Goal: Task Accomplishment & Management: Complete application form

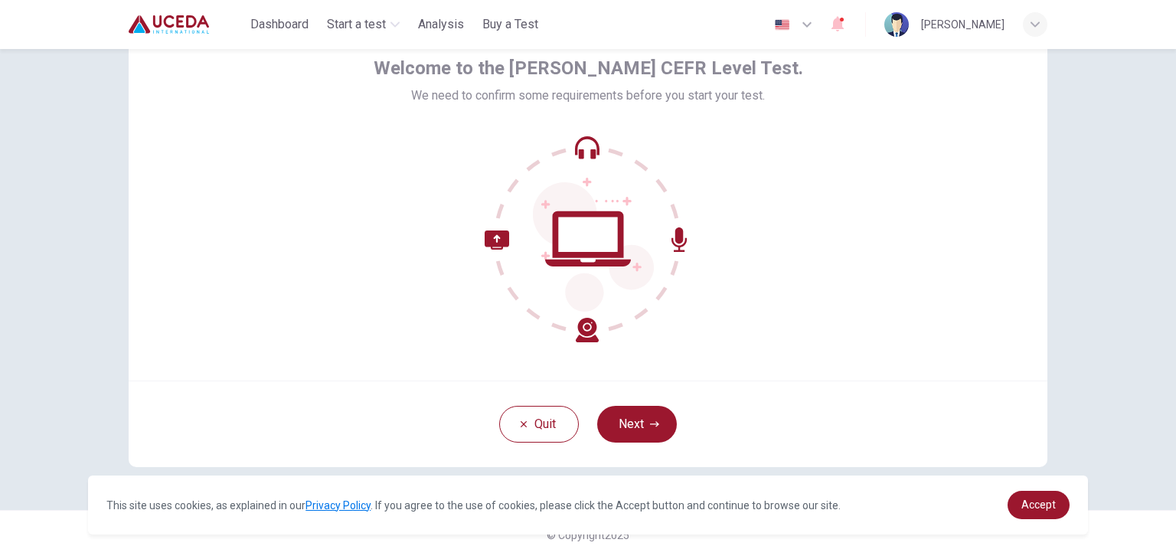
scroll to position [78, 0]
click at [658, 438] on button "Next" at bounding box center [637, 425] width 80 height 37
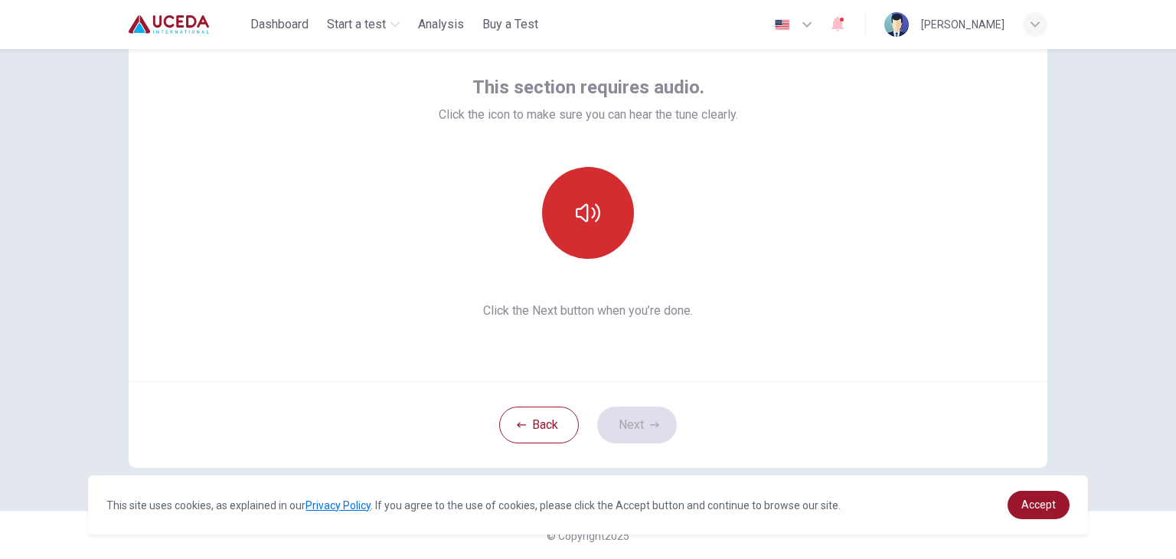
click at [593, 239] on button "button" at bounding box center [588, 213] width 92 height 92
click at [599, 242] on button "button" at bounding box center [588, 213] width 92 height 92
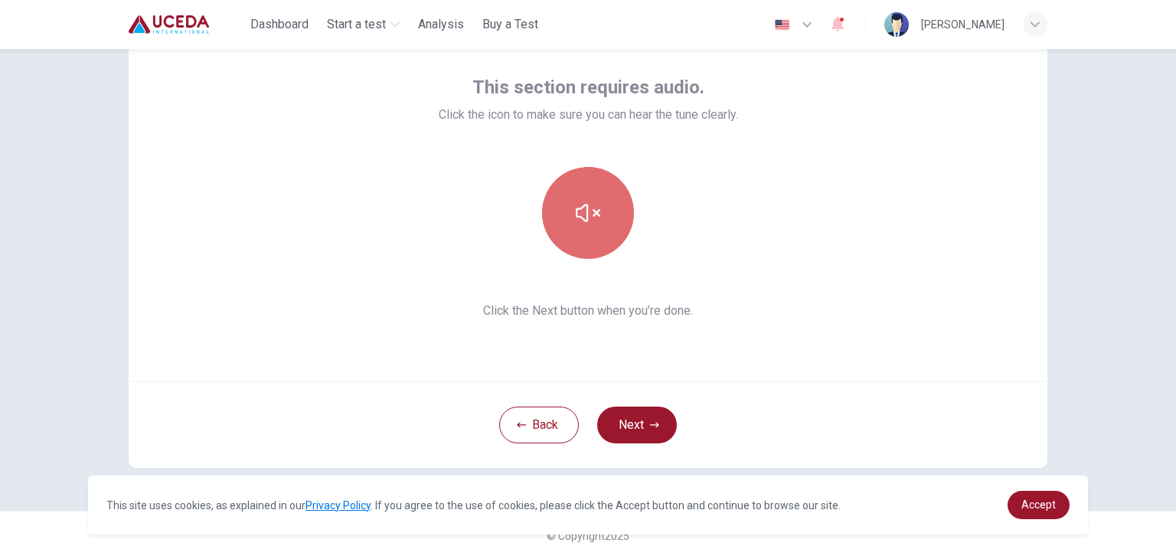
click at [569, 216] on button "button" at bounding box center [588, 213] width 92 height 92
click at [573, 242] on button "button" at bounding box center [588, 213] width 92 height 92
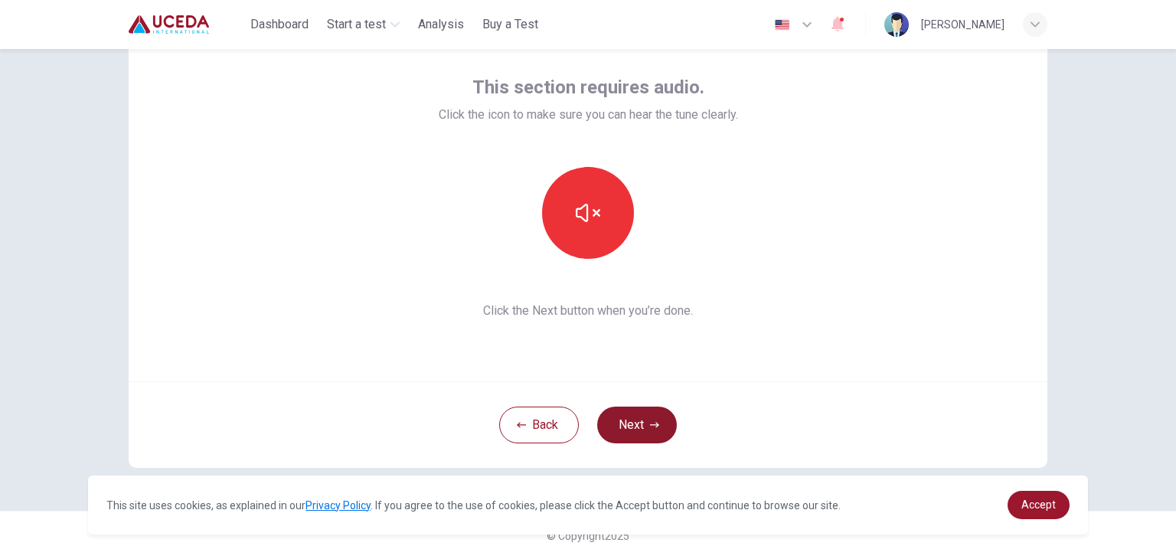
click at [632, 420] on button "Next" at bounding box center [637, 425] width 80 height 37
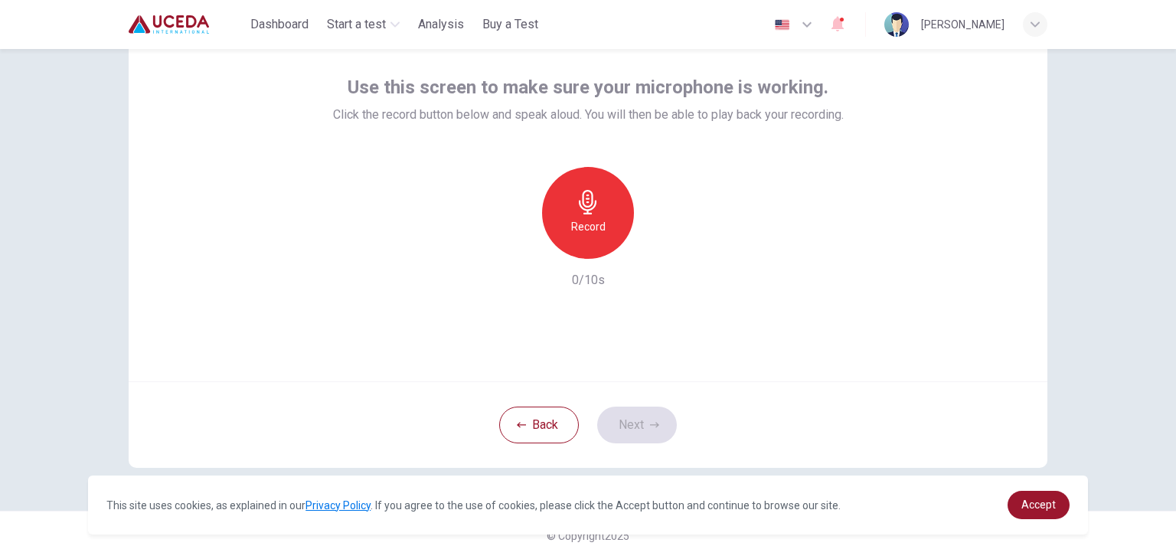
click at [576, 207] on icon "button" at bounding box center [588, 202] width 24 height 24
click at [593, 217] on h6 "Record" at bounding box center [588, 226] width 34 height 18
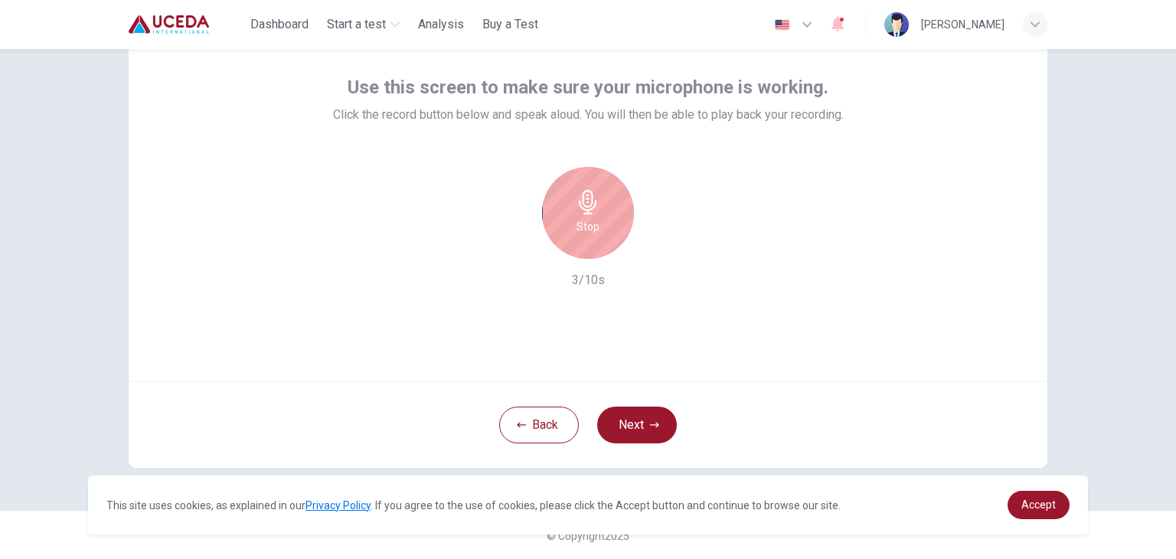
click at [600, 233] on div "Stop" at bounding box center [588, 213] width 92 height 92
click at [651, 248] on icon "button" at bounding box center [658, 246] width 15 height 15
click at [751, 346] on div "Use this screen to make sure your microphone is working. Click the record butto…" at bounding box center [588, 197] width 919 height 367
click at [508, 257] on div "button" at bounding box center [517, 246] width 24 height 24
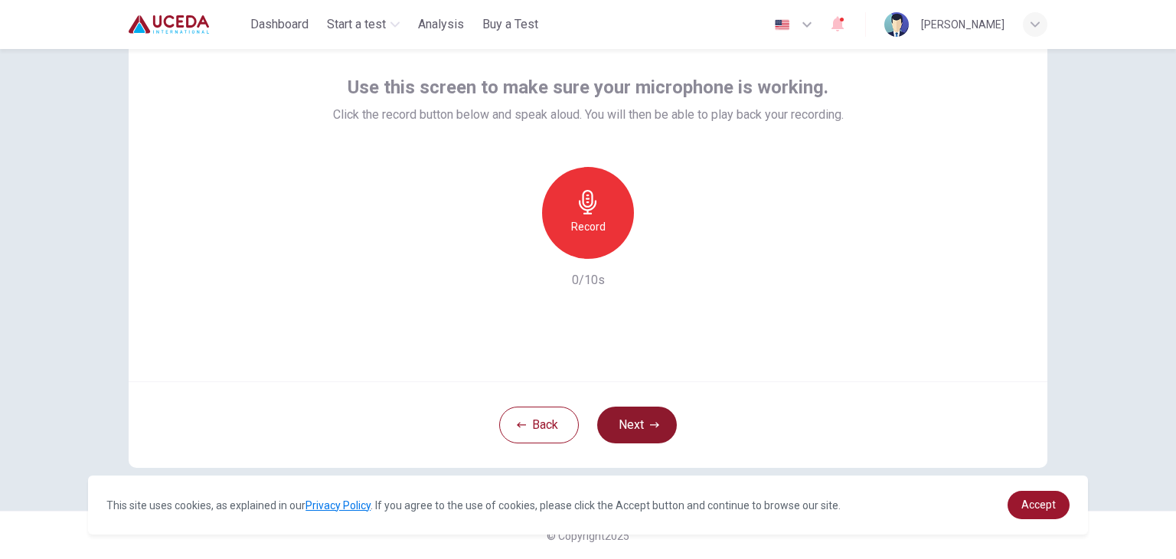
click at [645, 427] on button "Next" at bounding box center [637, 425] width 80 height 37
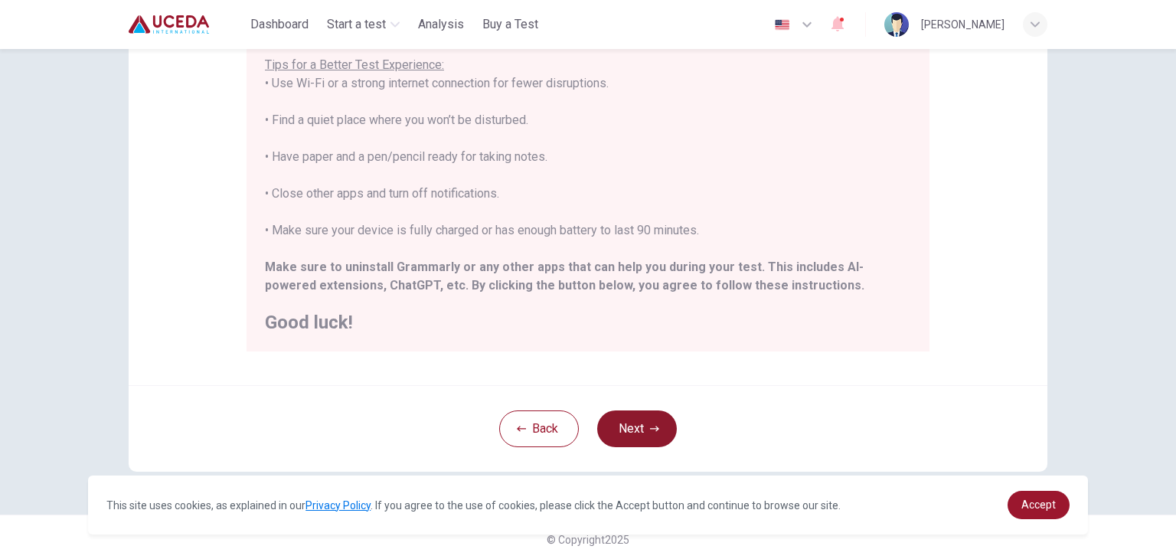
scroll to position [292, 0]
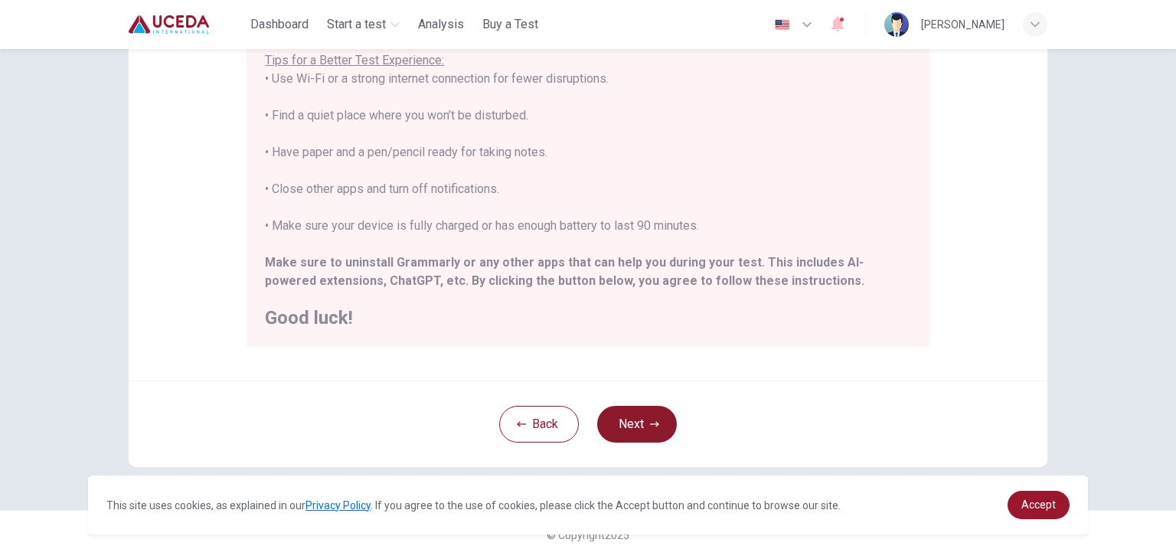
click at [644, 439] on button "Next" at bounding box center [637, 424] width 80 height 37
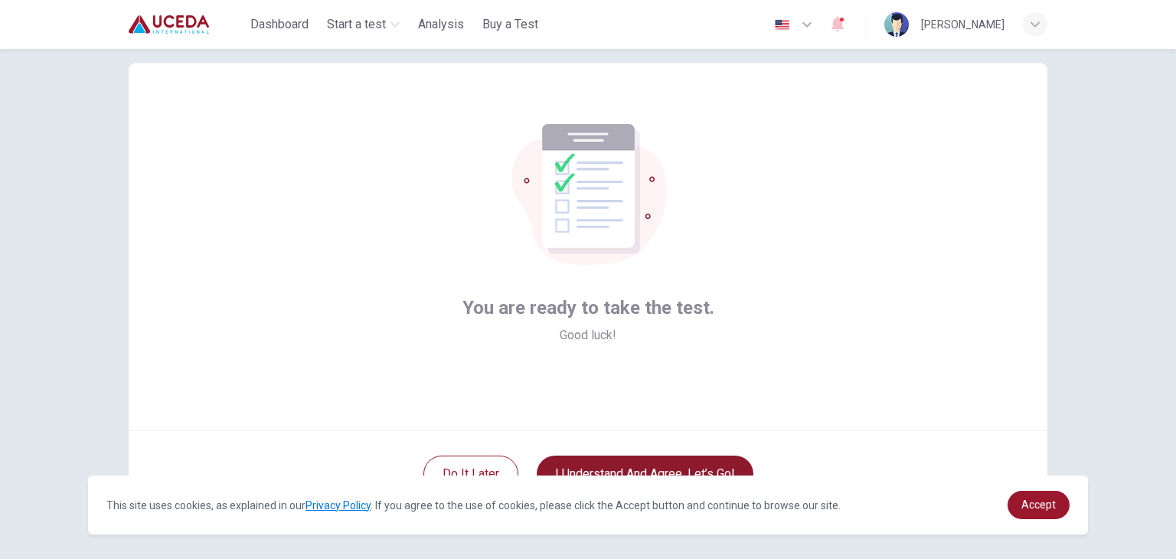
scroll to position [79, 0]
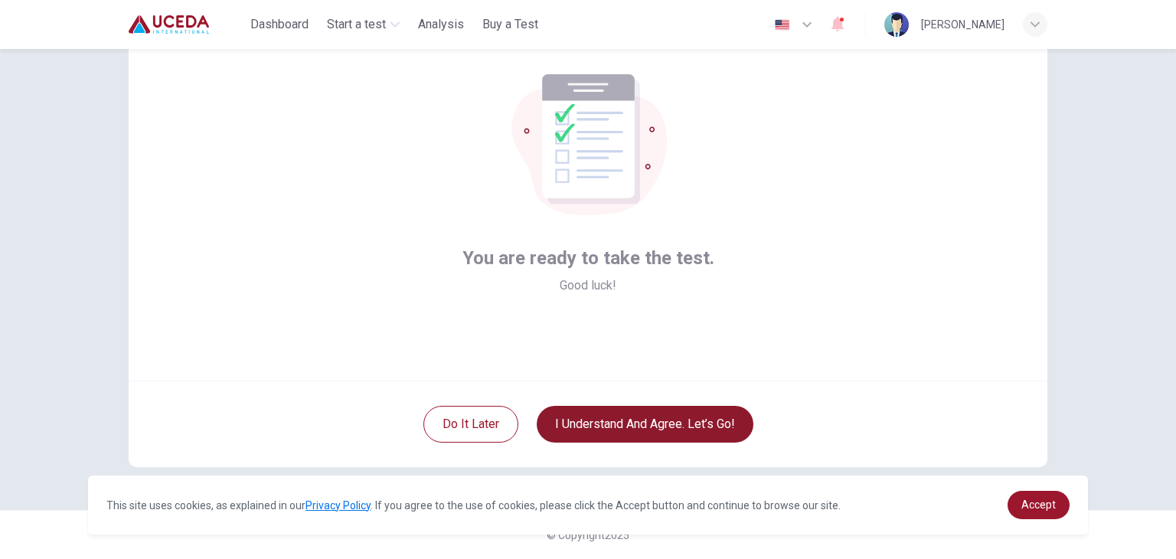
click at [710, 436] on button "I understand and agree. Let’s go!" at bounding box center [645, 424] width 217 height 37
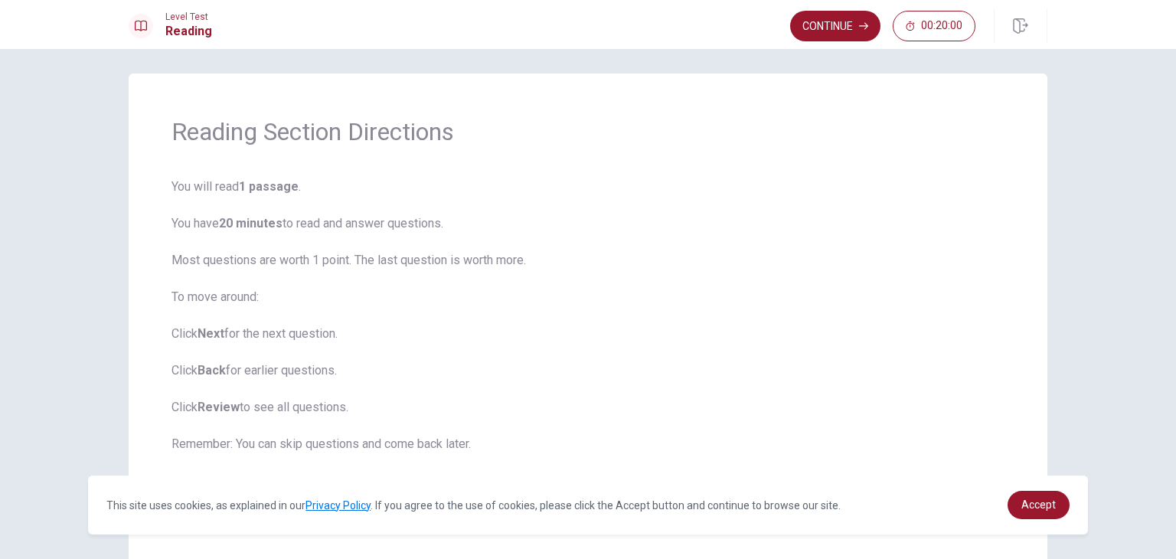
scroll to position [4, 0]
click at [829, 24] on button "Continue" at bounding box center [835, 26] width 90 height 31
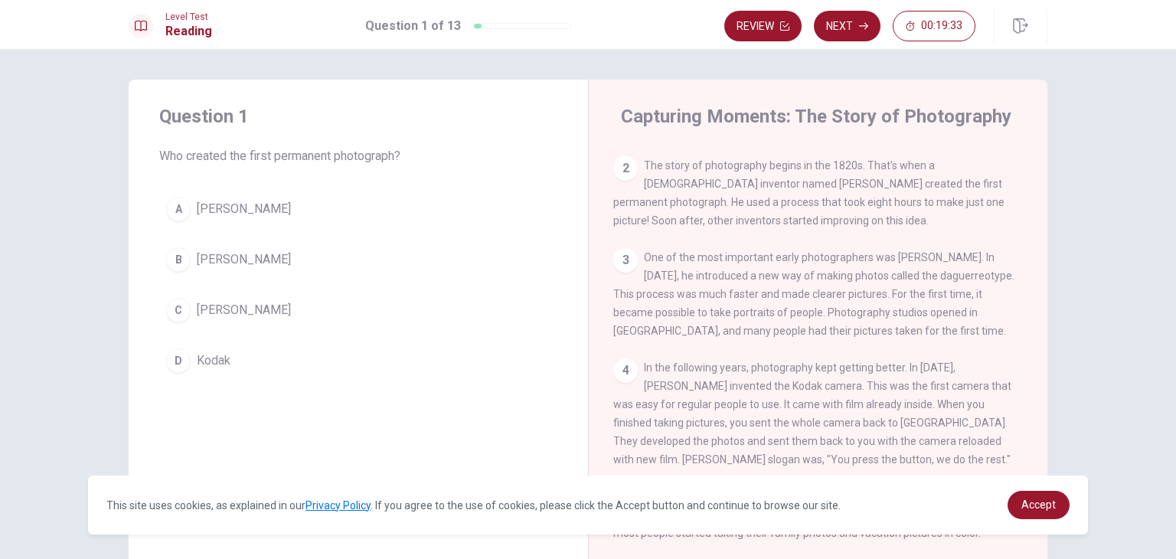
scroll to position [64, 0]
click at [172, 315] on div "C" at bounding box center [178, 310] width 24 height 24
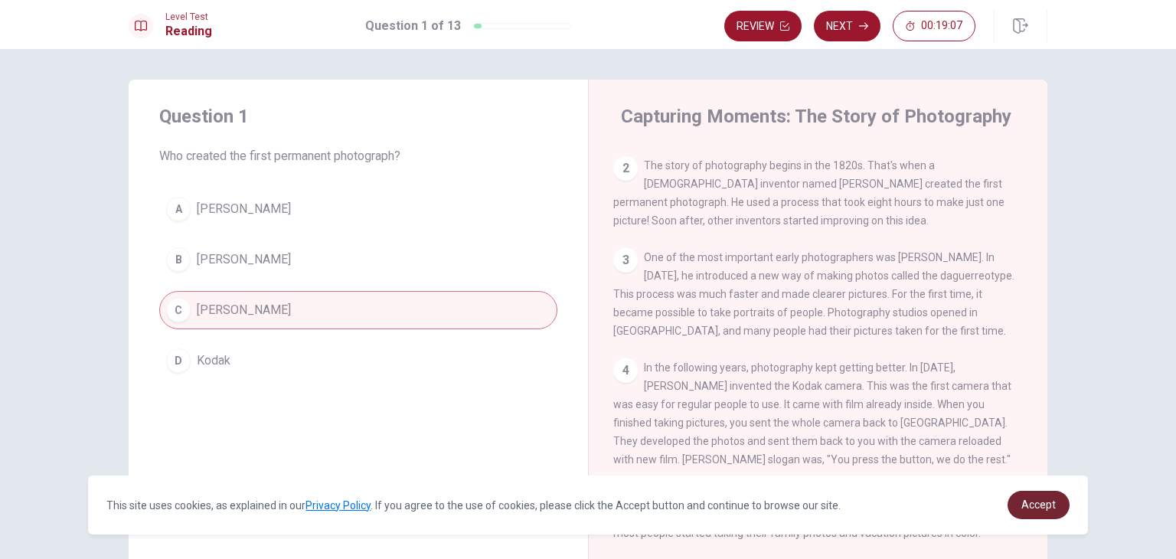
click at [1058, 503] on link "Accept" at bounding box center [1039, 505] width 62 height 28
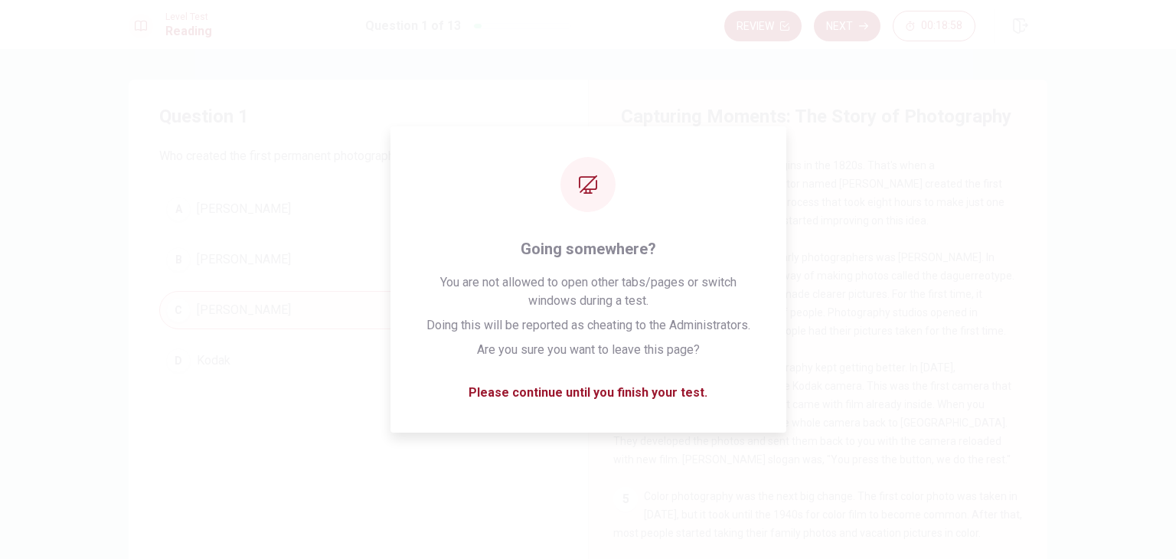
click at [674, 402] on div "4 In the following years, photography kept getting better. In [DATE], [PERSON_N…" at bounding box center [818, 413] width 410 height 110
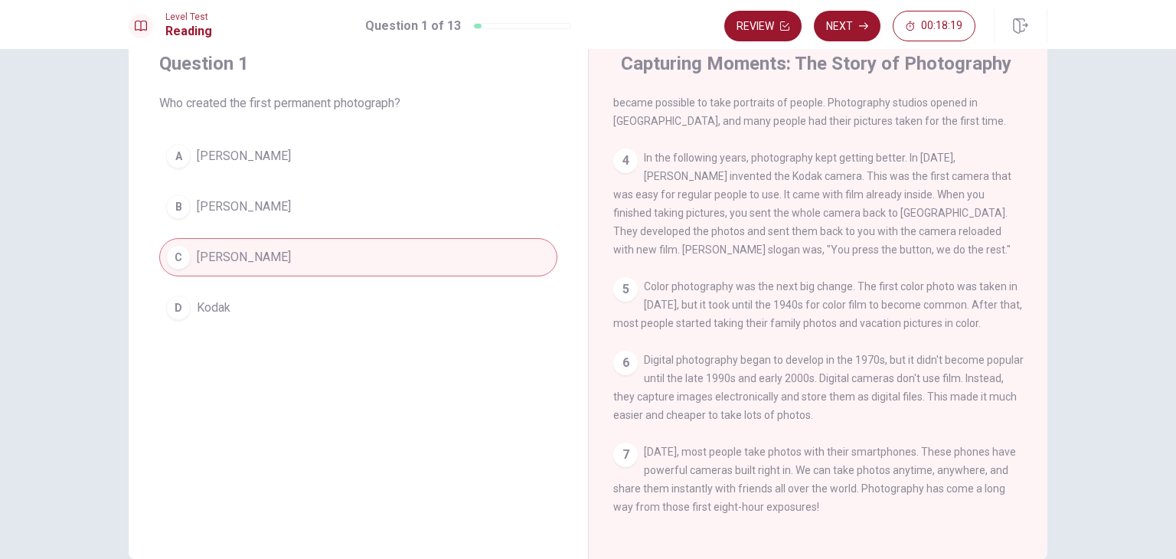
scroll to position [55, 0]
click at [864, 25] on icon "button" at bounding box center [863, 26] width 9 height 7
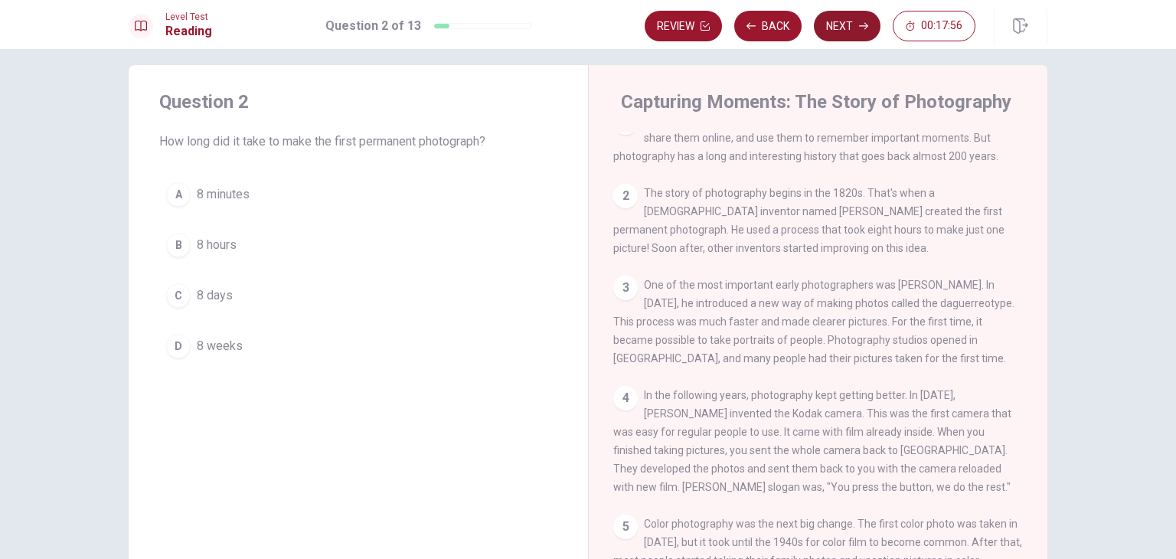
scroll to position [0, 0]
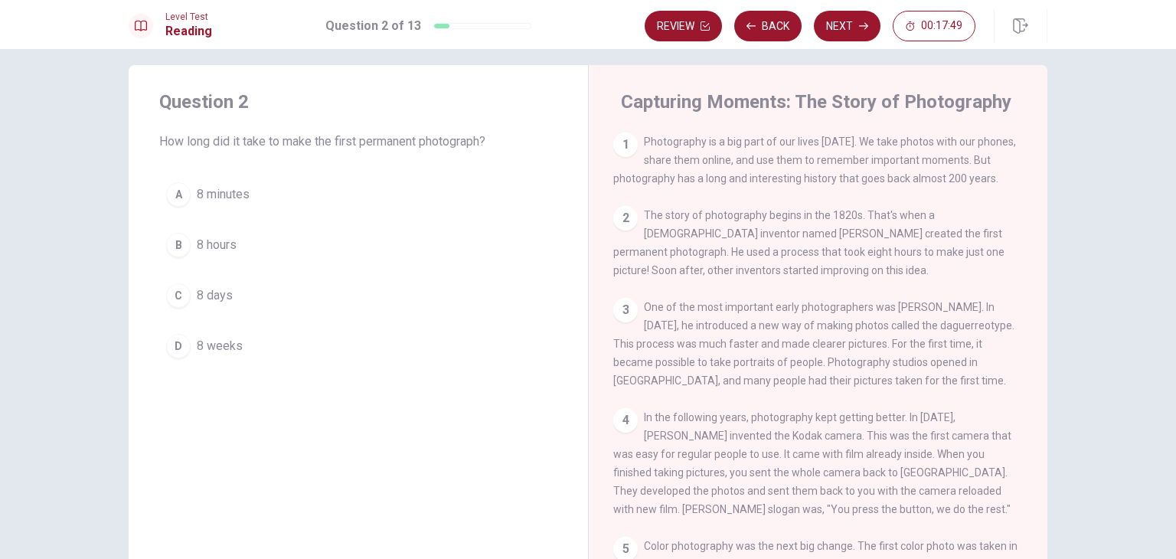
click at [184, 253] on button "B 8 hours" at bounding box center [358, 245] width 398 height 38
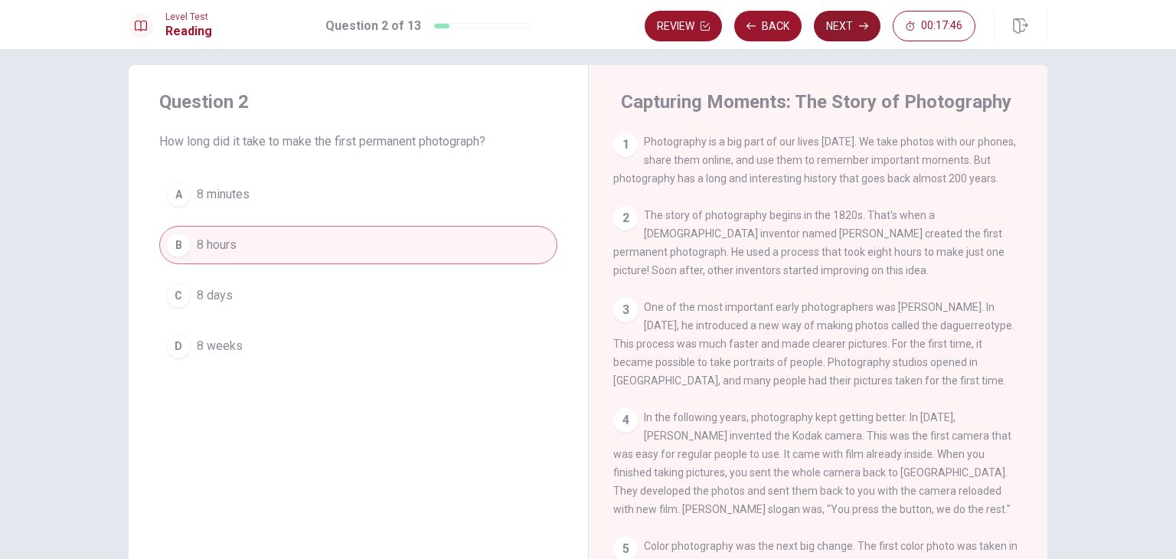
click at [844, 38] on button "Next" at bounding box center [847, 26] width 67 height 31
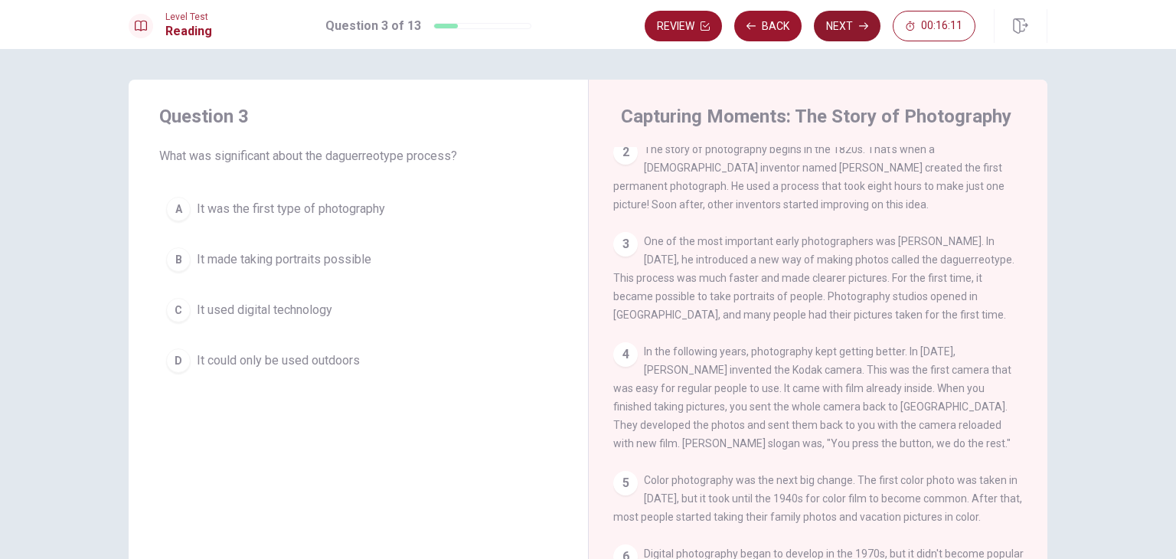
scroll to position [81, 0]
click at [176, 251] on div "B" at bounding box center [178, 259] width 24 height 24
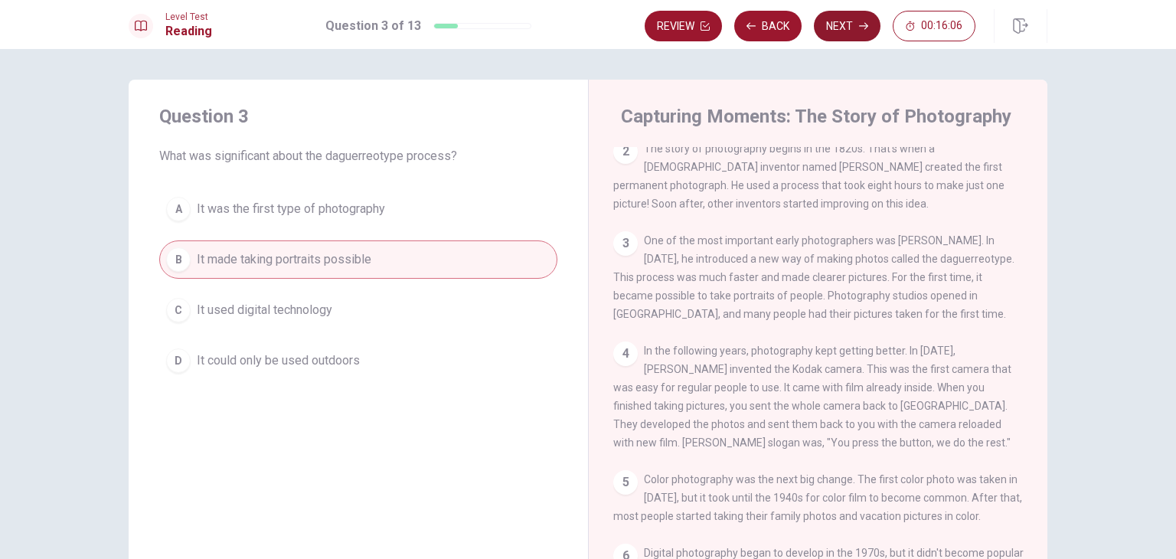
click at [866, 27] on icon "button" at bounding box center [863, 25] width 9 height 9
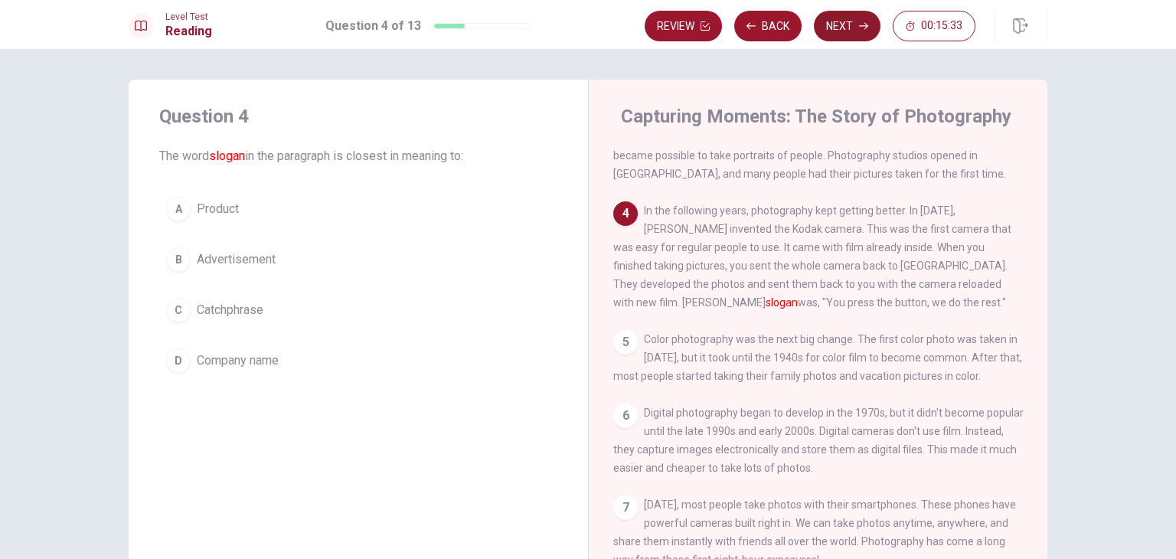
scroll to position [237, 0]
click at [176, 263] on div "B" at bounding box center [178, 259] width 24 height 24
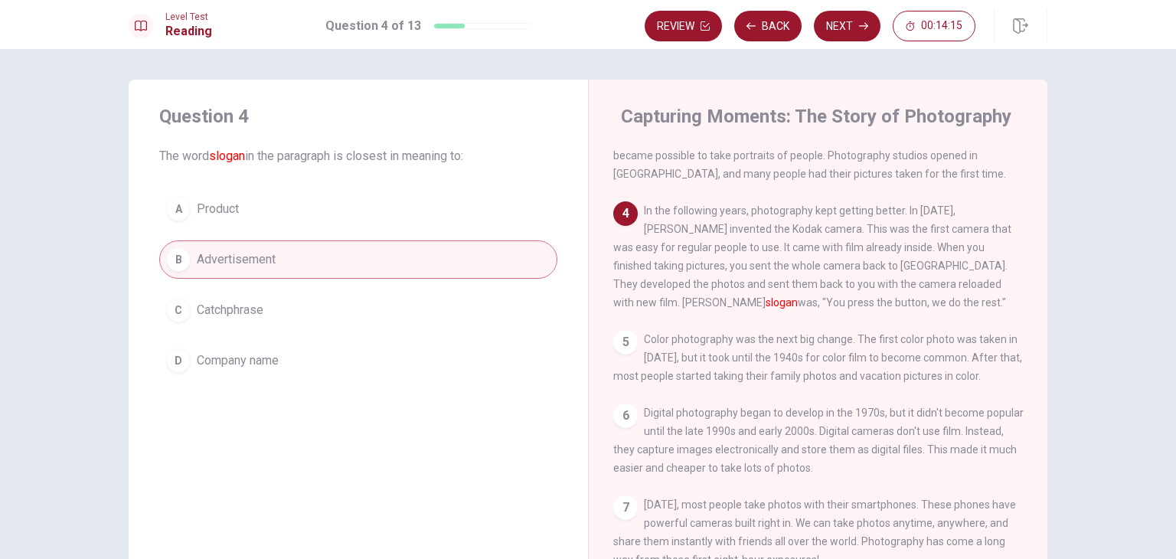
click at [186, 310] on div "C" at bounding box center [178, 310] width 24 height 24
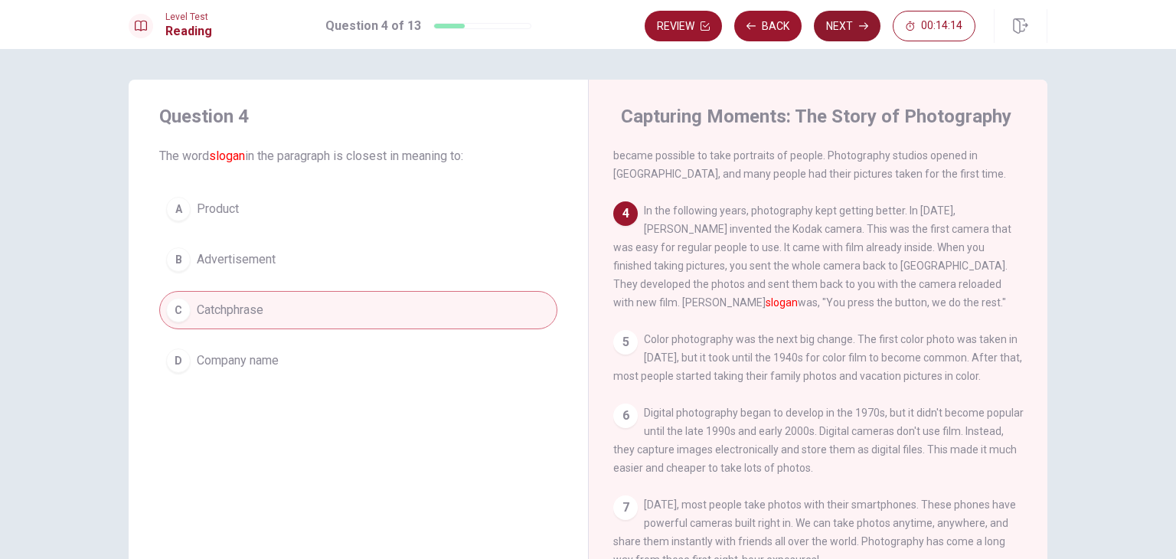
click at [848, 31] on button "Next" at bounding box center [847, 26] width 67 height 31
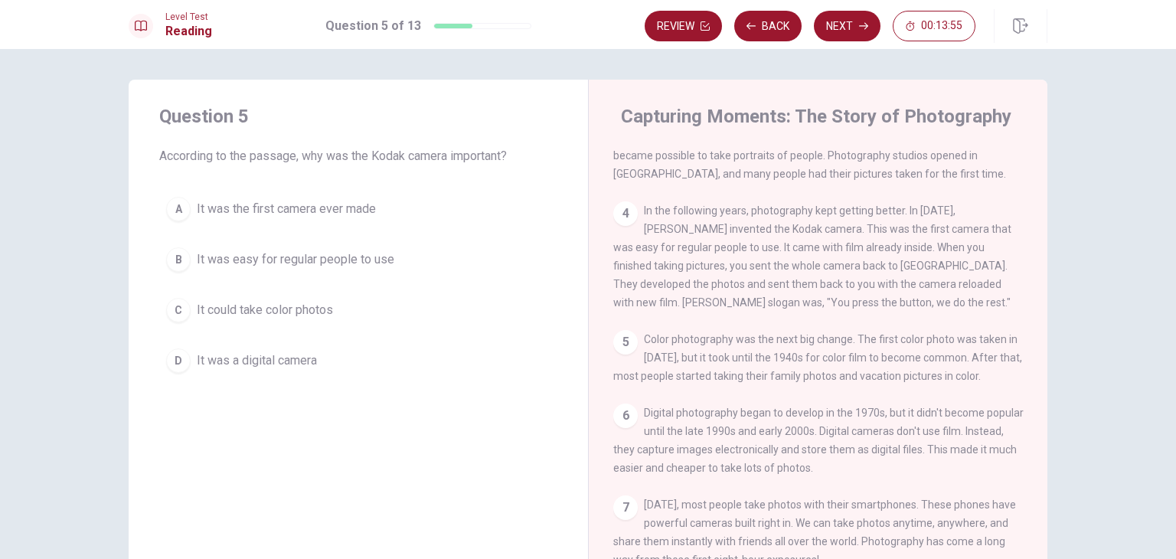
scroll to position [239, 0]
click at [180, 264] on div "B" at bounding box center [178, 259] width 24 height 24
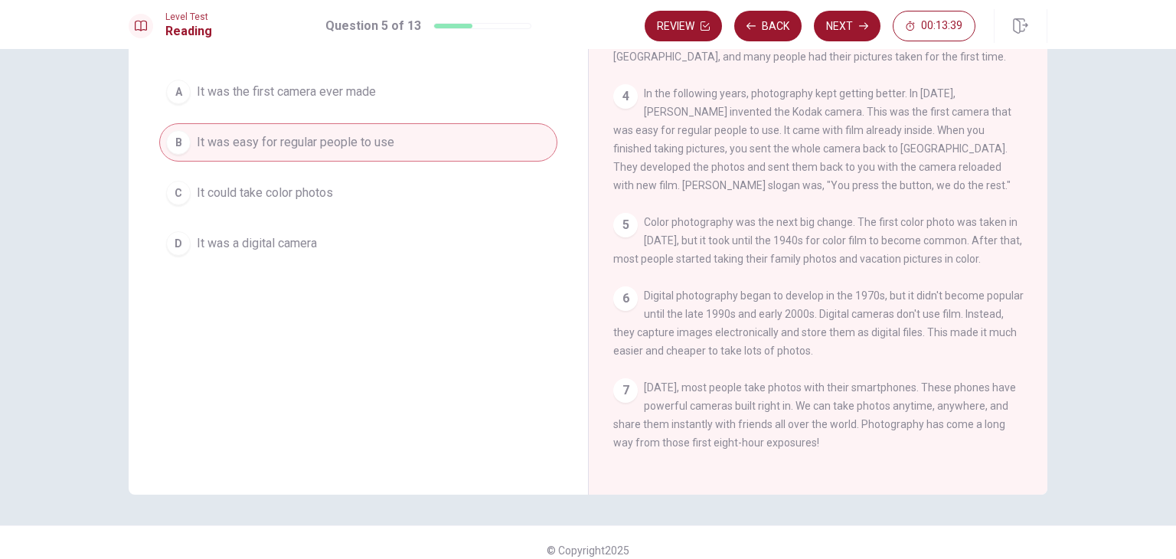
scroll to position [119, 0]
click at [849, 32] on button "Next" at bounding box center [847, 26] width 67 height 31
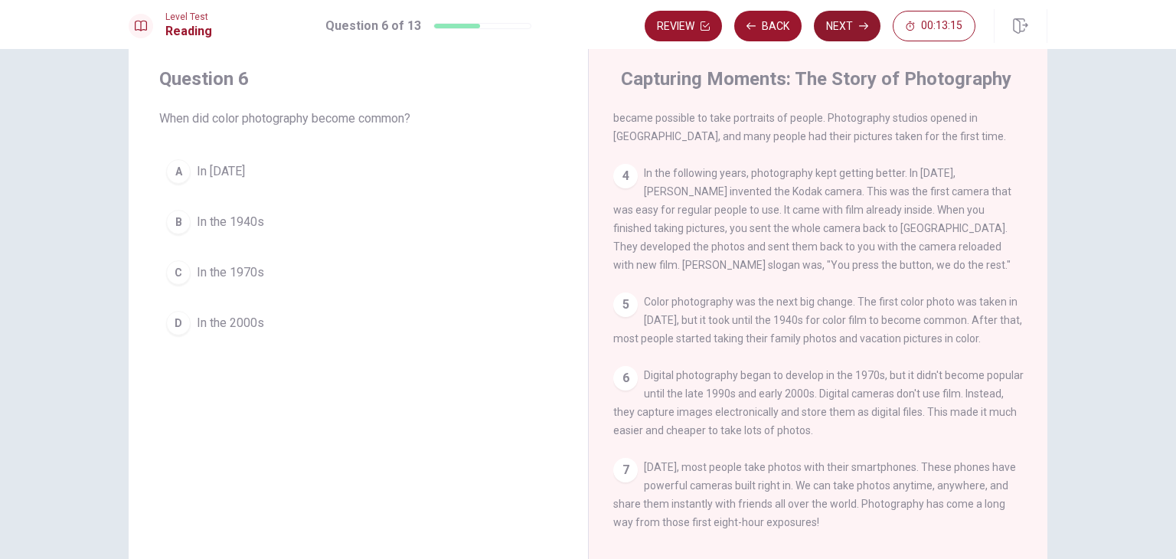
scroll to position [41, 0]
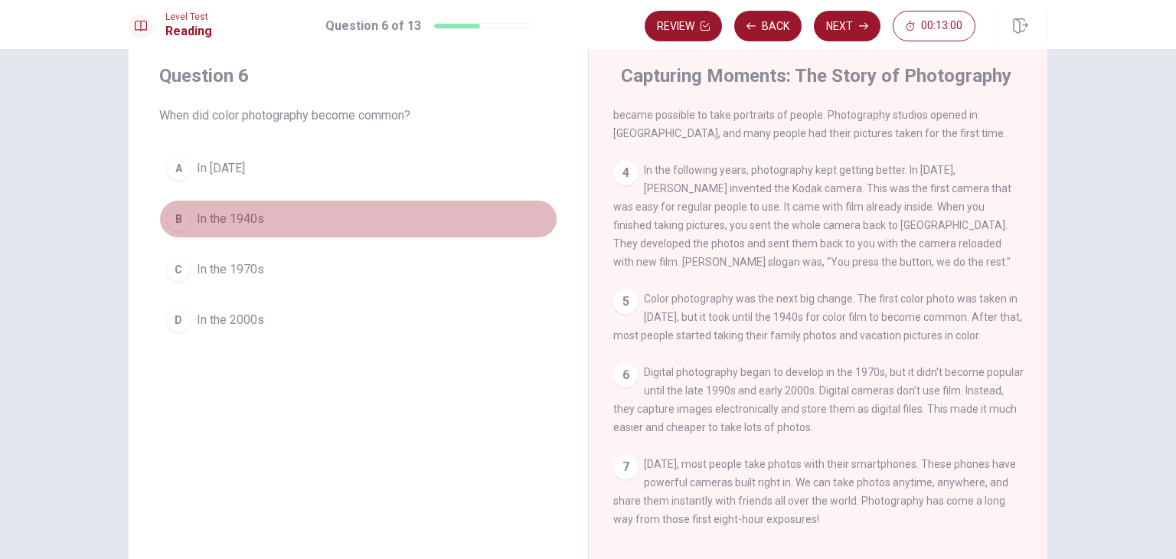
click at [176, 220] on div "B" at bounding box center [178, 219] width 24 height 24
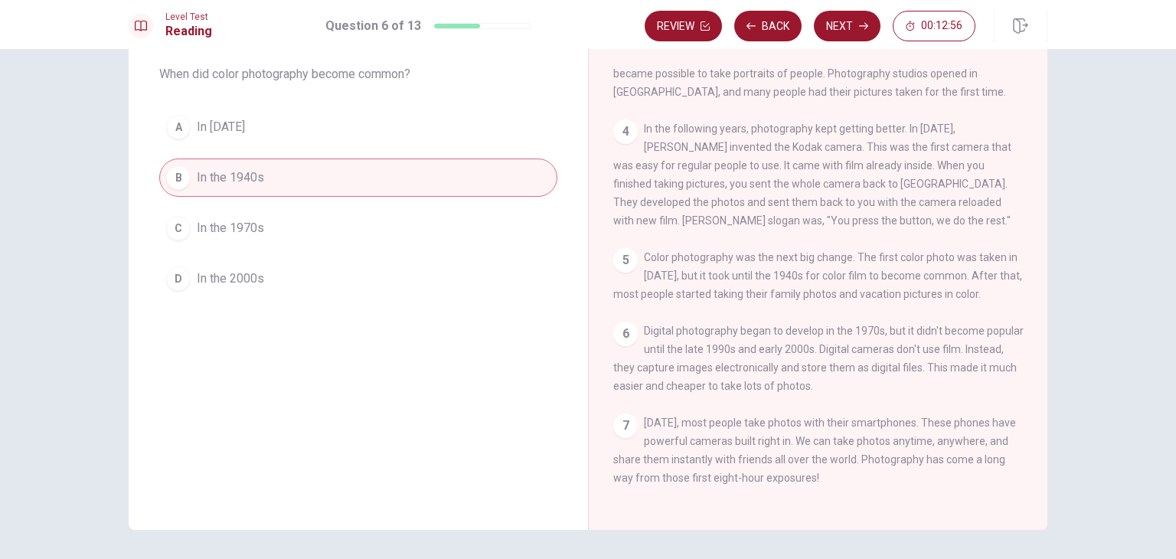
scroll to position [86, 0]
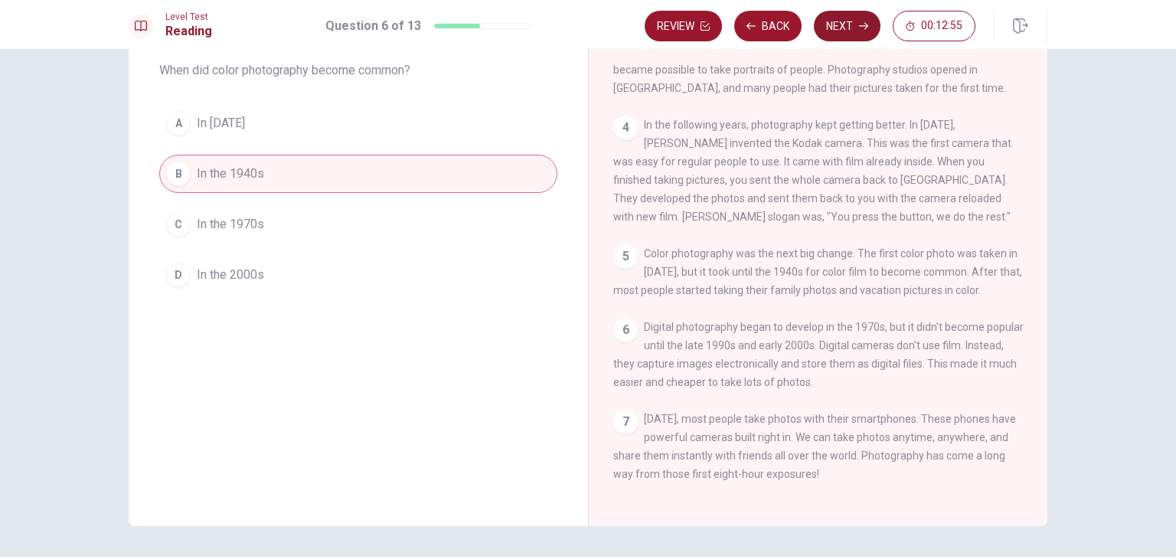
click at [840, 29] on button "Next" at bounding box center [847, 26] width 67 height 31
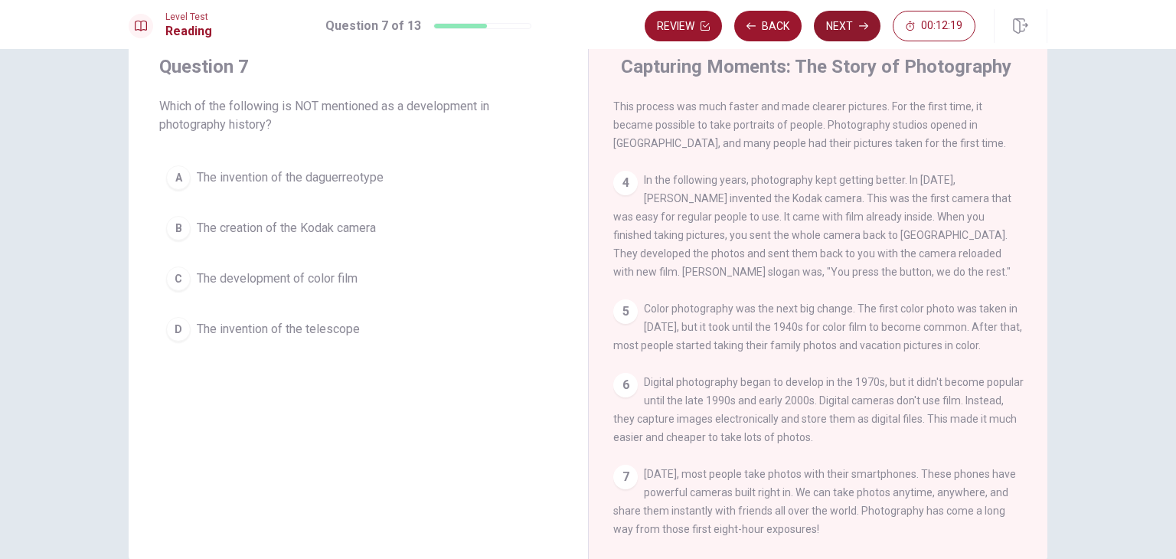
scroll to position [47, 0]
click at [273, 345] on button "D The invention of the telescope" at bounding box center [358, 331] width 398 height 38
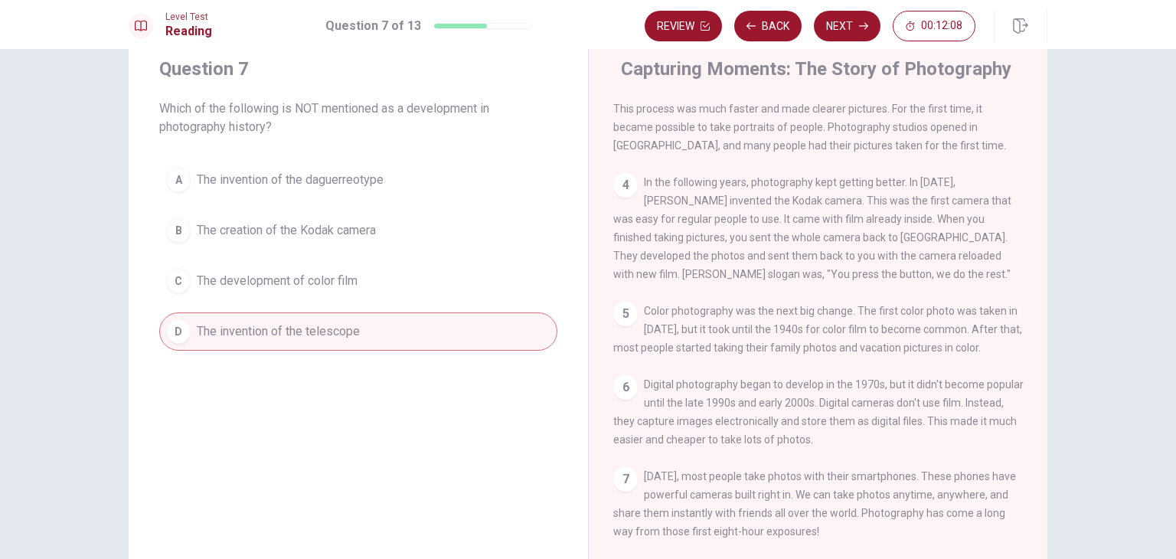
click at [223, 347] on button "D The invention of the telescope" at bounding box center [358, 331] width 398 height 38
click at [841, 31] on button "Next" at bounding box center [847, 26] width 67 height 31
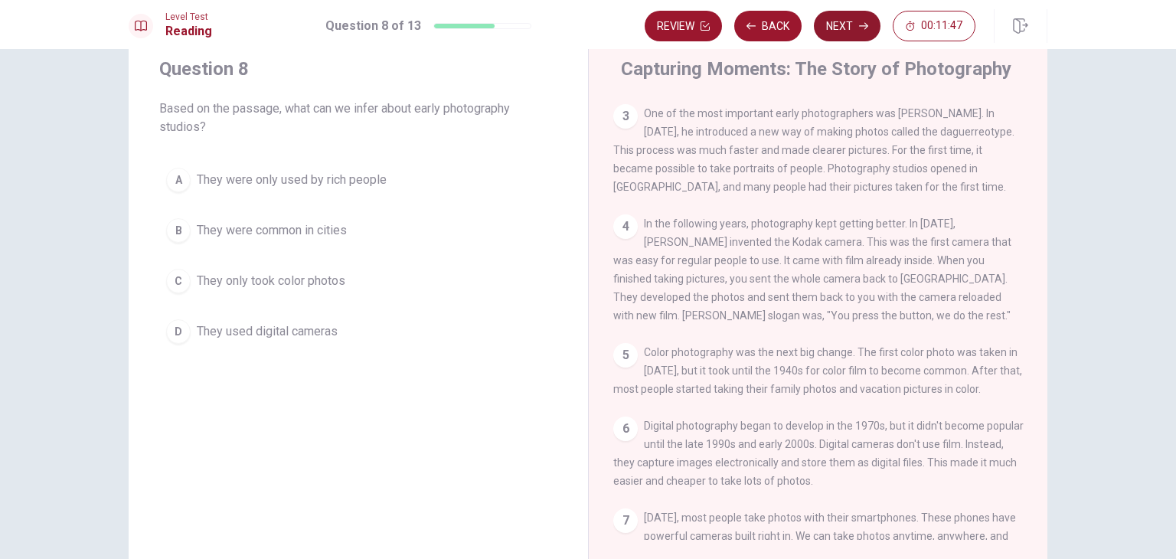
scroll to position [158, 0]
click at [188, 240] on button "B They were common in cities" at bounding box center [358, 230] width 398 height 38
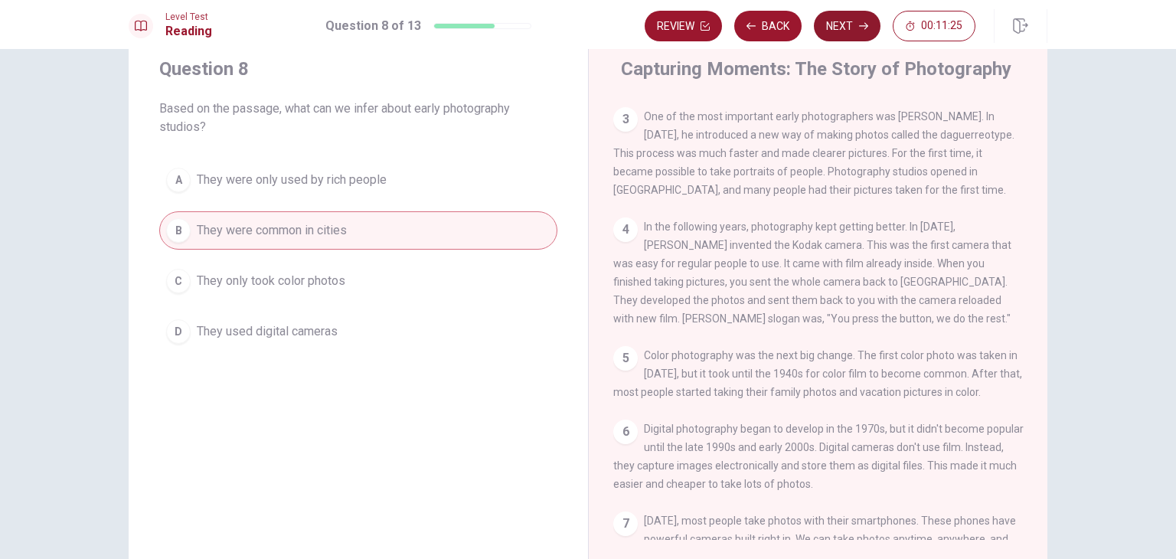
click at [864, 25] on icon "button" at bounding box center [863, 26] width 9 height 7
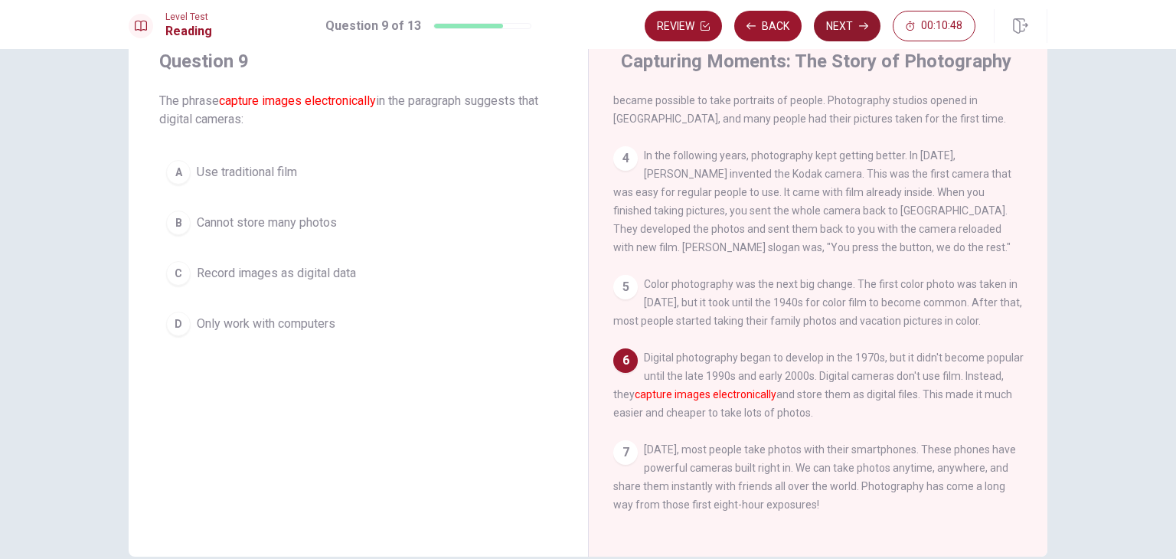
scroll to position [53, 0]
click at [1125, 315] on div "Question 9 The phrase capture images electronically in the paragraph suggests t…" at bounding box center [588, 304] width 1176 height 510
click at [325, 288] on button "C Record images as digital data" at bounding box center [358, 275] width 398 height 38
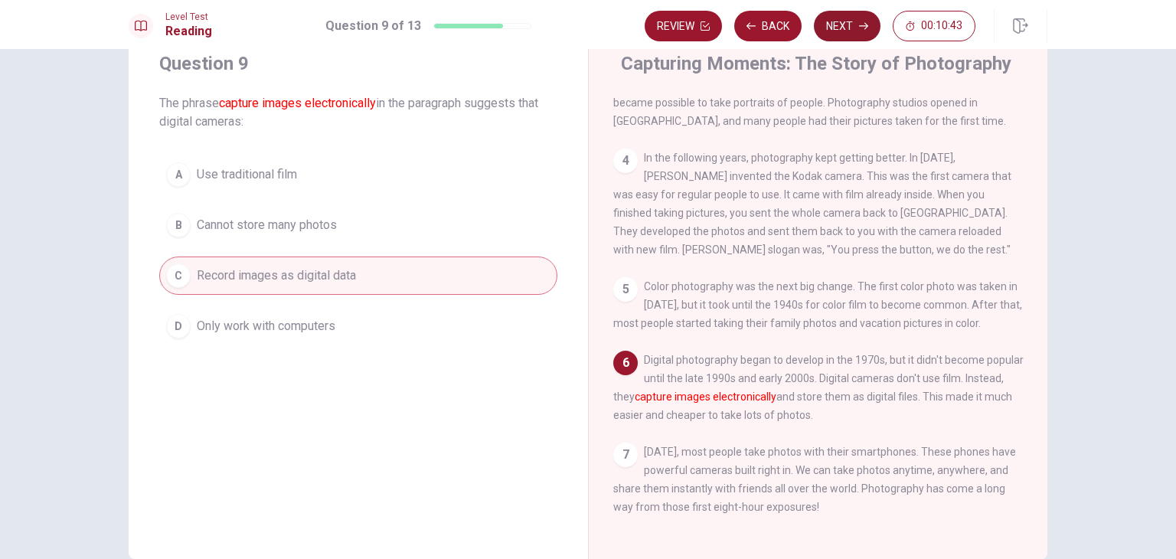
click at [864, 25] on icon "button" at bounding box center [863, 26] width 9 height 7
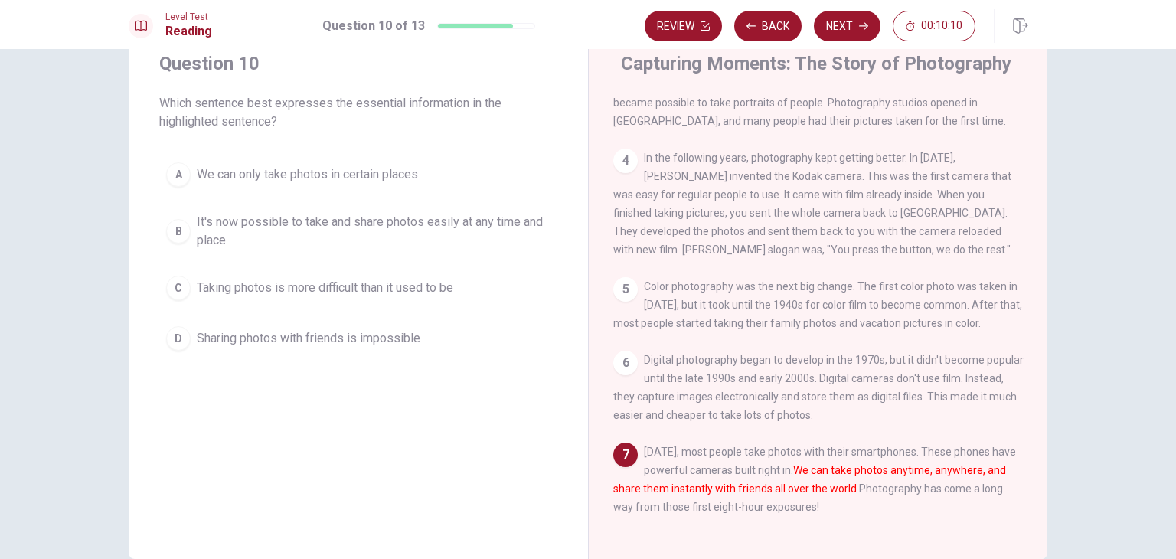
click at [502, 240] on span "It's now possible to take and share photos easily at any time and place" at bounding box center [374, 231] width 354 height 37
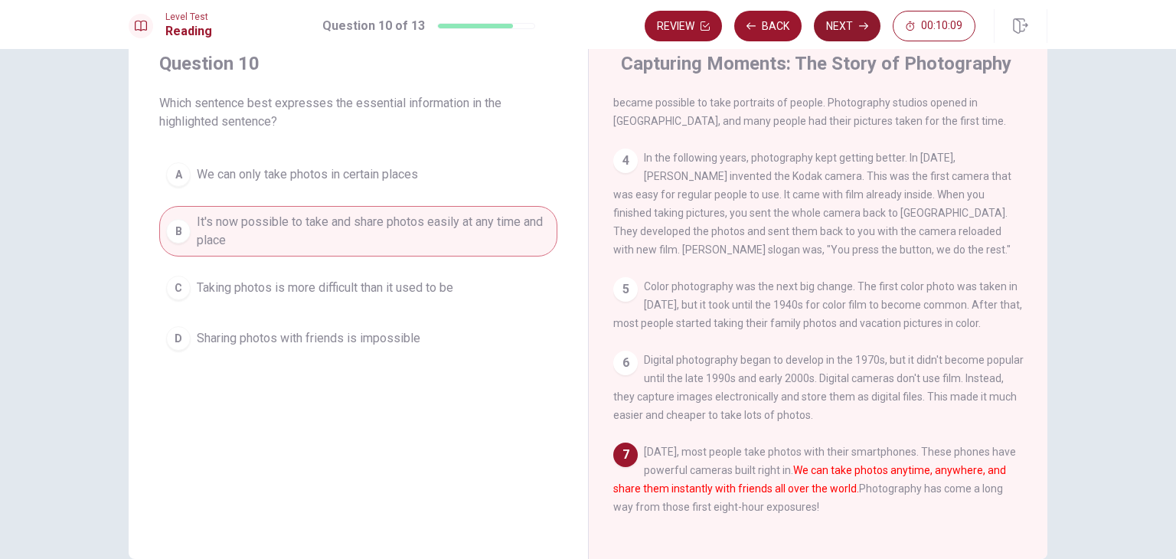
click at [855, 34] on button "Next" at bounding box center [847, 26] width 67 height 31
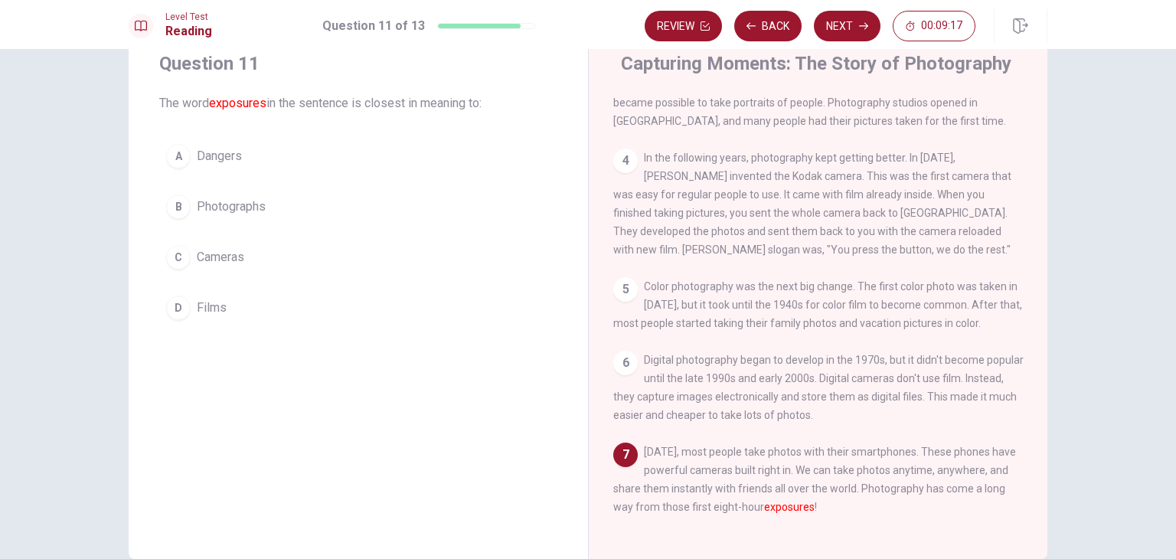
click at [185, 199] on button "B Photographs" at bounding box center [358, 207] width 398 height 38
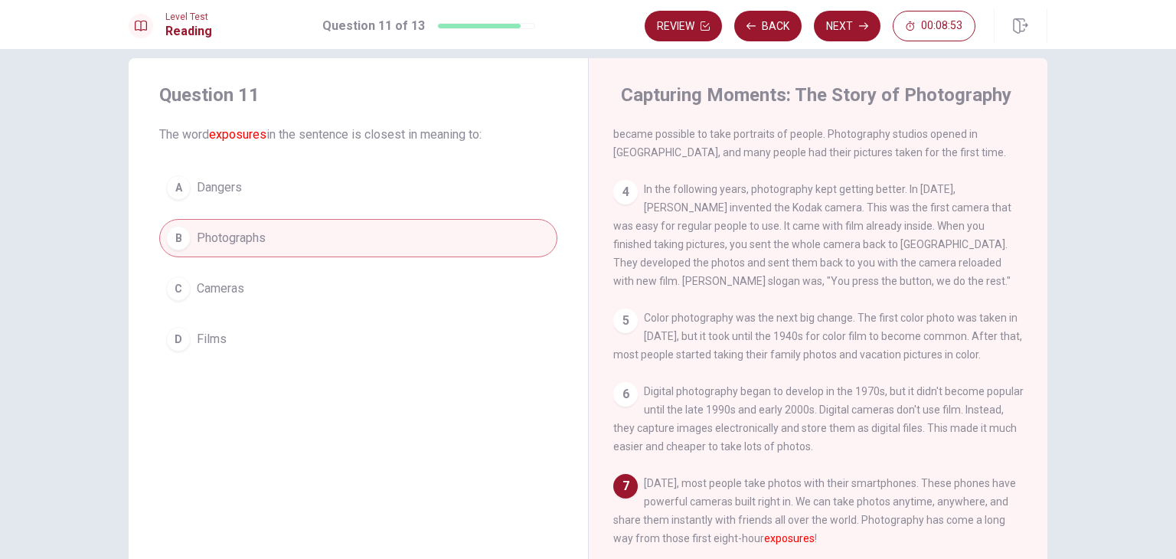
scroll to position [132, 0]
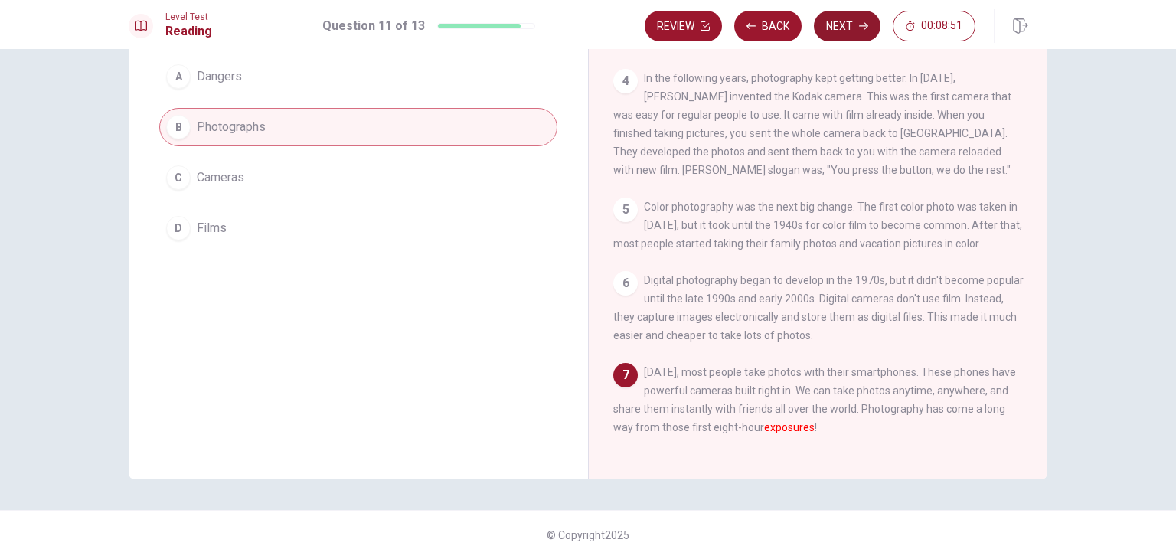
click at [851, 33] on button "Next" at bounding box center [847, 26] width 67 height 31
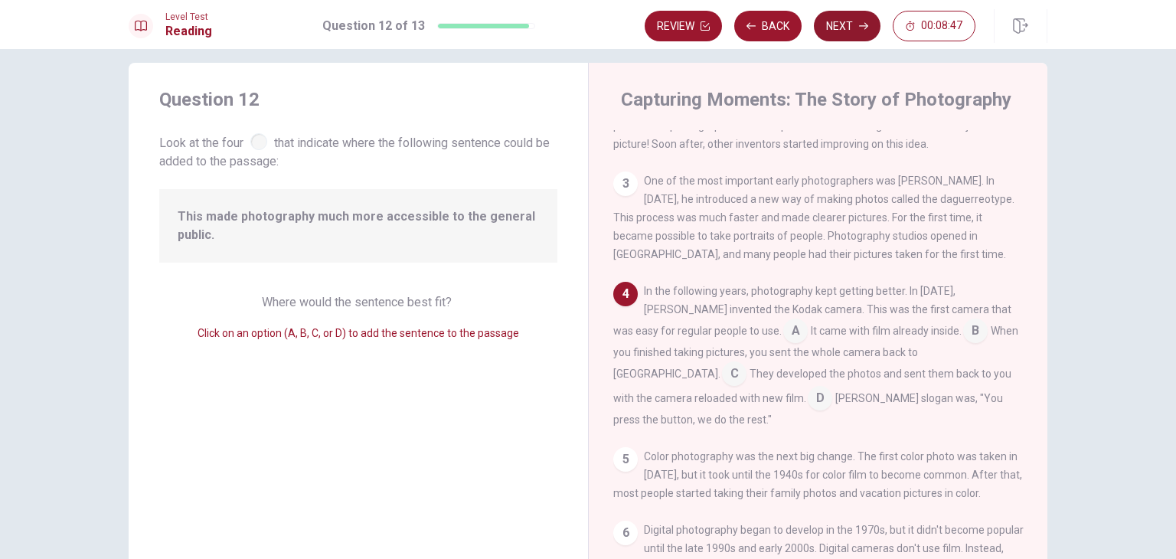
scroll to position [17, 0]
click at [783, 341] on input at bounding box center [795, 332] width 24 height 24
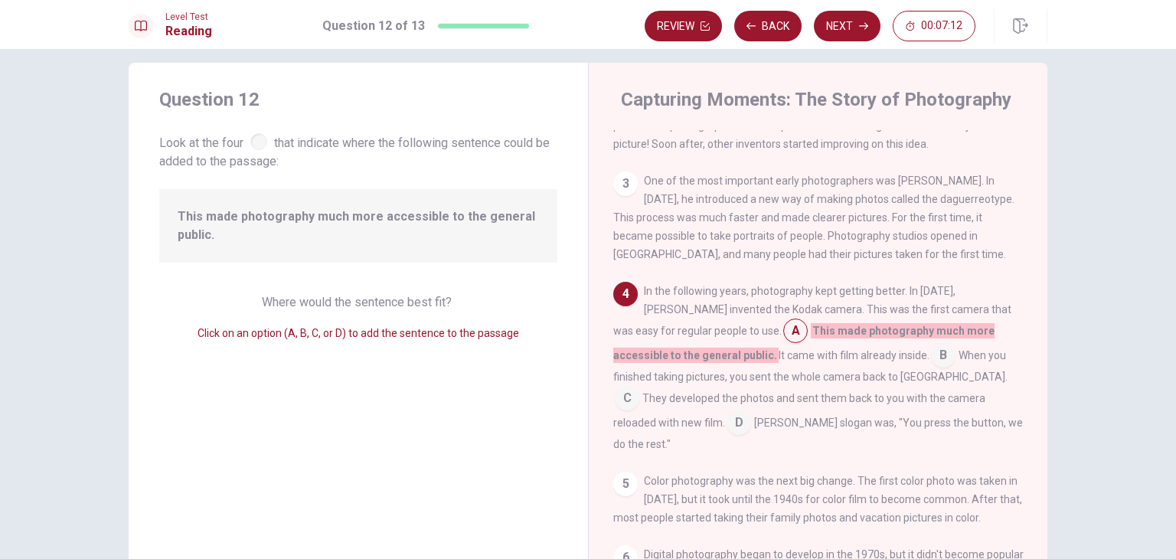
click at [751, 417] on input at bounding box center [739, 424] width 24 height 24
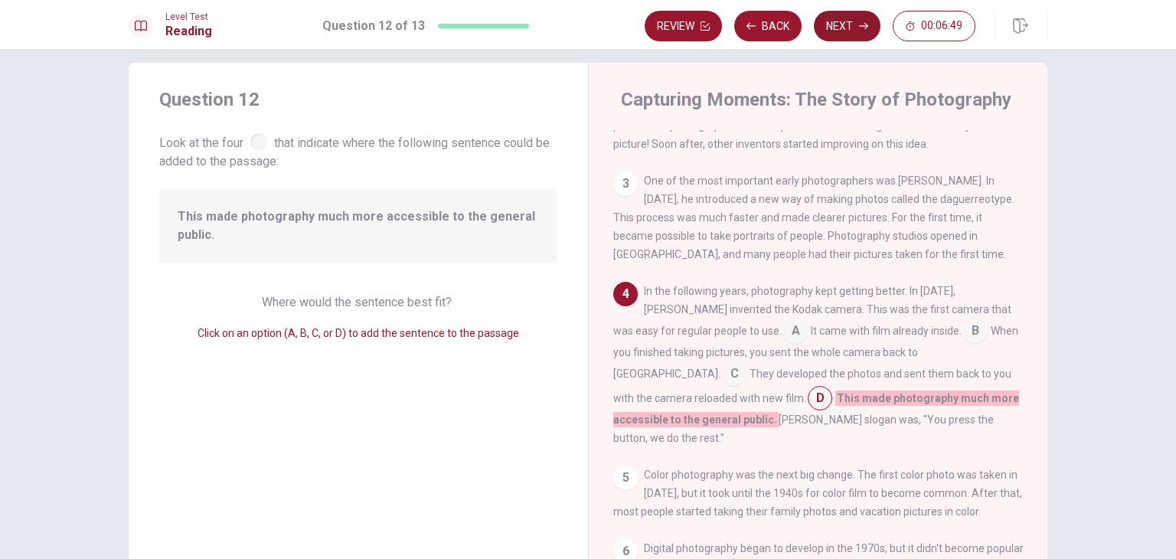
click at [844, 41] on button "Next" at bounding box center [847, 26] width 67 height 31
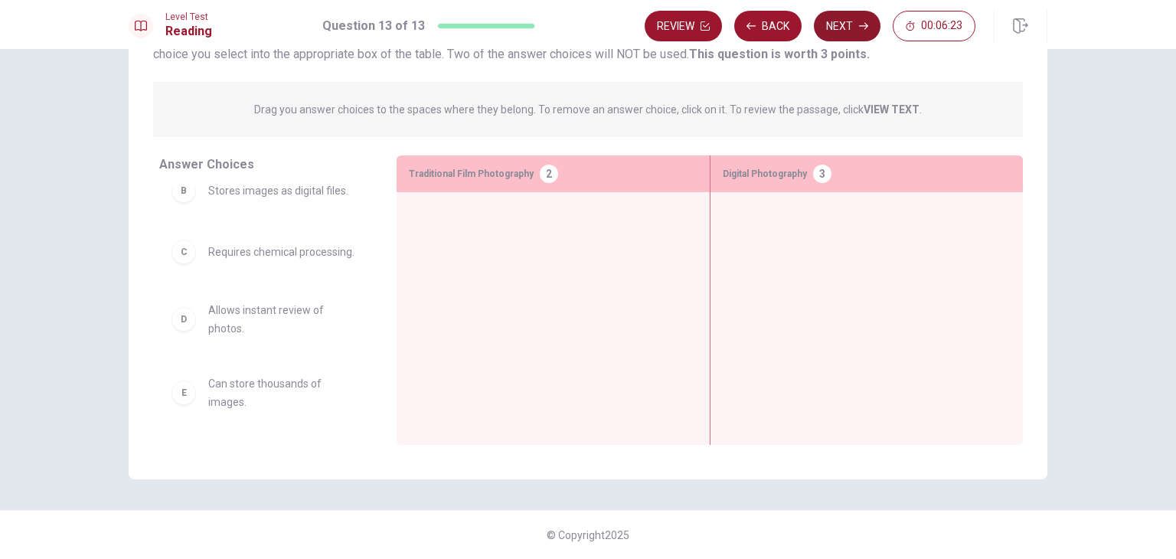
scroll to position [0, 0]
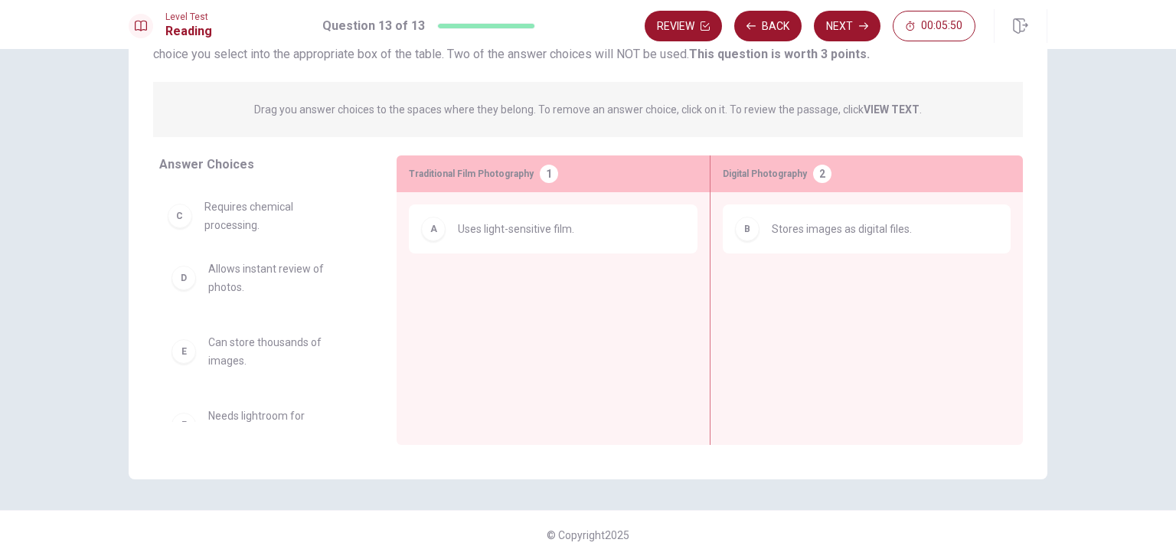
drag, startPoint x: 185, startPoint y: 218, endPoint x: 251, endPoint y: 206, distance: 67.7
click at [251, 206] on div "D Allows instant review of photos. E Can store thousands of images. F Needs lig…" at bounding box center [265, 304] width 213 height 236
drag, startPoint x: 251, startPoint y: 207, endPoint x: 390, endPoint y: 315, distance: 175.7
click at [390, 315] on div "Answer Choices D Allows instant review of photos. E Can store thousands of imag…" at bounding box center [263, 303] width 268 height 297
drag, startPoint x: 181, startPoint y: 216, endPoint x: 215, endPoint y: 288, distance: 79.8
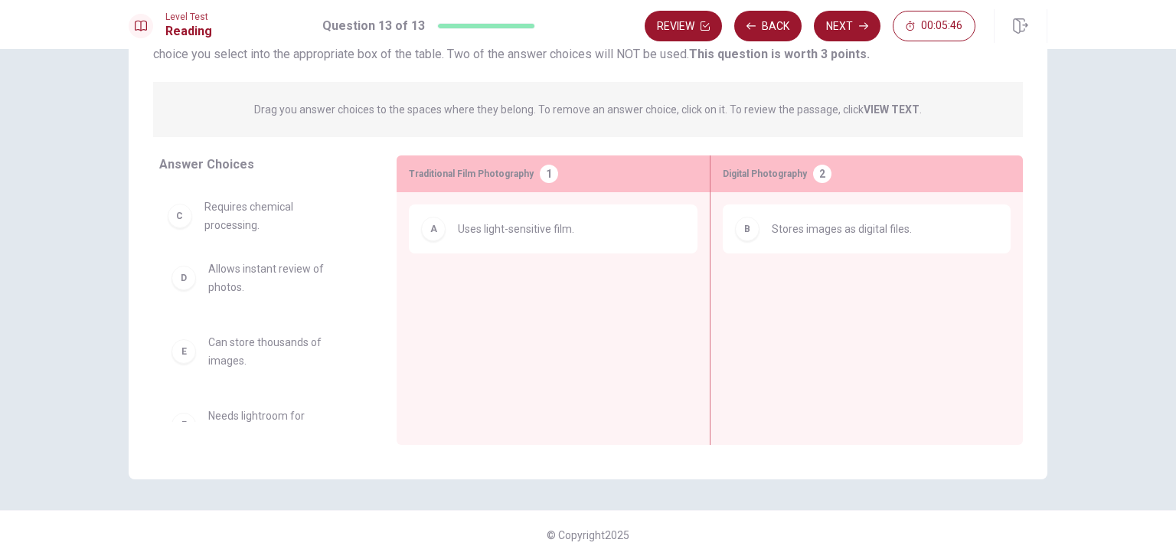
click at [215, 288] on div "D Allows instant review of photos. E Can store thousands of images. F Needs lig…" at bounding box center [265, 304] width 213 height 236
drag, startPoint x: 178, startPoint y: 207, endPoint x: 450, endPoint y: 322, distance: 296.1
click at [450, 322] on div "Answer Choices D Allows instant review of photos. E Can store thousands of imag…" at bounding box center [588, 303] width 919 height 297
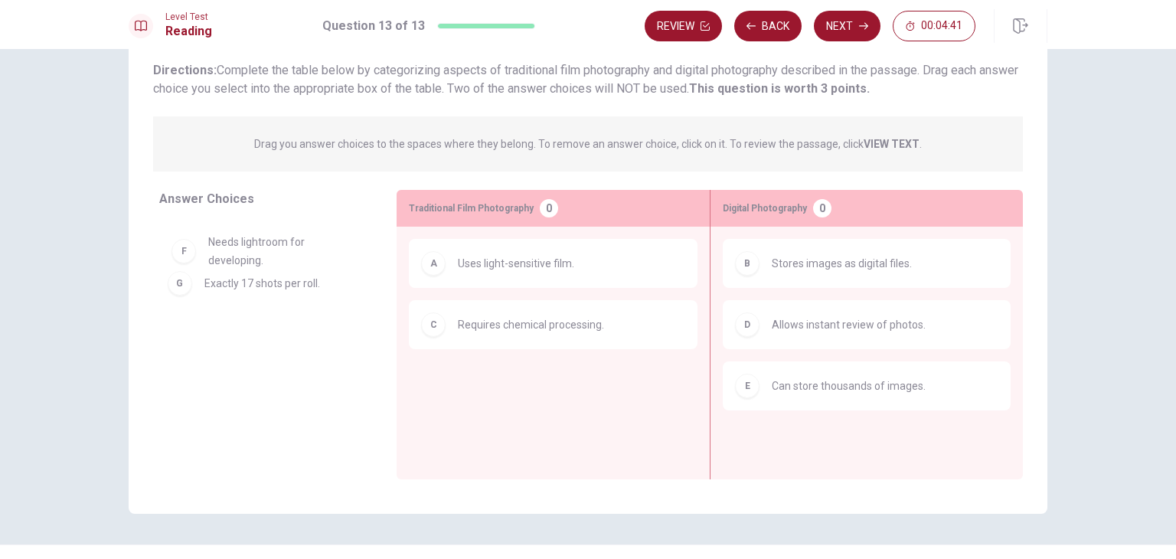
scroll to position [97, 0]
click at [189, 323] on div "G" at bounding box center [183, 319] width 24 height 24
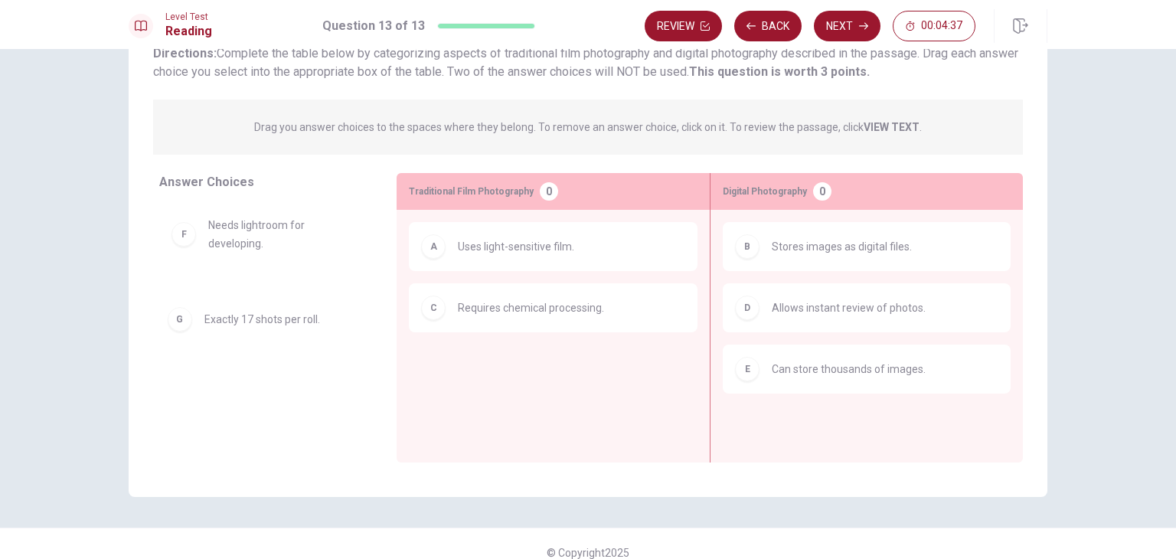
scroll to position [119, 0]
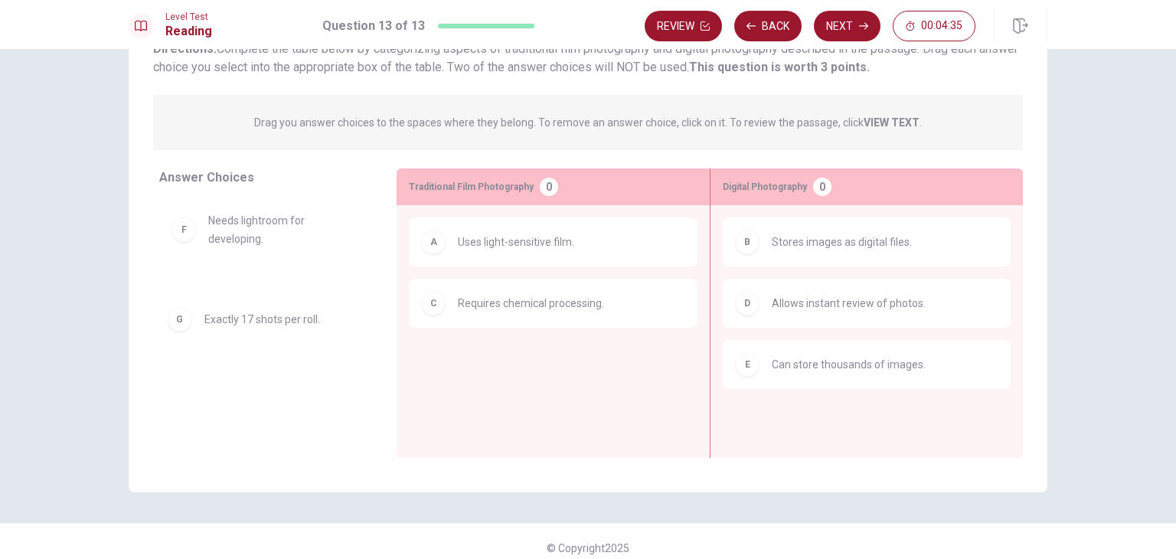
drag, startPoint x: 178, startPoint y: 319, endPoint x: 423, endPoint y: 380, distance: 251.8
click at [423, 380] on div "Answer Choices F Needs lightroom for developing. Traditional Film Photography 0…" at bounding box center [588, 312] width 919 height 289
drag, startPoint x: 292, startPoint y: 315, endPoint x: 502, endPoint y: 362, distance: 214.9
click at [502, 362] on div "Answer Choices F Needs lightroom for developing. Traditional Film Photography 0…" at bounding box center [588, 312] width 919 height 289
click at [502, 362] on div "A Uses light-sensitive film. C Requires chemical processing." at bounding box center [553, 307] width 289 height 181
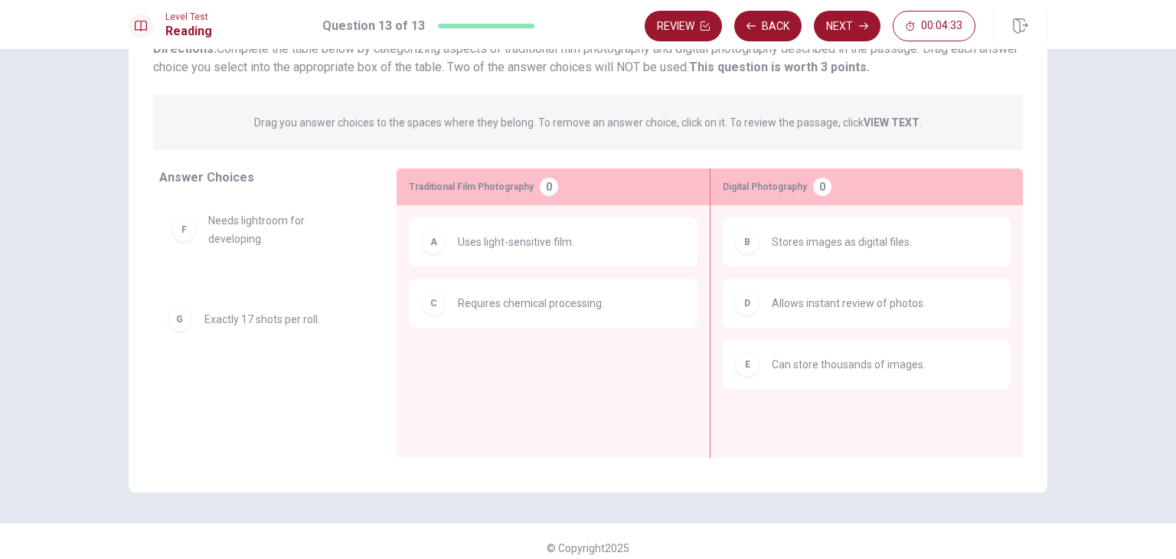
click at [502, 362] on div "A Uses light-sensitive film. C Requires chemical processing." at bounding box center [553, 307] width 289 height 181
click at [501, 317] on div "C Requires chemical processing." at bounding box center [553, 303] width 289 height 49
drag, startPoint x: 501, startPoint y: 317, endPoint x: 501, endPoint y: 403, distance: 86.5
click at [501, 403] on div "A Uses light-sensitive film. C Requires chemical processing." at bounding box center [553, 307] width 313 height 205
click at [656, 205] on div "A Uses light-sensitive film. C Requires chemical processing." at bounding box center [553, 307] width 313 height 205
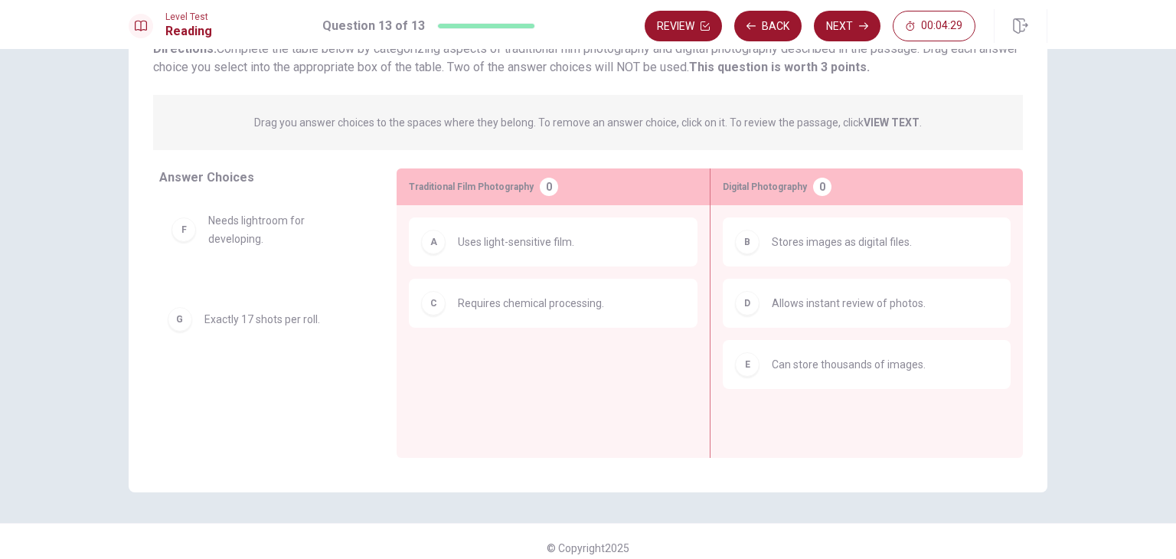
click at [173, 230] on div "F Needs lightroom for developing." at bounding box center [265, 317] width 213 height 236
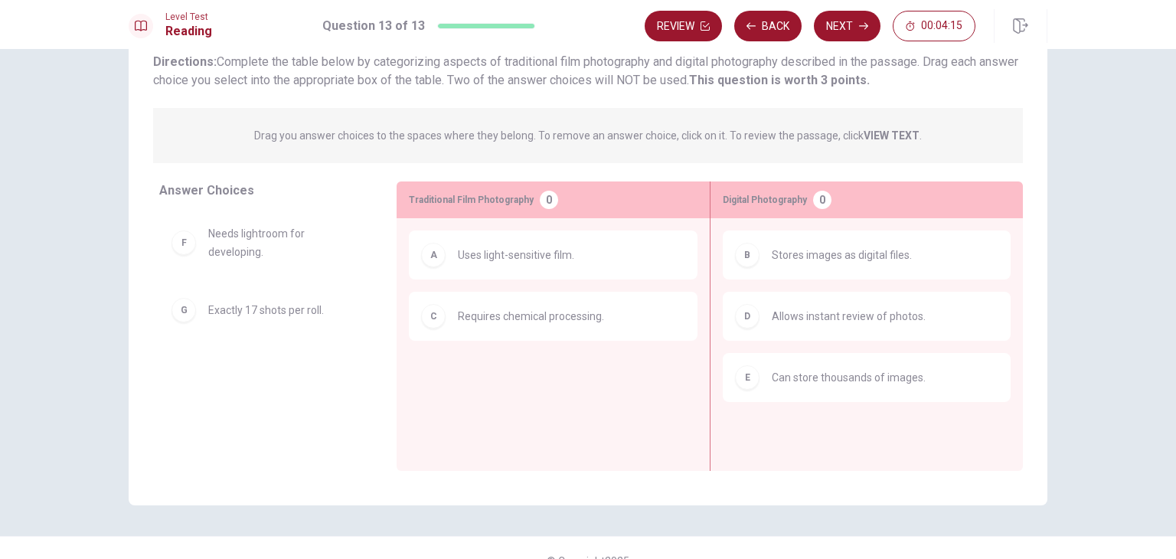
scroll to position [107, 0]
click at [935, 142] on div "Drag you answer choices to the spaces where they belong. To remove an answer ch…" at bounding box center [588, 134] width 870 height 55
click at [897, 152] on div "Drag you answer choices to the spaces where they belong. To remove an answer ch…" at bounding box center [588, 134] width 870 height 55
click at [906, 395] on div "E Can store thousands of images." at bounding box center [867, 376] width 288 height 49
click at [802, 388] on div "E Can store thousands of images." at bounding box center [867, 376] width 288 height 49
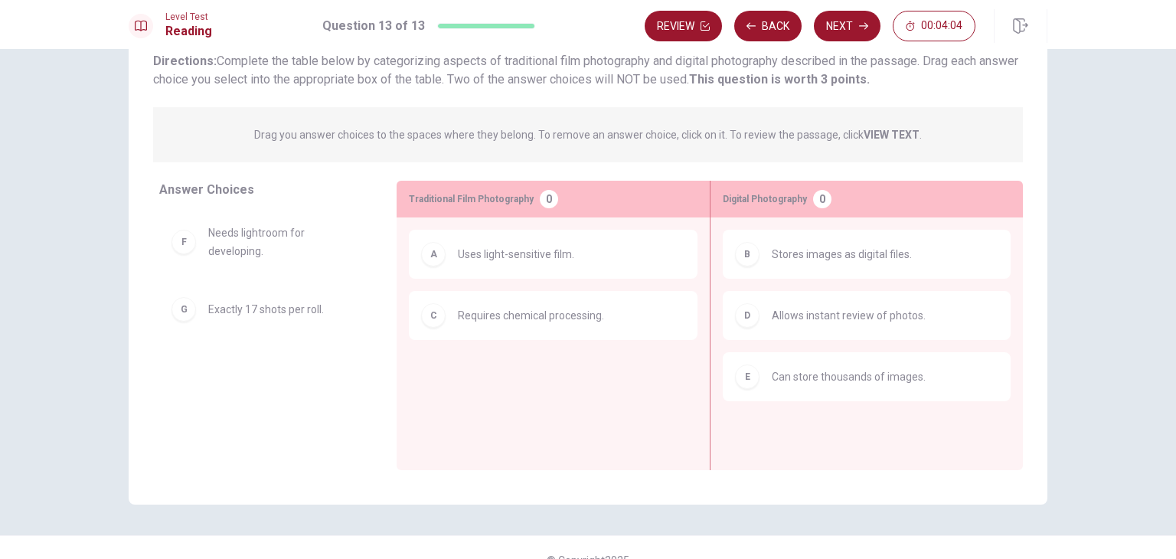
click at [748, 388] on div "E Can store thousands of images." at bounding box center [867, 376] width 288 height 49
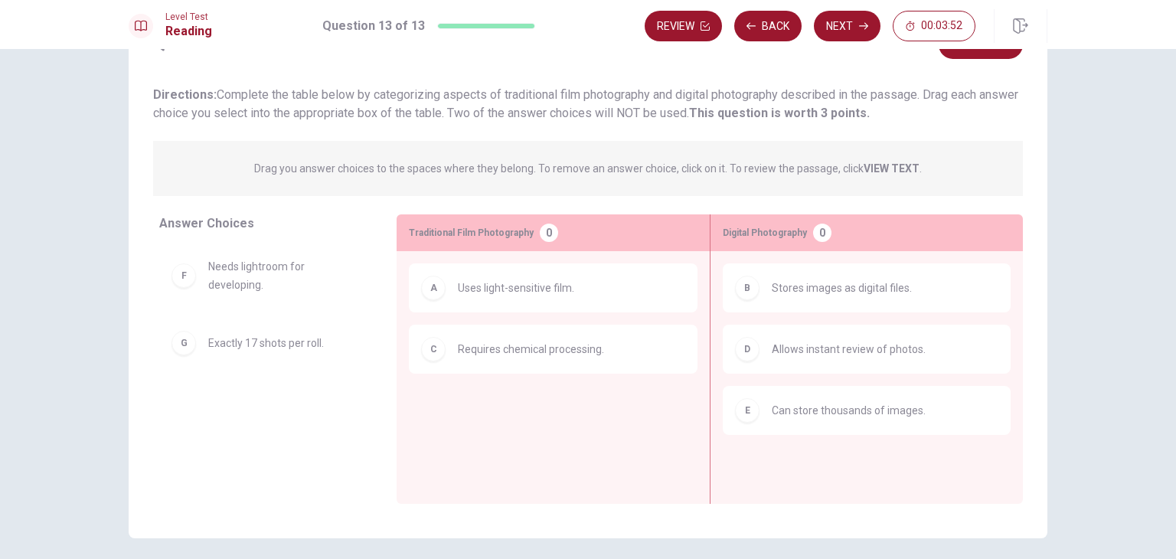
scroll to position [132, 0]
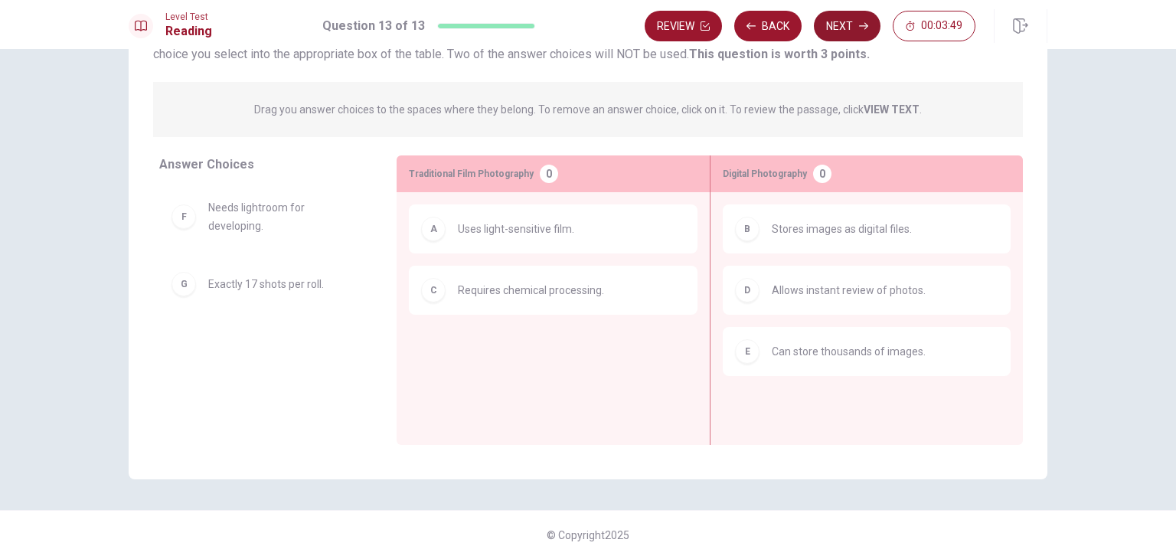
click at [857, 21] on button "Next" at bounding box center [847, 26] width 67 height 31
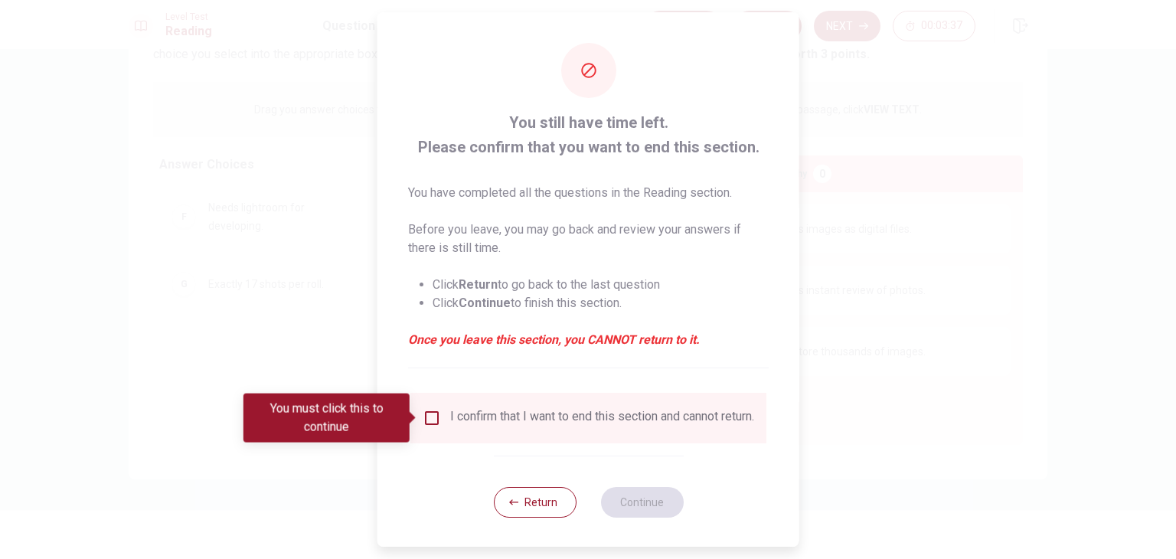
scroll to position [12, 0]
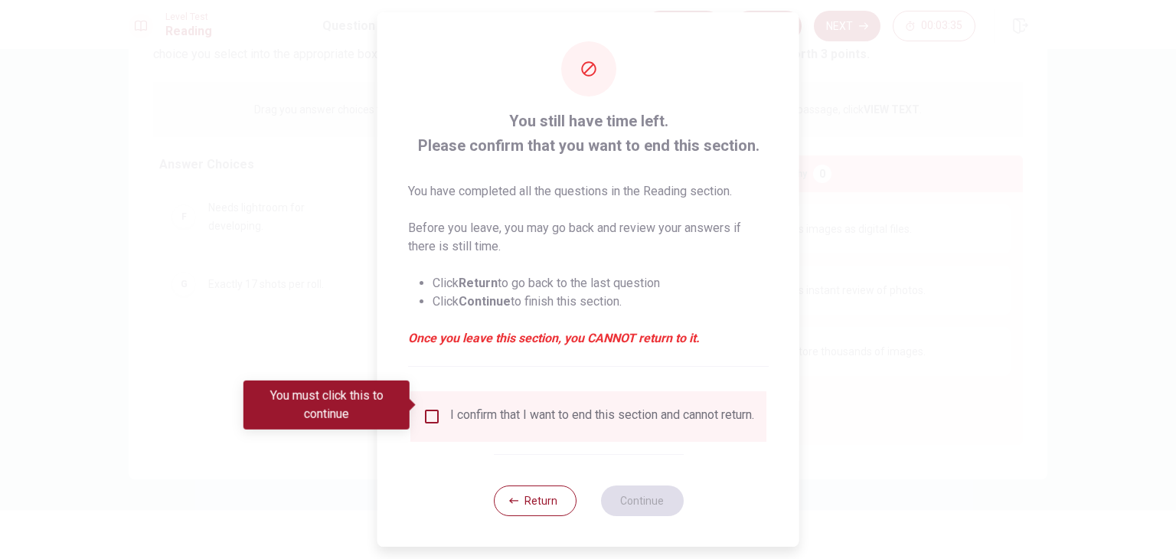
click at [446, 460] on div "You still have time left. Please confirm that you want to end this section. You…" at bounding box center [588, 279] width 422 height 536
click at [434, 407] on input "You must click this to continue" at bounding box center [432, 416] width 18 height 18
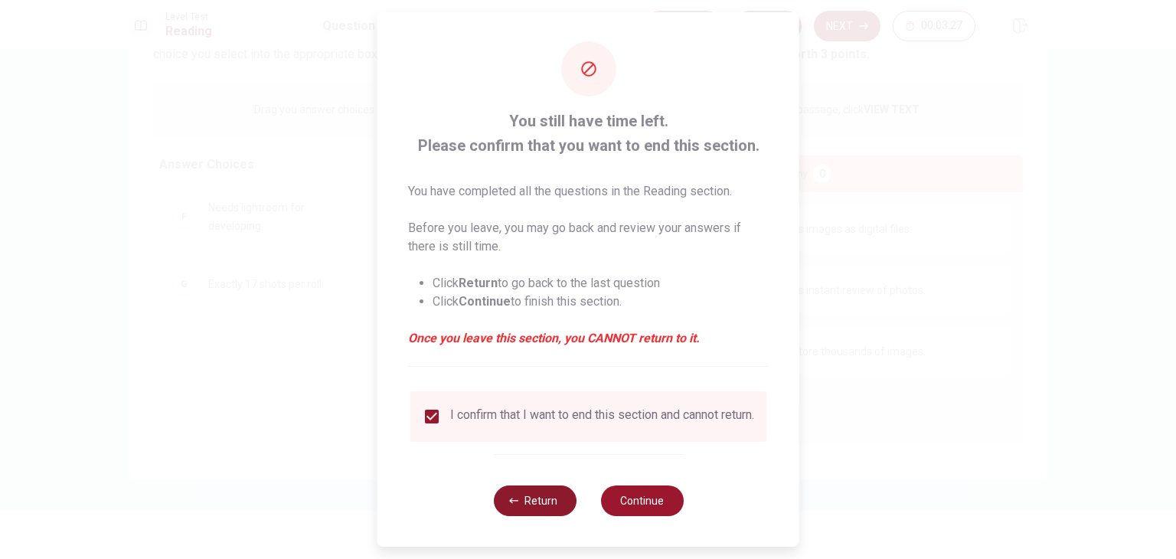
click at [531, 514] on button "Return" at bounding box center [534, 500] width 83 height 31
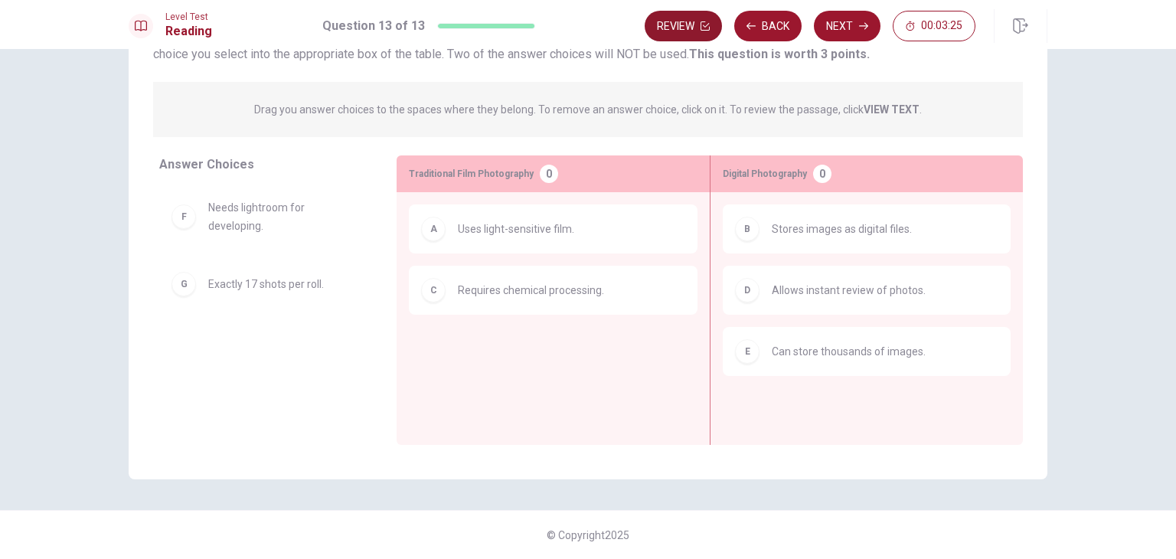
click at [692, 19] on button "Review" at bounding box center [683, 26] width 77 height 31
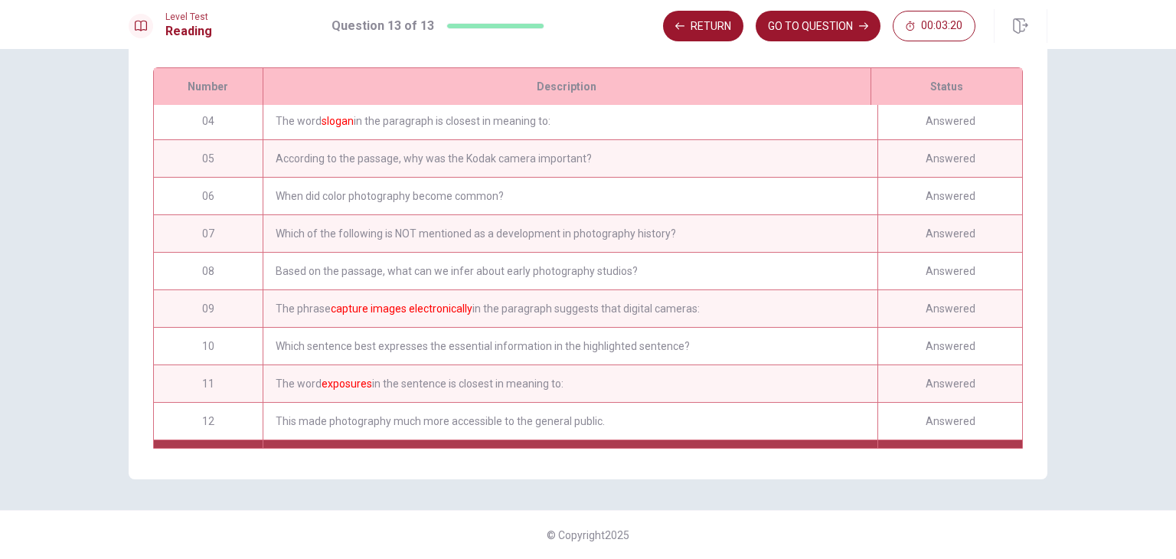
scroll to position [175, 0]
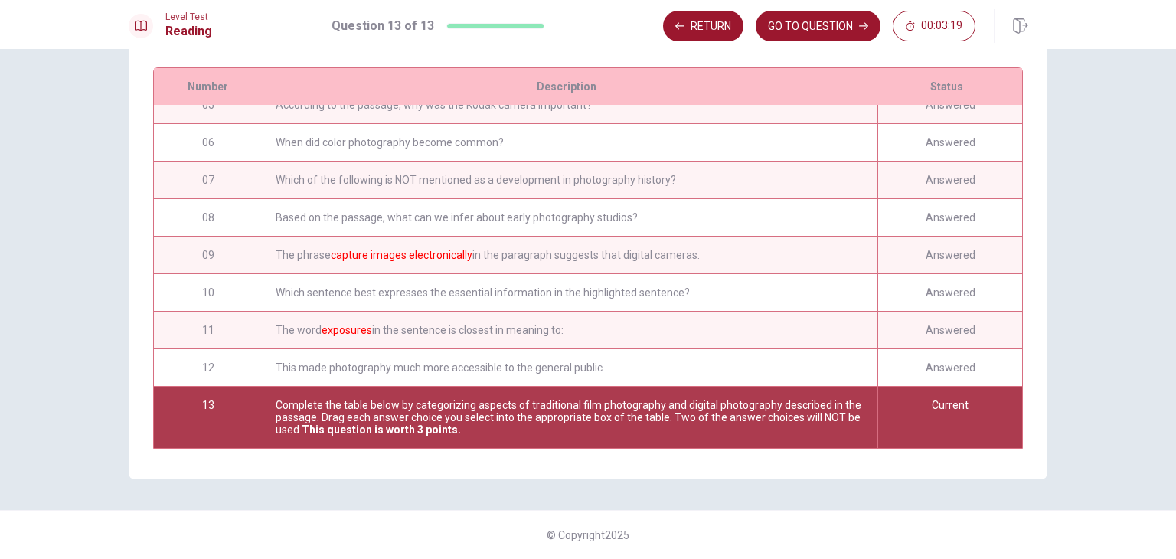
click at [844, 205] on div "Based on the passage, what can we infer about early photography studios?" at bounding box center [570, 217] width 615 height 37
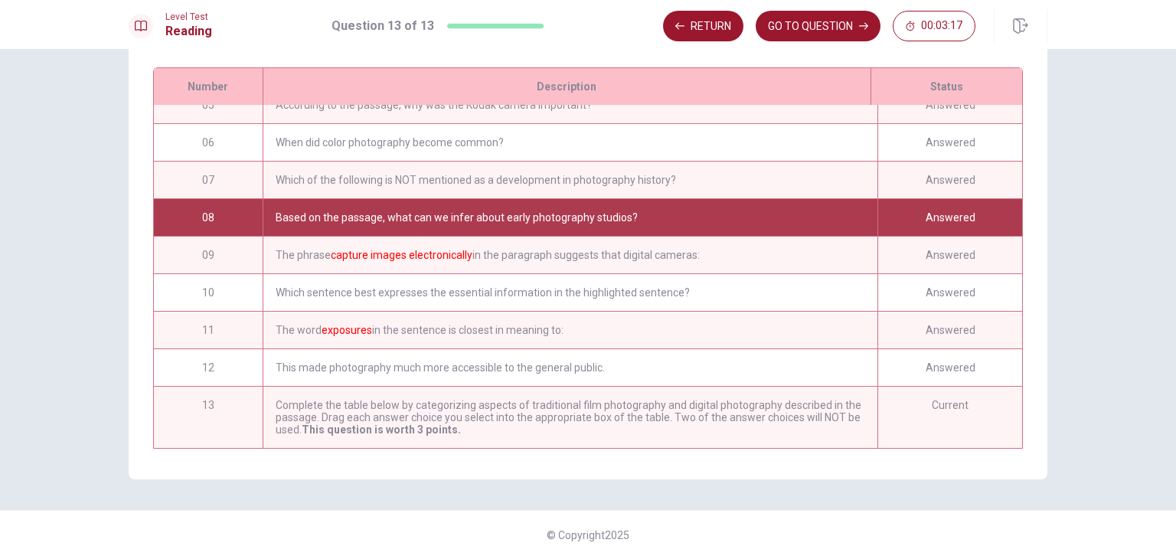
click at [838, 408] on div "Complete the table below by categorizing aspects of traditional film photograph…" at bounding box center [570, 417] width 615 height 61
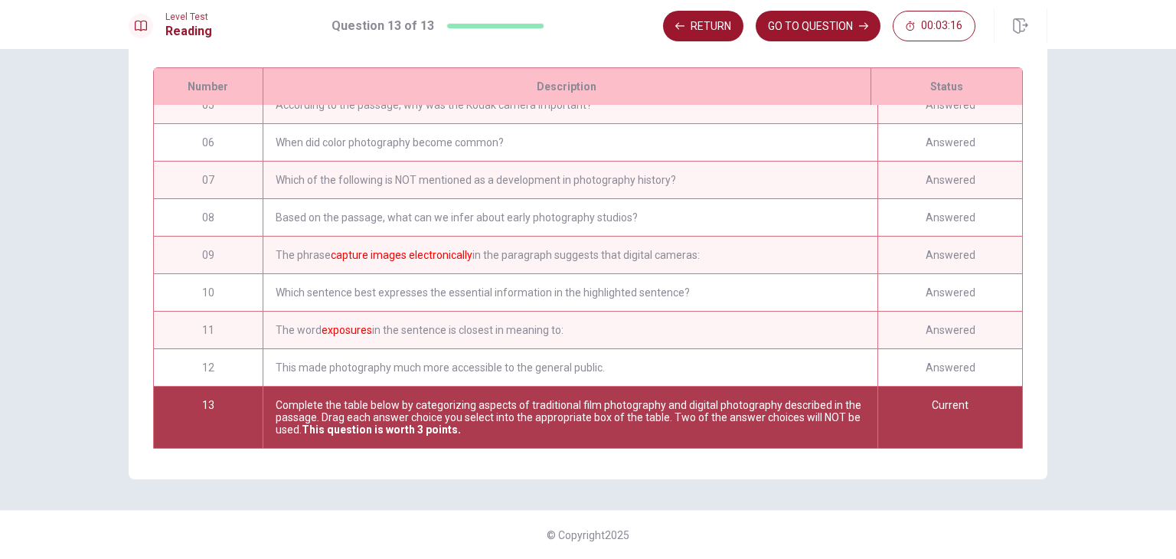
click at [937, 412] on div "Current" at bounding box center [949, 417] width 145 height 61
click at [603, 407] on div "Complete the table below by categorizing aspects of traditional film photograph…" at bounding box center [570, 417] width 615 height 61
click at [597, 426] on div "Complete the table below by categorizing aspects of traditional film photograph…" at bounding box center [570, 417] width 615 height 61
click at [805, 31] on button "GO TO QUESTION" at bounding box center [818, 26] width 125 height 31
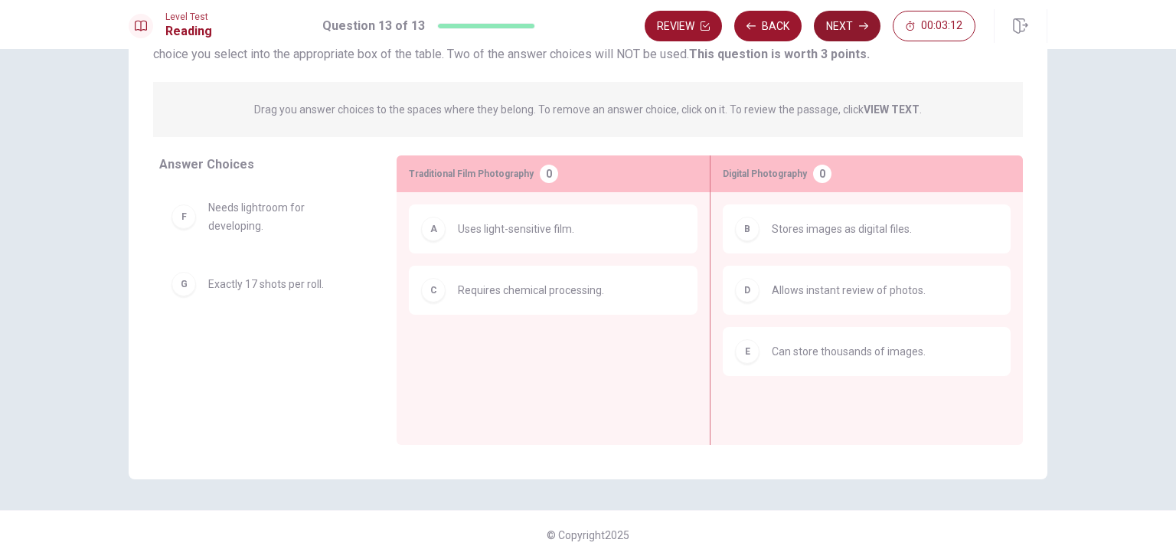
click at [827, 38] on button "Next" at bounding box center [847, 26] width 67 height 31
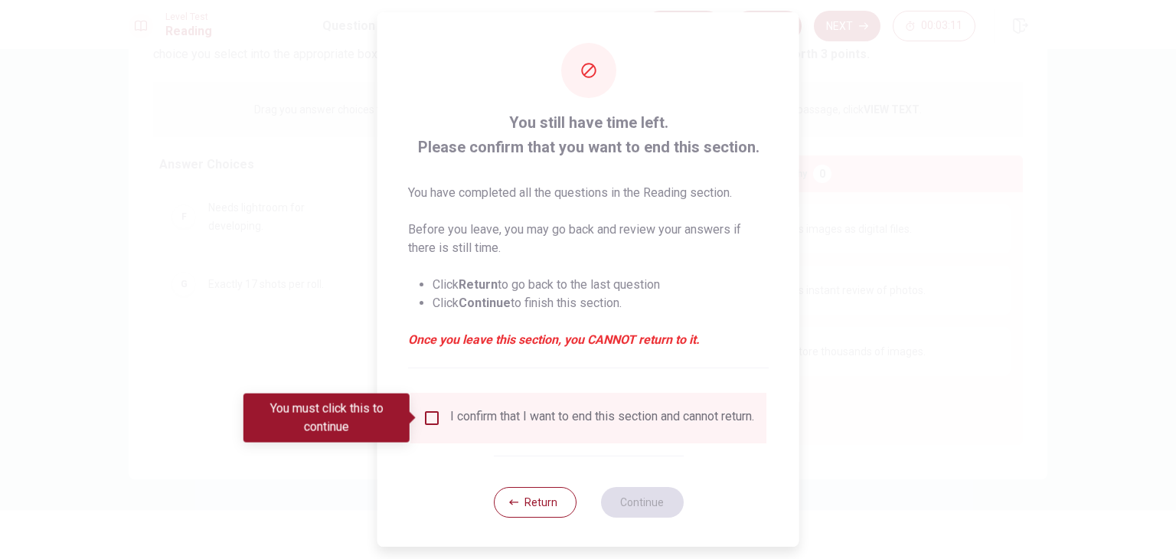
click at [485, 427] on div "I confirm that I want to end this section and cannot return." at bounding box center [602, 418] width 304 height 18
click at [429, 423] on input "You must click this to continue" at bounding box center [432, 418] width 18 height 18
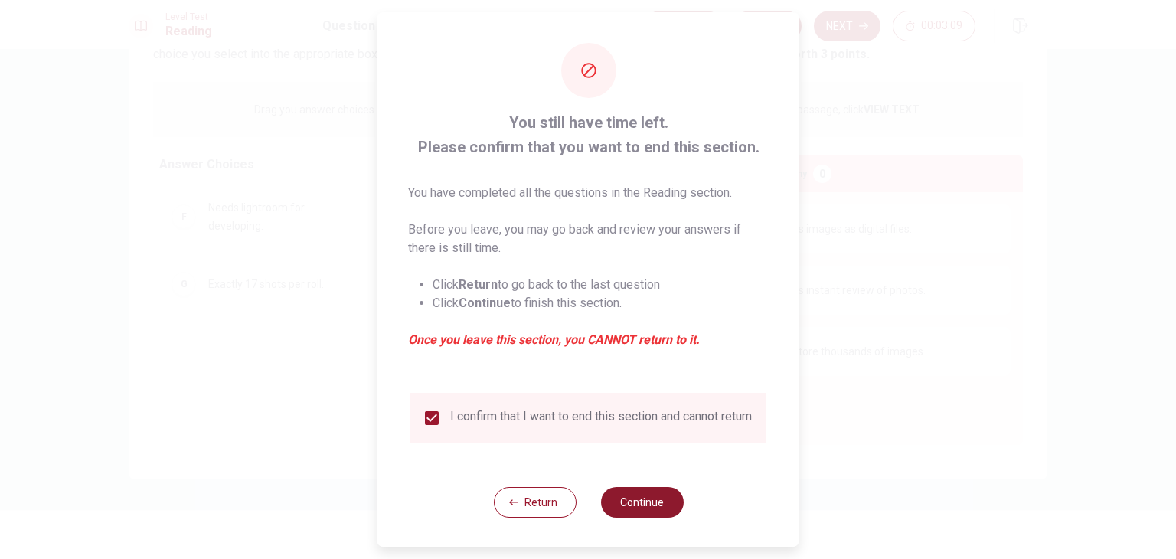
click at [629, 503] on button "Continue" at bounding box center [641, 502] width 83 height 31
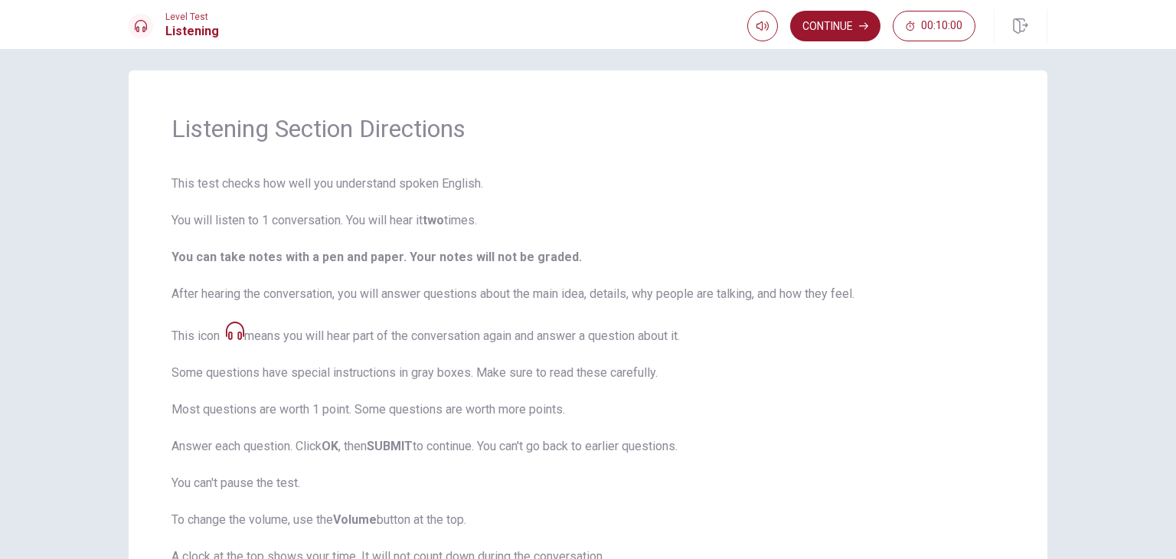
scroll to position [10, 0]
click at [756, 31] on icon "button" at bounding box center [762, 26] width 12 height 12
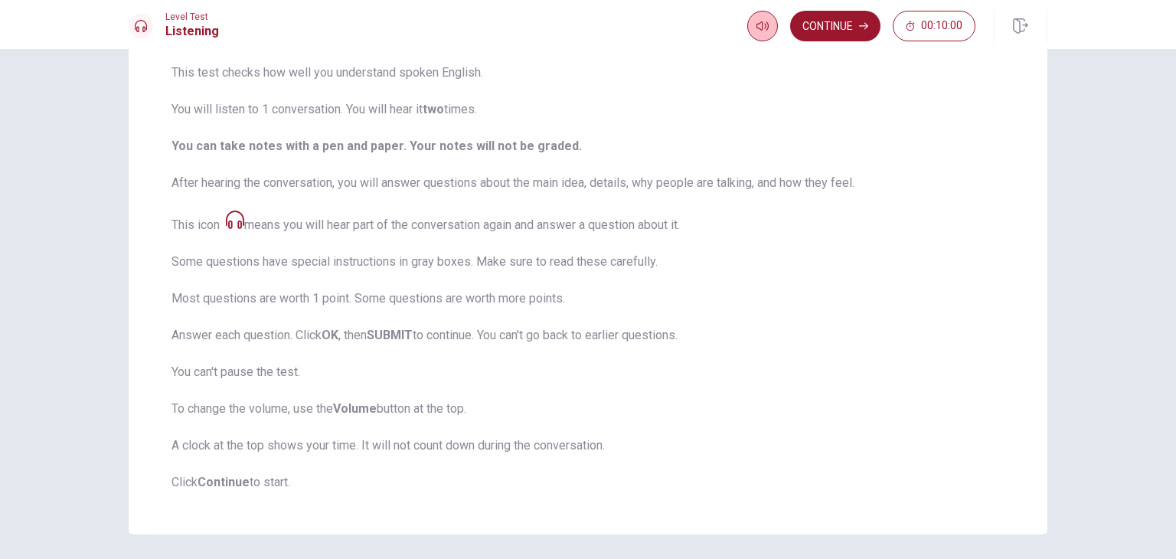
scroll to position [121, 0]
click at [676, 188] on span "This test checks how well you understand spoken English. You will listen to 1 c…" at bounding box center [587, 277] width 833 height 428
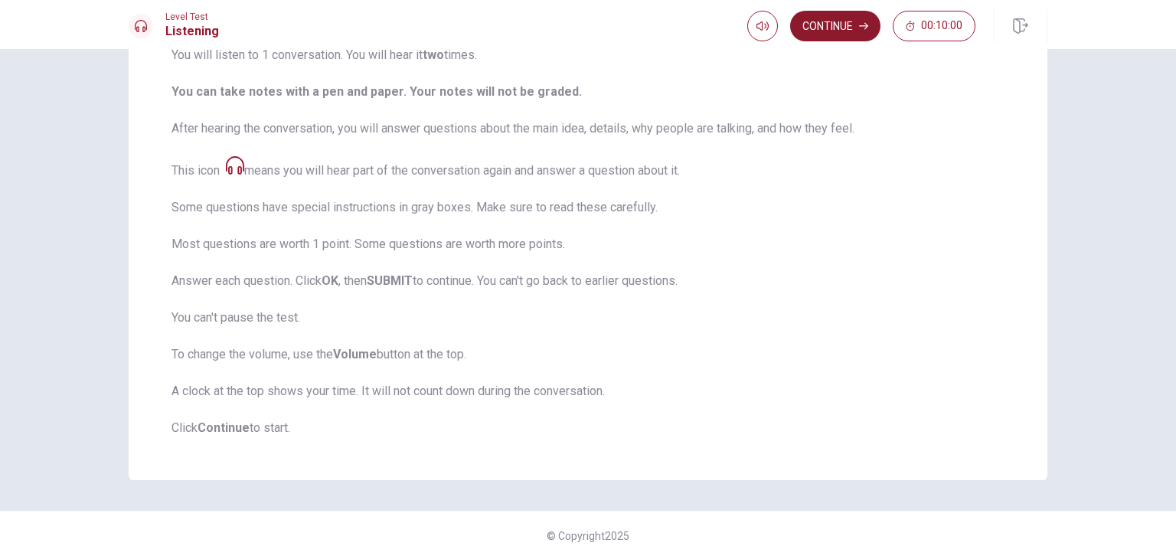
click at [828, 34] on button "Continue" at bounding box center [835, 26] width 90 height 31
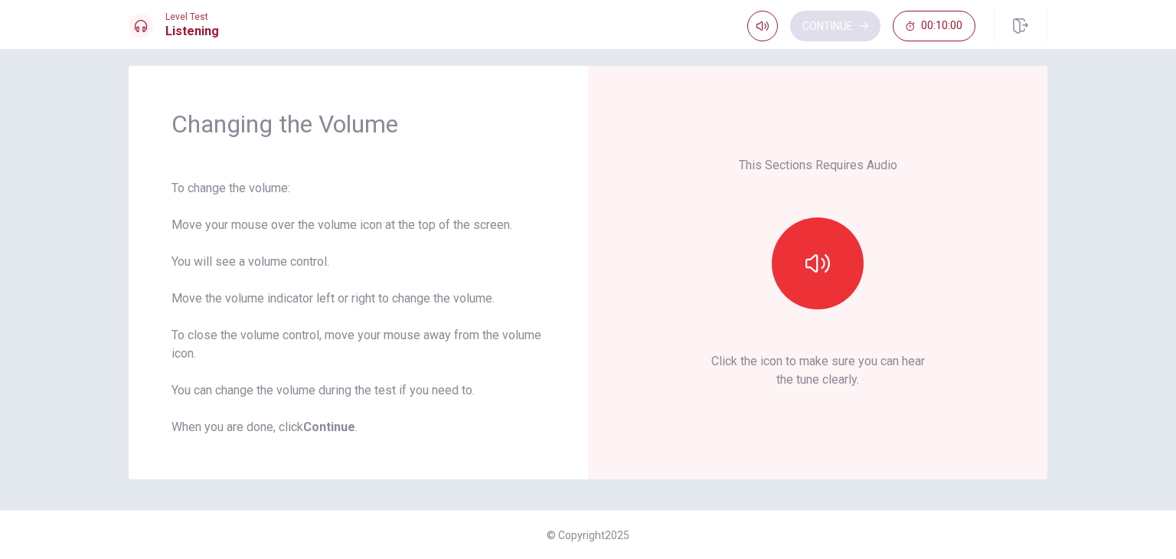
scroll to position [14, 0]
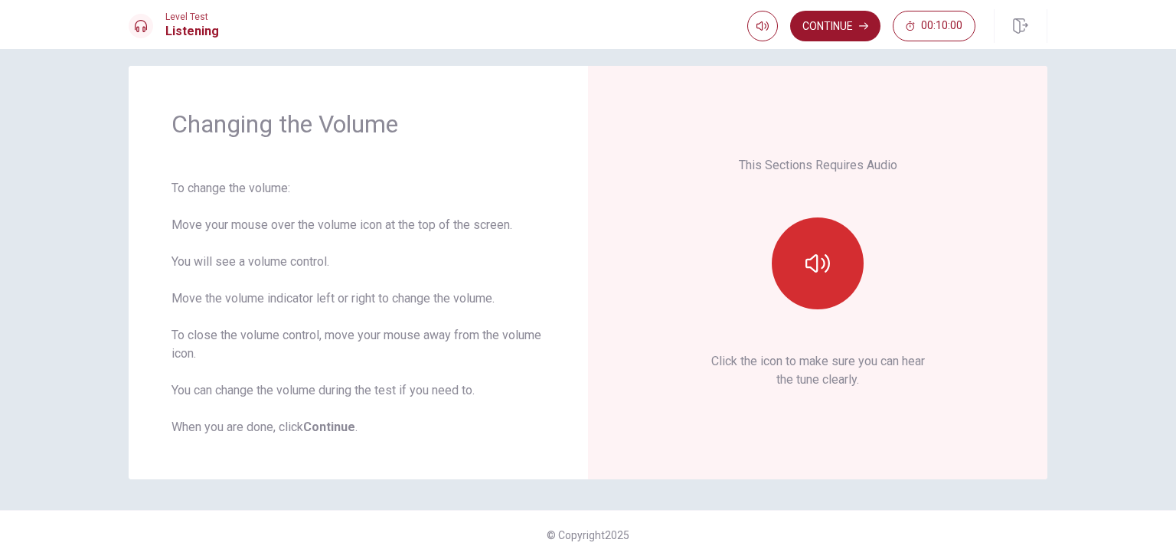
click at [832, 263] on button "button" at bounding box center [818, 263] width 92 height 92
click at [833, 278] on button "button" at bounding box center [818, 263] width 92 height 92
click at [825, 269] on icon "button" at bounding box center [817, 263] width 24 height 24
click at [842, 29] on button "Continue" at bounding box center [835, 26] width 90 height 31
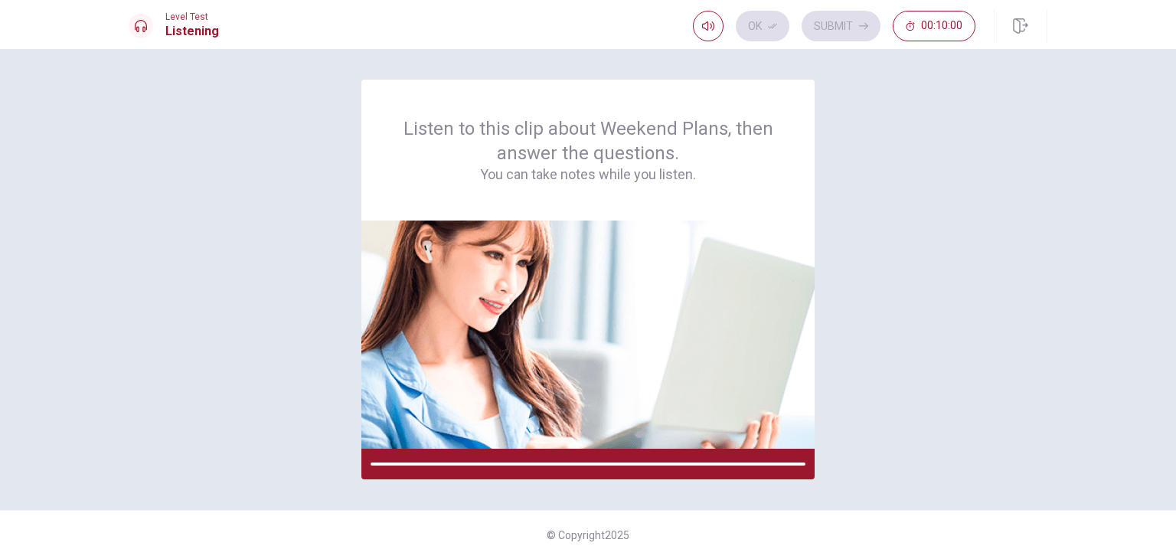
scroll to position [0, 0]
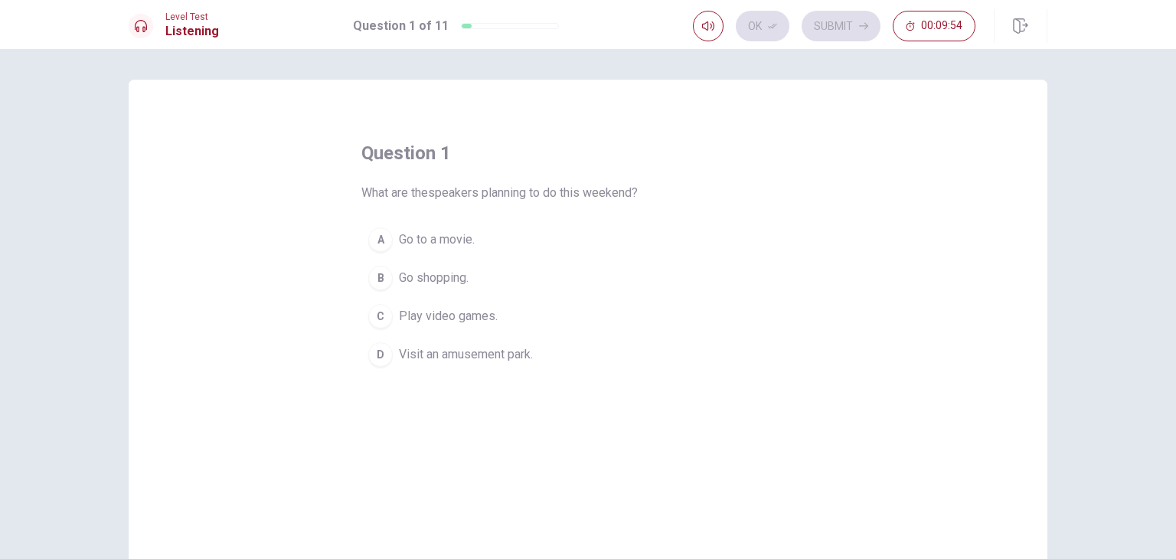
click at [372, 350] on div "D" at bounding box center [380, 354] width 24 height 24
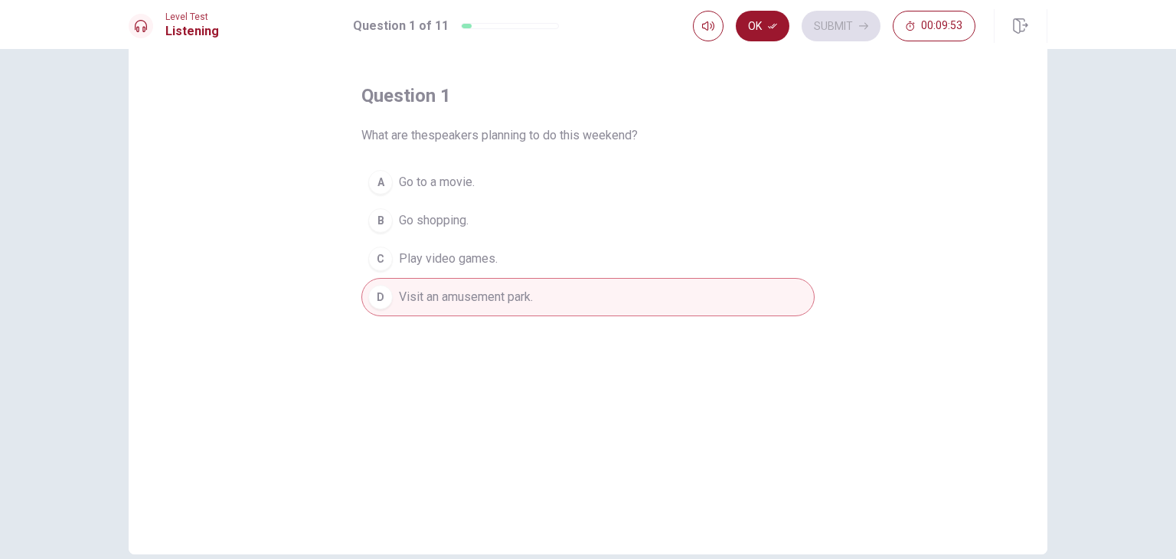
scroll to position [58, 0]
click at [763, 31] on button "Ok" at bounding box center [763, 26] width 54 height 31
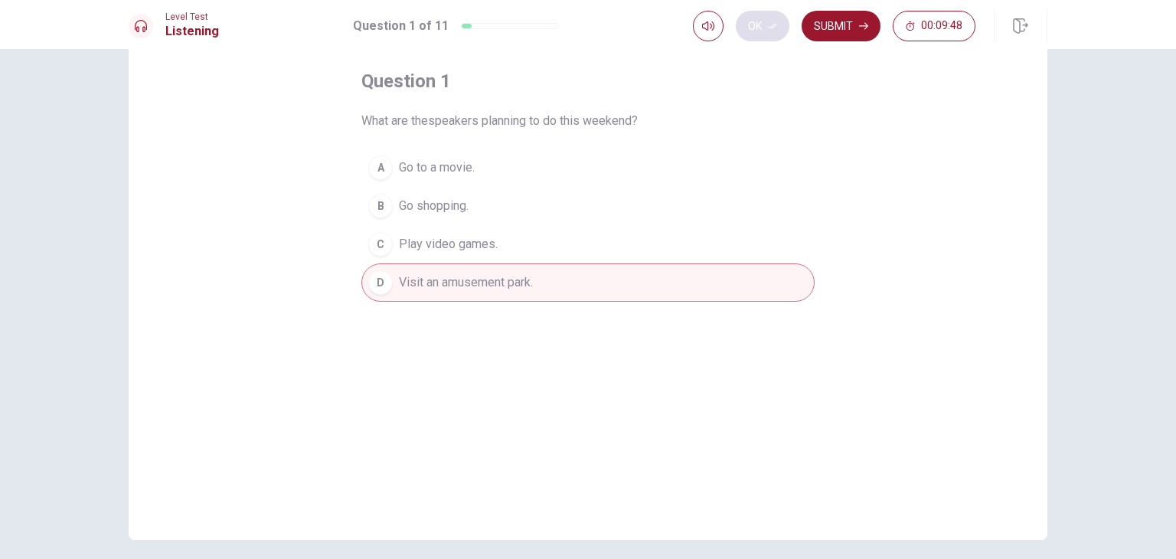
scroll to position [77, 0]
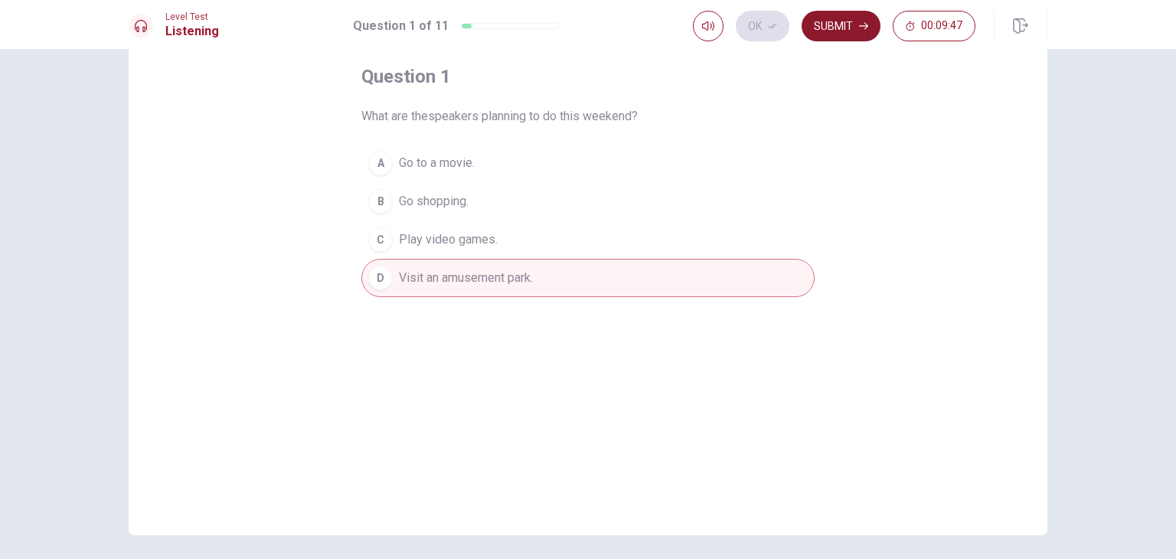
click at [844, 34] on button "Submit" at bounding box center [841, 26] width 79 height 31
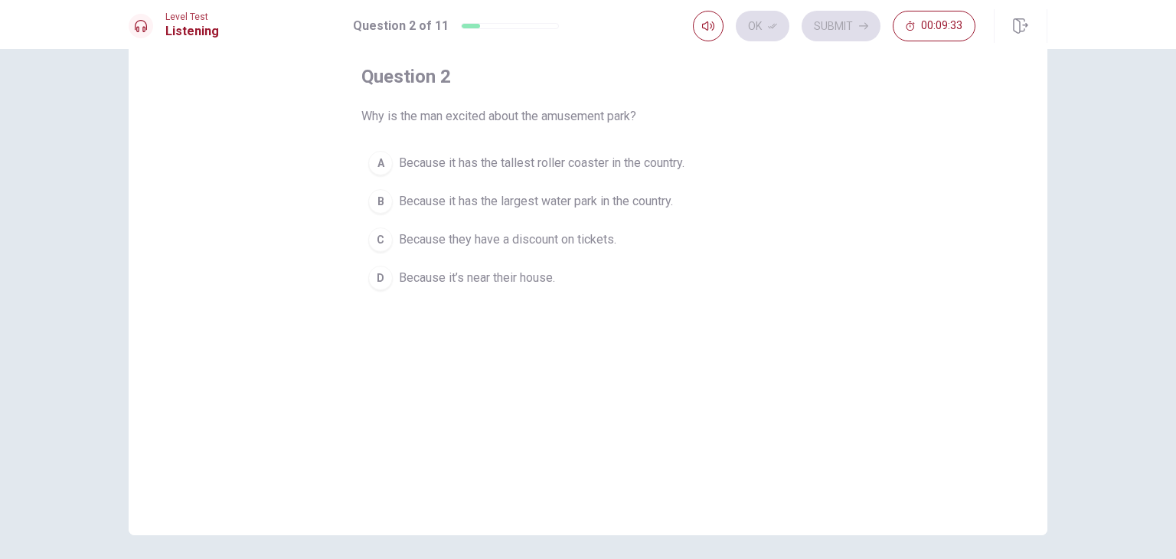
click at [664, 169] on span "Because it has the tallest roller coaster in the country." at bounding box center [542, 163] width 286 height 18
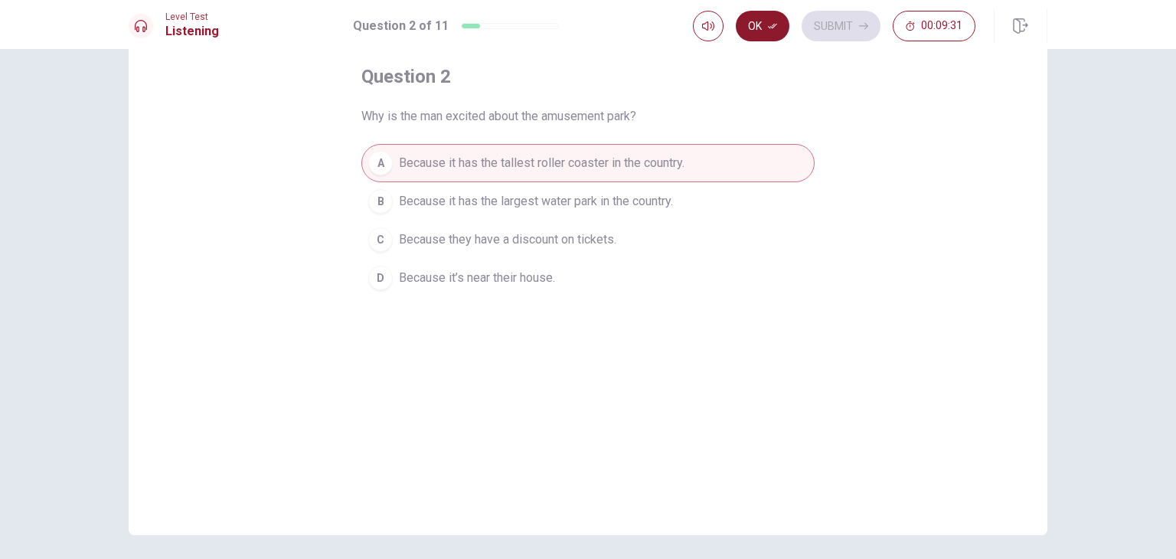
click at [747, 35] on button "Ok" at bounding box center [763, 26] width 54 height 31
click at [850, 32] on button "Submit" at bounding box center [841, 26] width 79 height 31
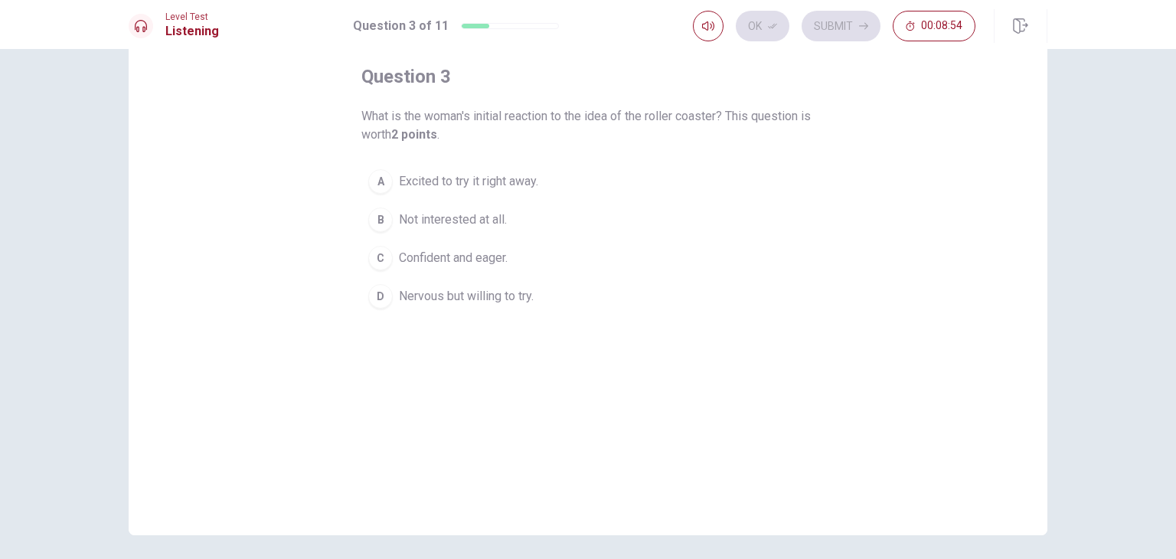
click at [372, 289] on div "D" at bounding box center [380, 296] width 24 height 24
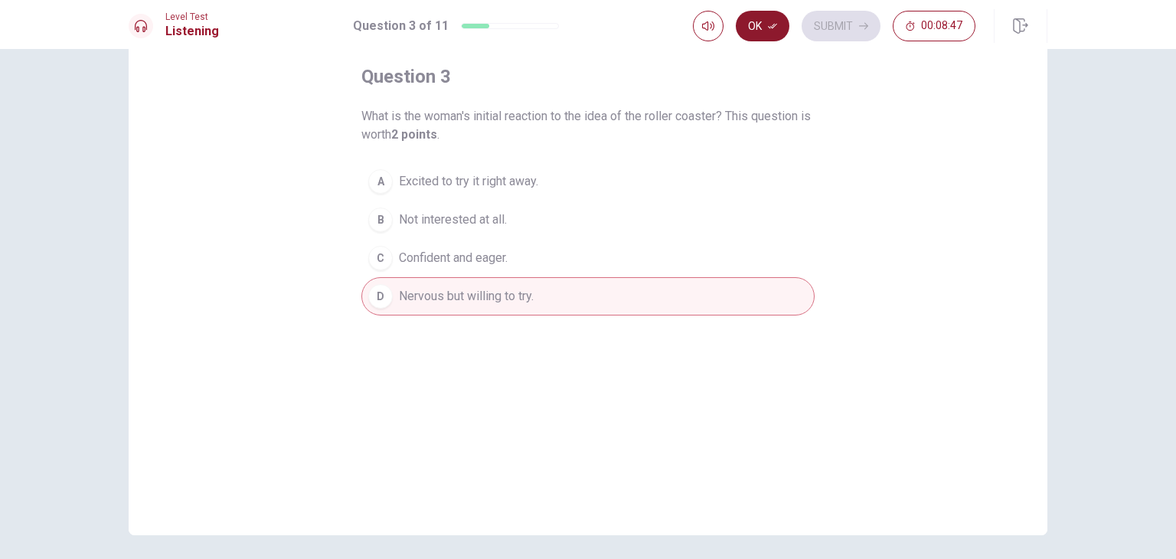
click at [756, 27] on button "Ok" at bounding box center [763, 26] width 54 height 31
click at [840, 36] on button "Submit" at bounding box center [841, 26] width 79 height 31
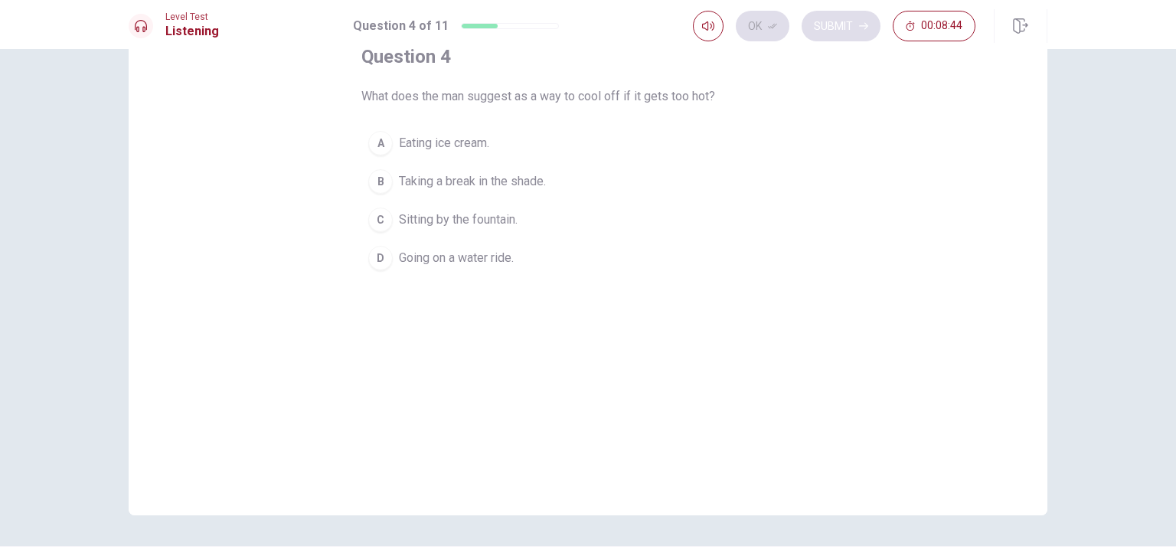
scroll to position [100, 0]
click at [374, 260] on div "D" at bounding box center [380, 255] width 24 height 24
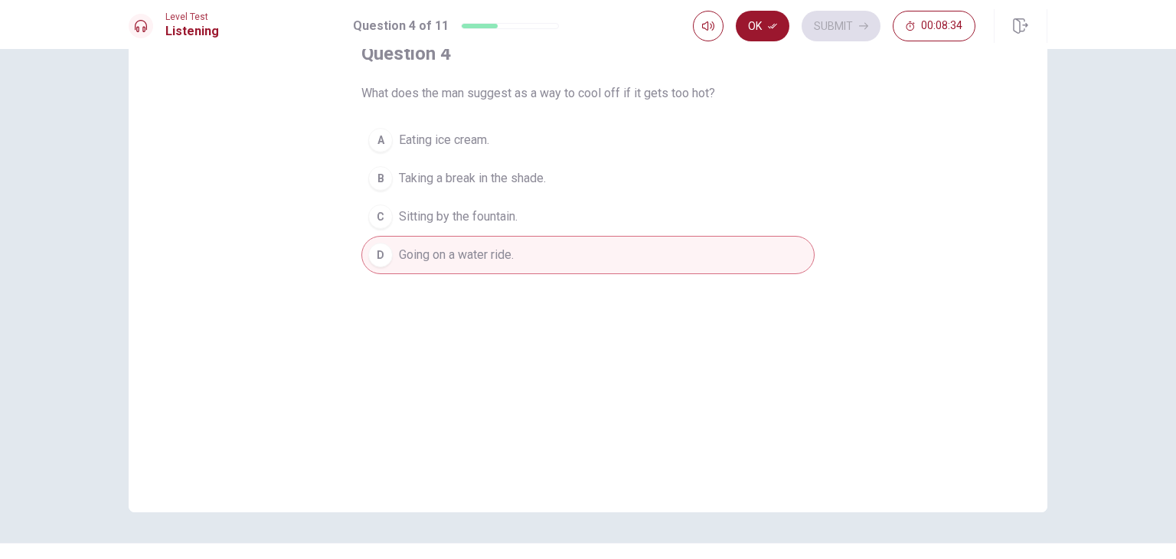
click at [847, 18] on div "Ok Submit 00:08:34" at bounding box center [834, 26] width 282 height 31
click at [753, 38] on button "Ok" at bounding box center [763, 26] width 54 height 31
click at [844, 31] on button "Submit" at bounding box center [841, 26] width 79 height 31
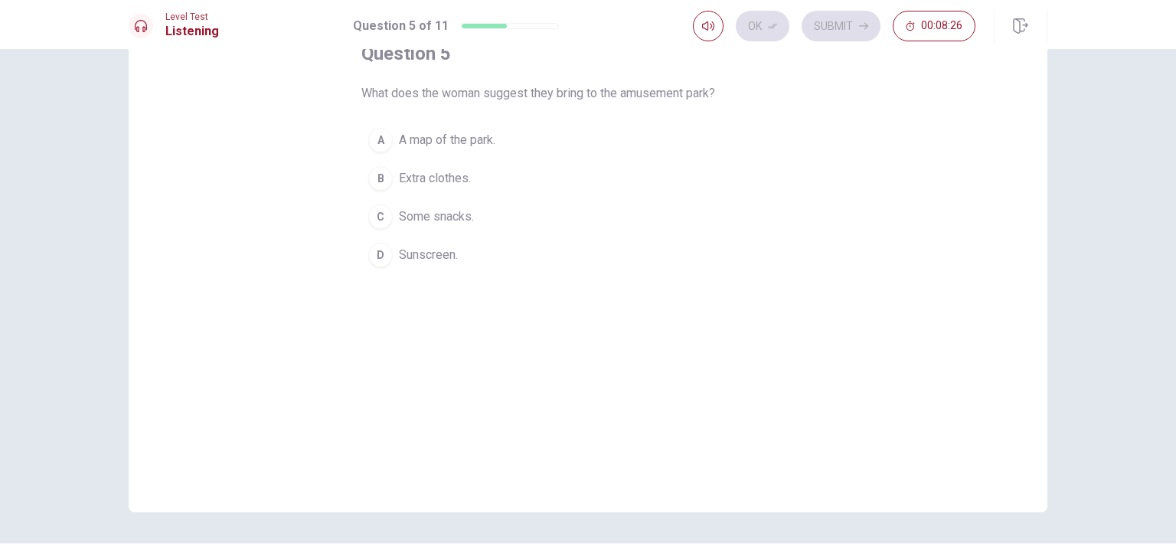
click at [365, 191] on button "B Extra clothes." at bounding box center [587, 178] width 453 height 38
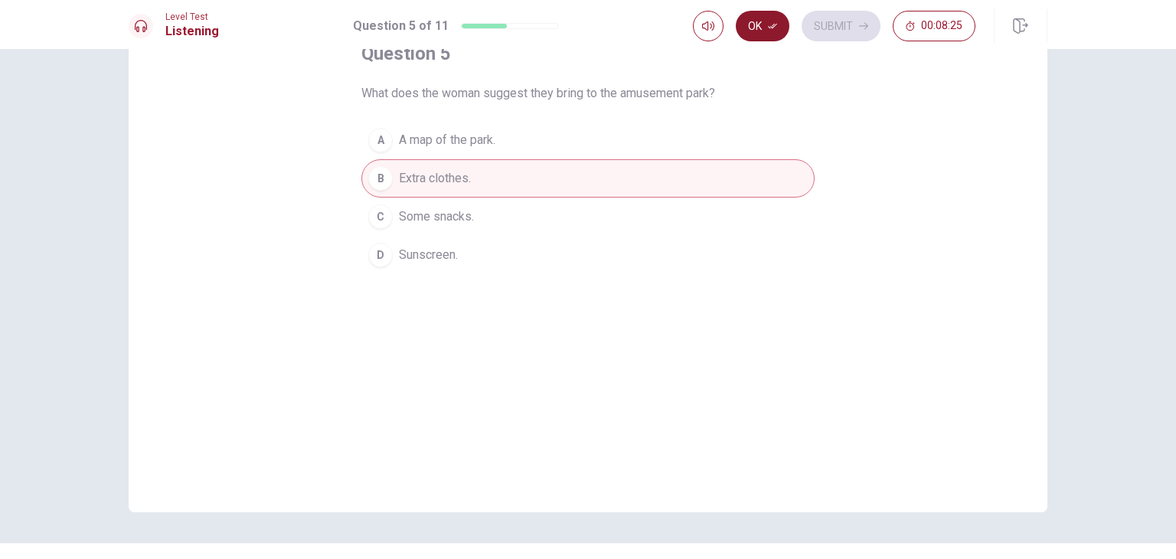
click at [773, 25] on icon "button" at bounding box center [772, 26] width 9 height 5
click at [849, 41] on button "Submit" at bounding box center [841, 26] width 79 height 31
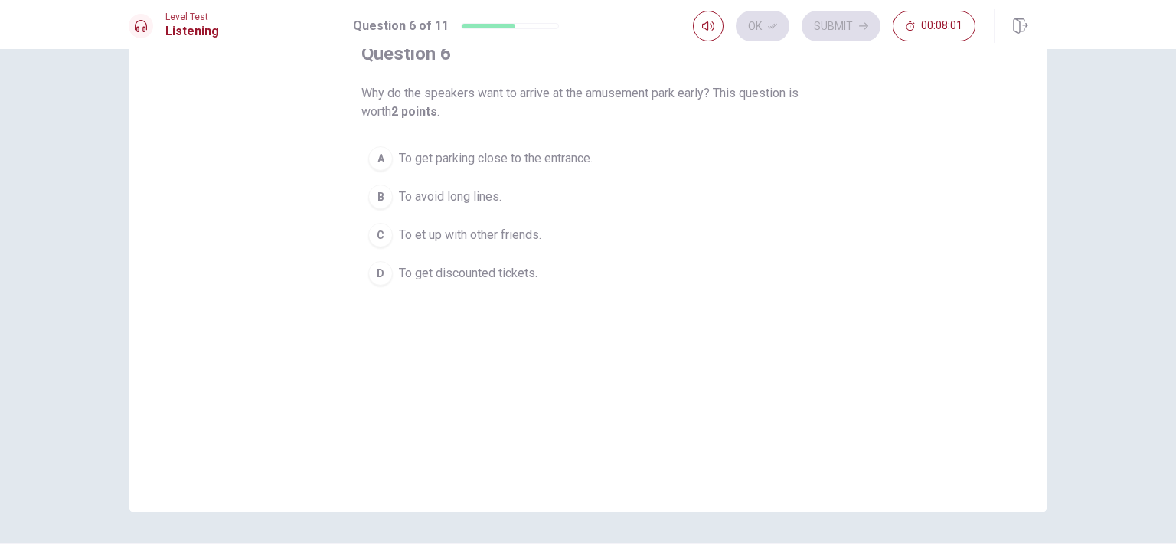
click at [484, 191] on span "To avoid long lines." at bounding box center [450, 197] width 103 height 18
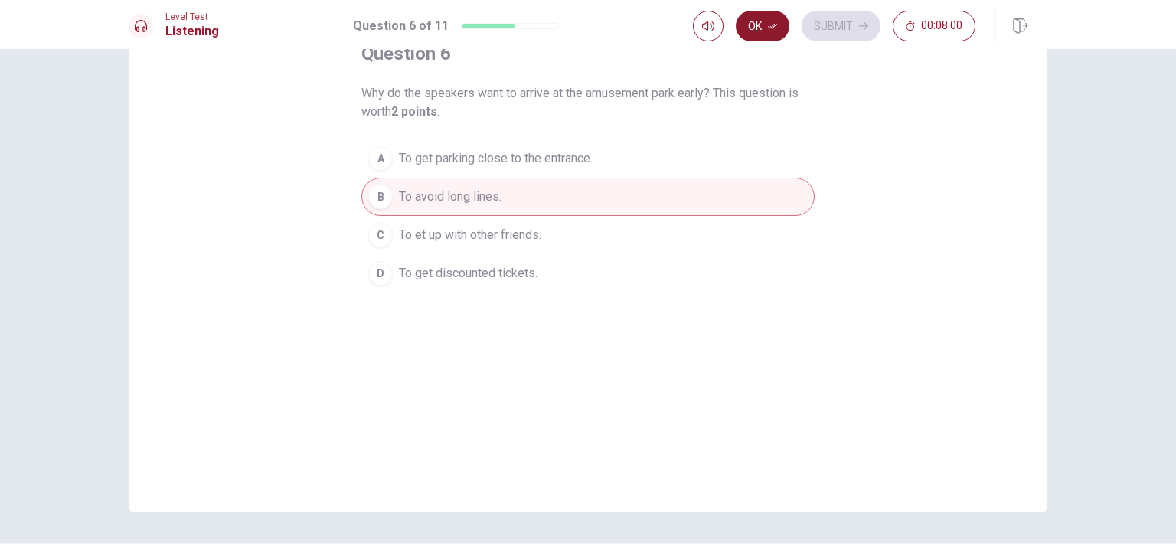
click at [773, 25] on icon "button" at bounding box center [772, 26] width 9 height 5
click at [838, 36] on button "Submit" at bounding box center [841, 26] width 79 height 31
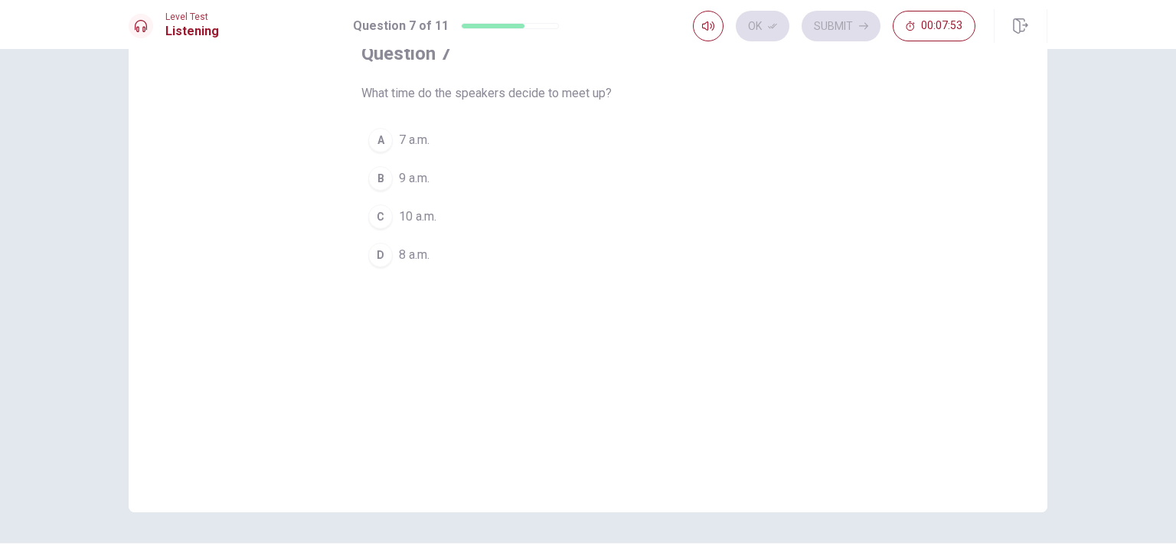
click at [424, 181] on span "9 a.m." at bounding box center [414, 178] width 31 height 18
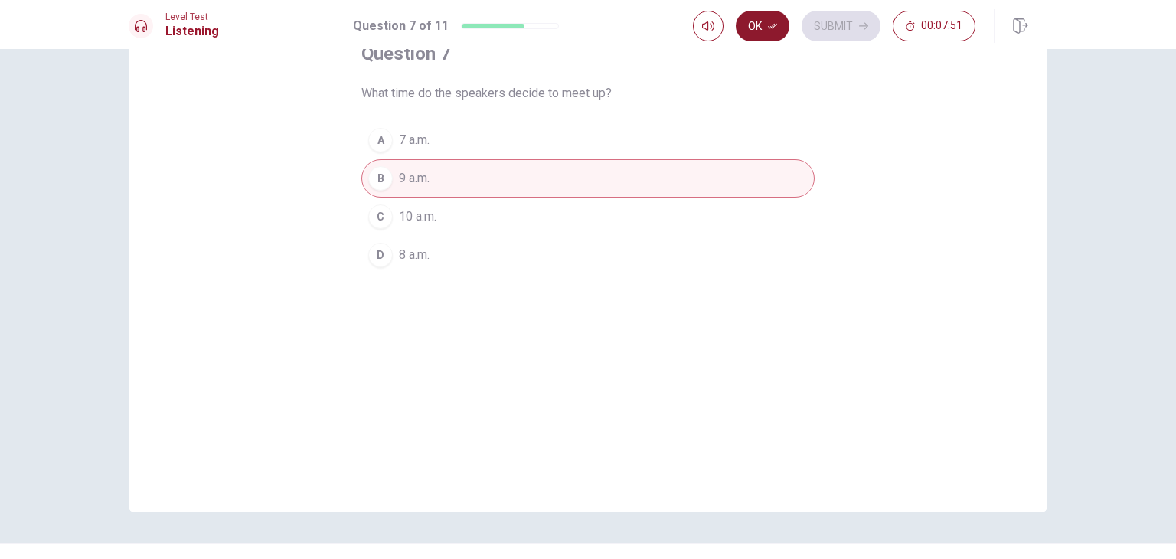
click at [753, 26] on button "Ok" at bounding box center [763, 26] width 54 height 31
click at [834, 26] on button "Submit" at bounding box center [841, 26] width 79 height 31
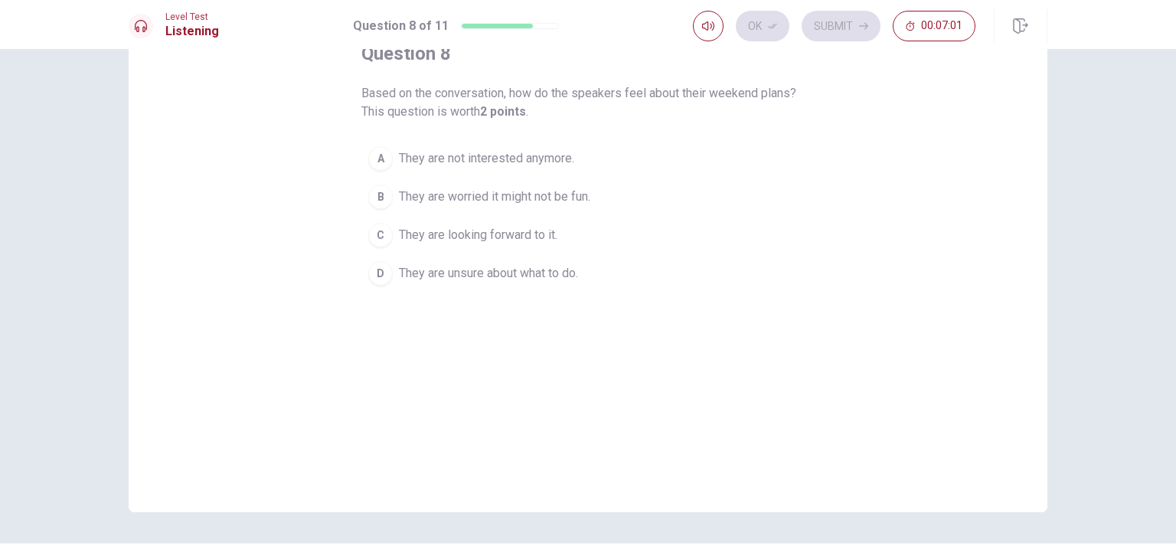
click at [541, 242] on span "They are looking forward to it." at bounding box center [478, 235] width 158 height 18
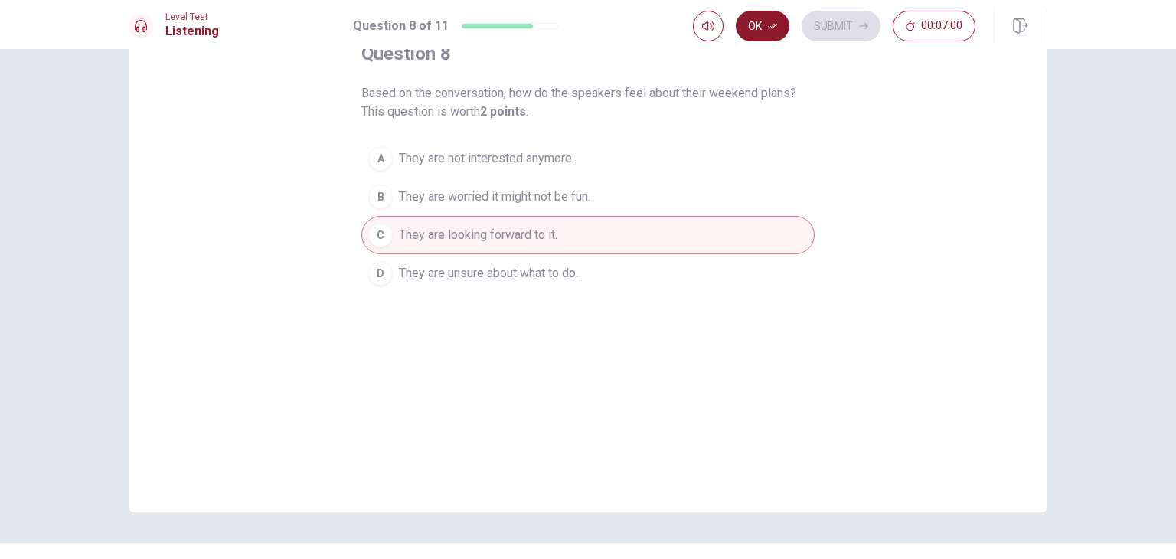
click at [759, 35] on button "Ok" at bounding box center [763, 26] width 54 height 31
click at [864, 25] on icon "button" at bounding box center [863, 26] width 9 height 7
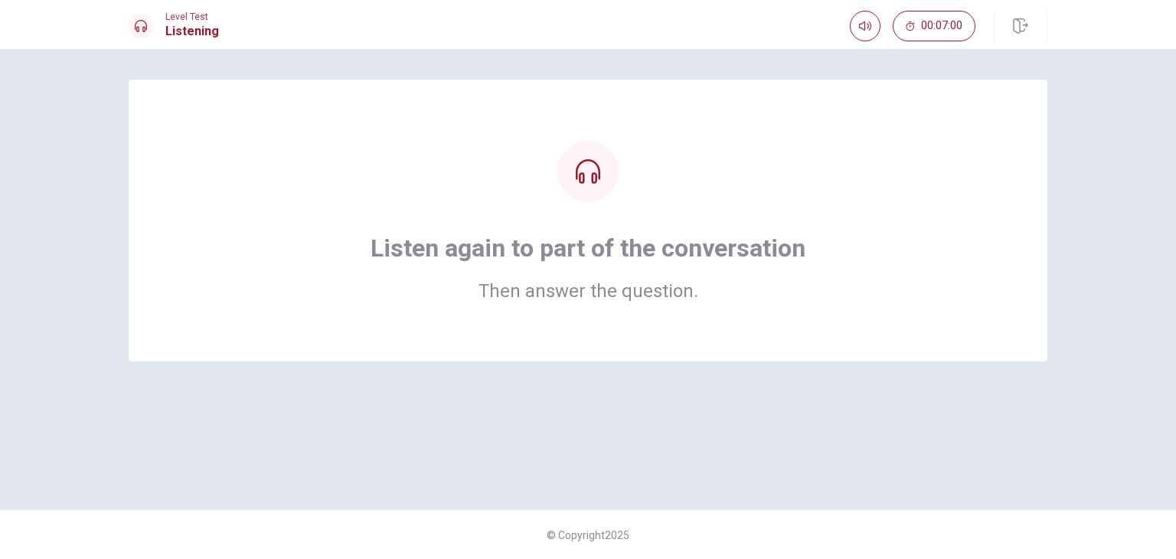
scroll to position [0, 0]
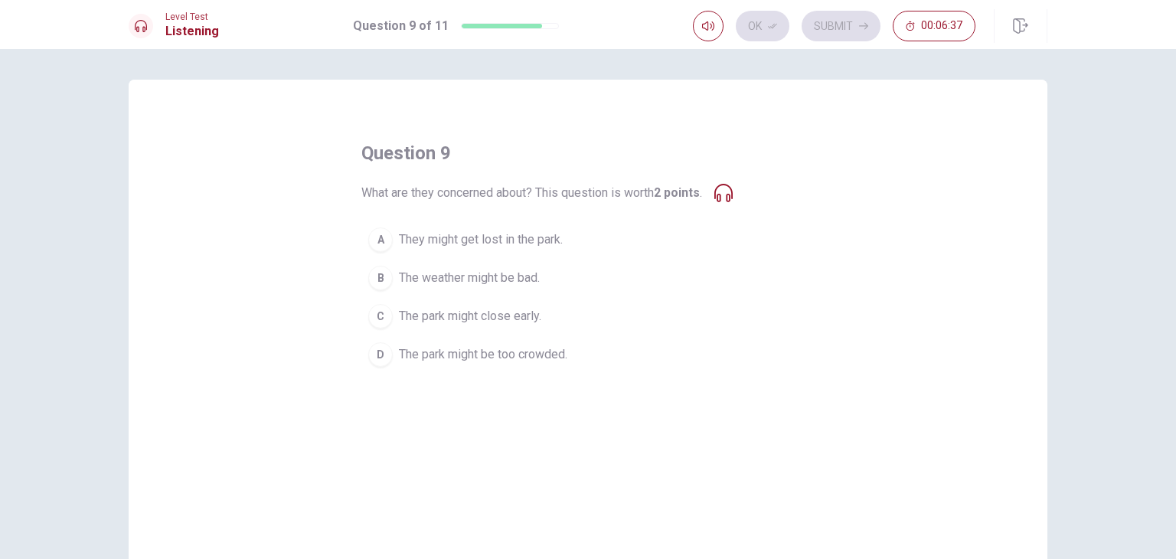
click at [734, 178] on div "question 9 What are they concerned about? This question is worth 2 points . A T…" at bounding box center [587, 257] width 453 height 233
click at [728, 204] on div "question 9 What are they concerned about? This question is worth 2 points . A T…" at bounding box center [587, 257] width 453 height 233
click at [720, 205] on div "question 9 What are they concerned about? This question is worth 2 points . A T…" at bounding box center [587, 257] width 453 height 233
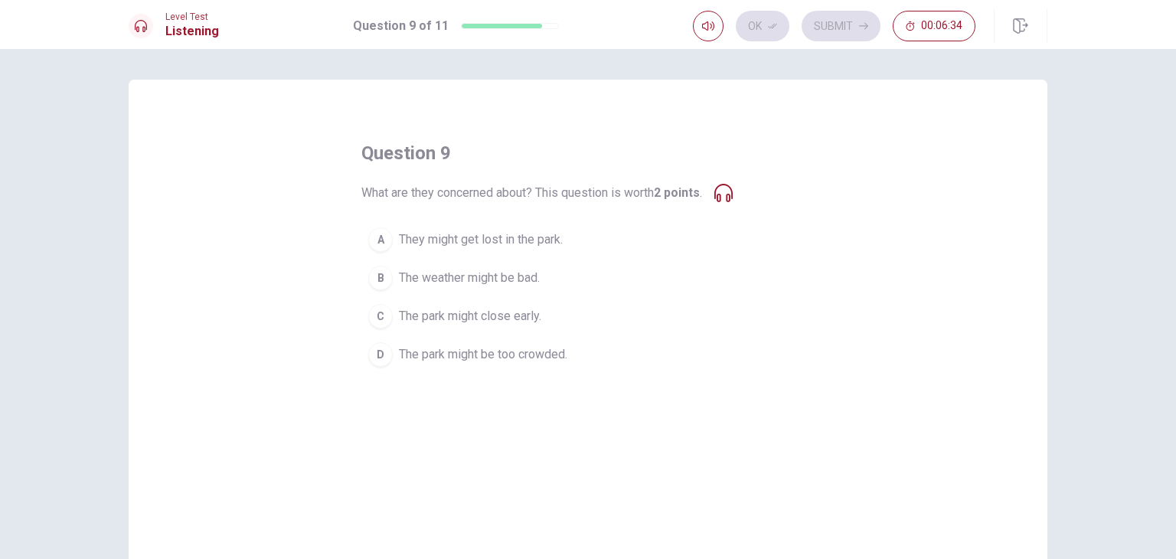
click at [720, 205] on div "question 9 What are they concerned about? This question is worth 2 points . A T…" at bounding box center [587, 257] width 453 height 233
click at [739, 196] on div "question 9 What are they concerned about? This question is worth 2 points . A T…" at bounding box center [587, 257] width 453 height 233
click at [727, 203] on div "question 9 What are they concerned about? This question is worth 2 points . A T…" at bounding box center [587, 257] width 453 height 233
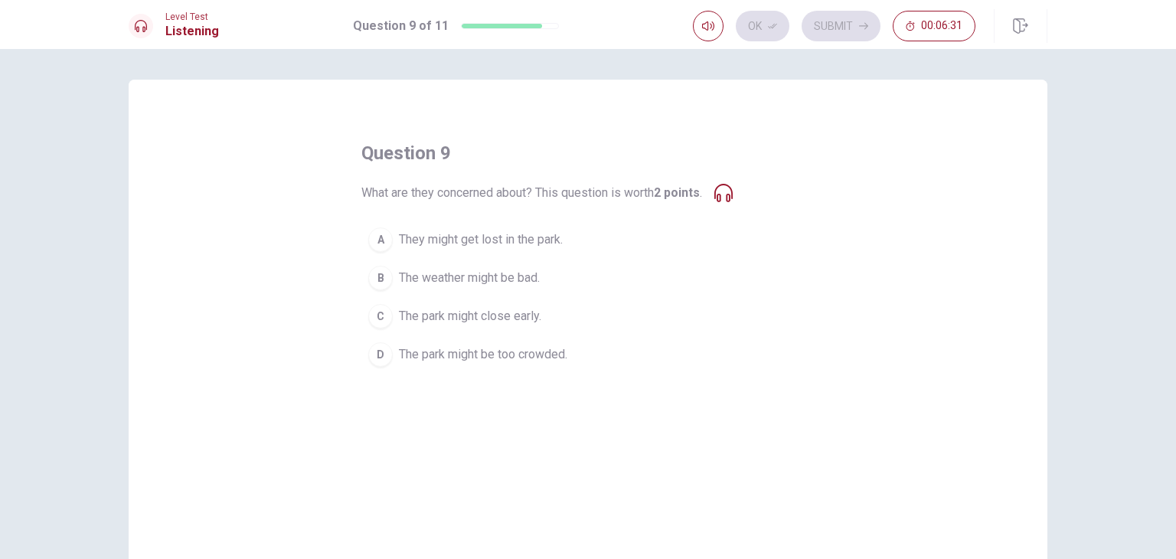
click at [727, 203] on div "question 9 What are they concerned about? This question is worth 2 points . A T…" at bounding box center [587, 257] width 453 height 233
click at [733, 196] on icon at bounding box center [723, 193] width 18 height 18
click at [733, 205] on div "question 9 What are they concerned about? This question is worth 2 points . A T…" at bounding box center [587, 257] width 453 height 233
click at [705, 36] on button "button" at bounding box center [708, 26] width 31 height 31
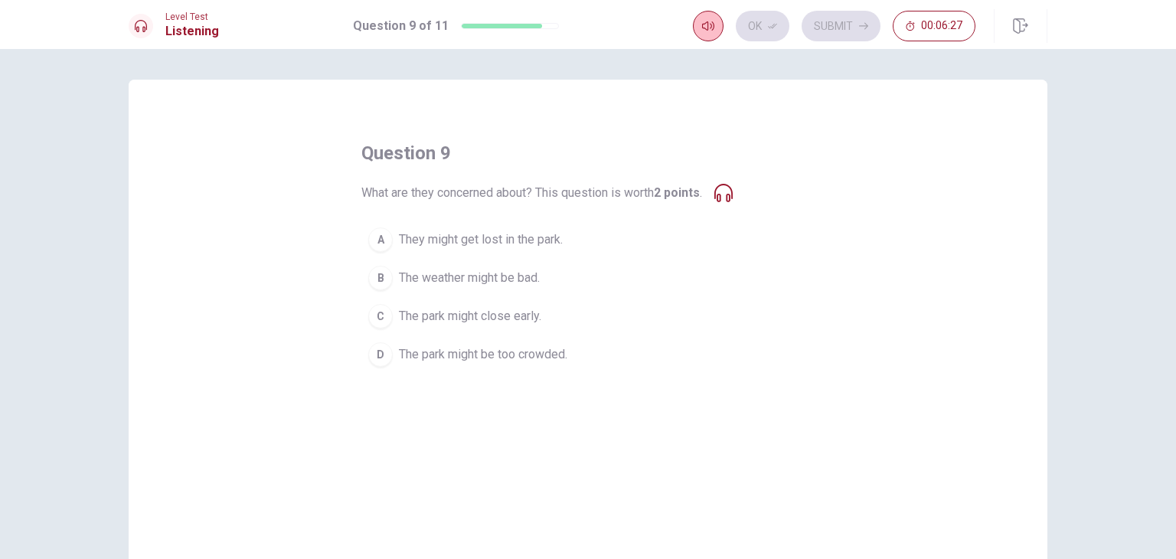
click at [705, 36] on button "button" at bounding box center [708, 26] width 31 height 31
click at [738, 205] on div "question 9 What are they concerned about? This question is worth 2 points . A T…" at bounding box center [587, 257] width 453 height 233
click at [488, 338] on button "D The park might be too crowded." at bounding box center [587, 354] width 453 height 38
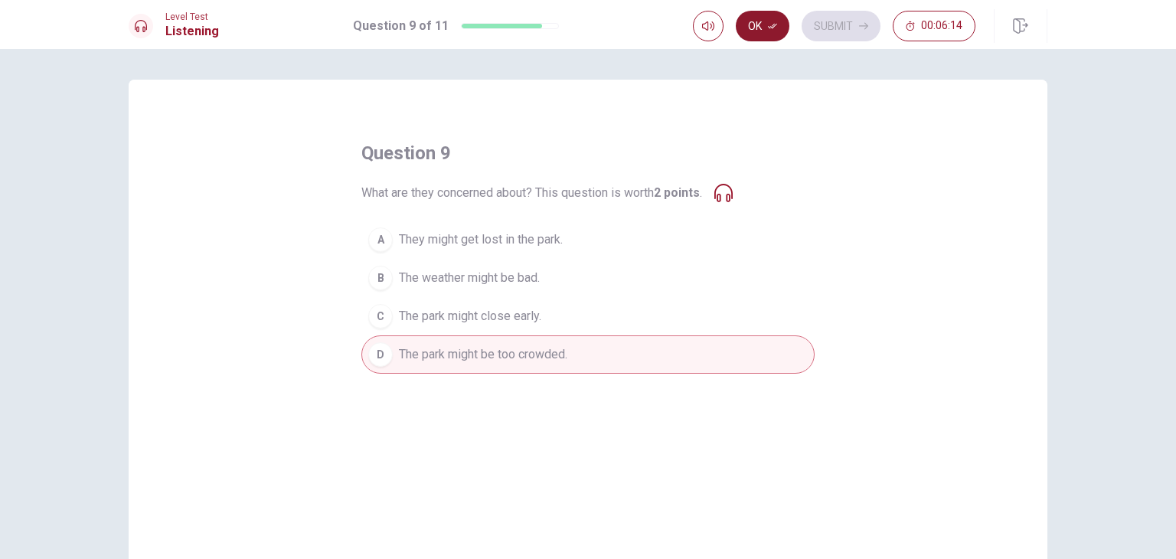
click at [769, 38] on button "Ok" at bounding box center [763, 26] width 54 height 31
click at [847, 31] on button "Submit" at bounding box center [841, 26] width 79 height 31
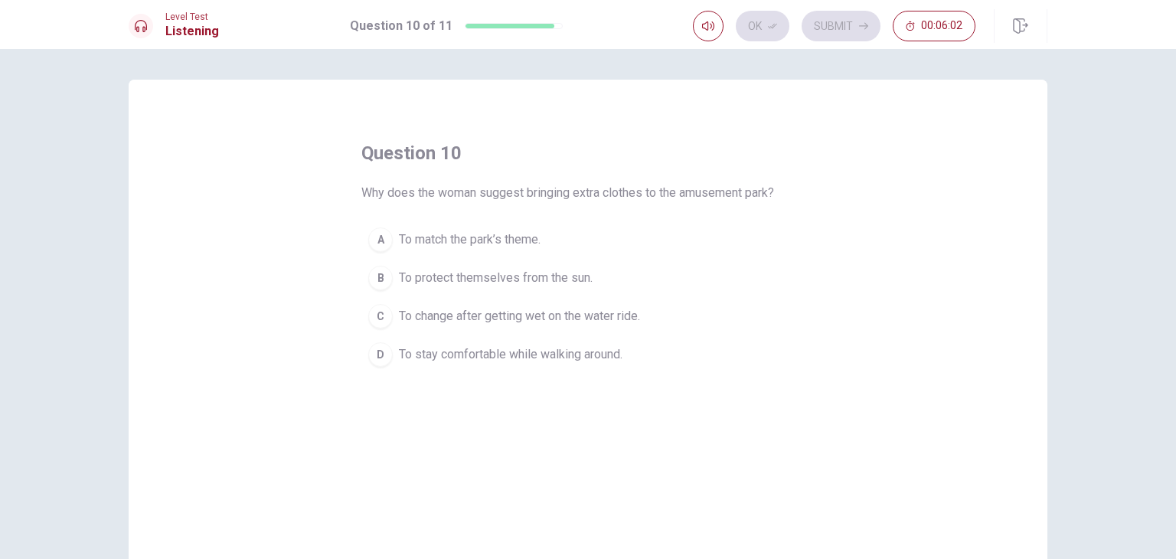
click at [388, 328] on button "C To change after getting wet on the water ride." at bounding box center [587, 316] width 453 height 38
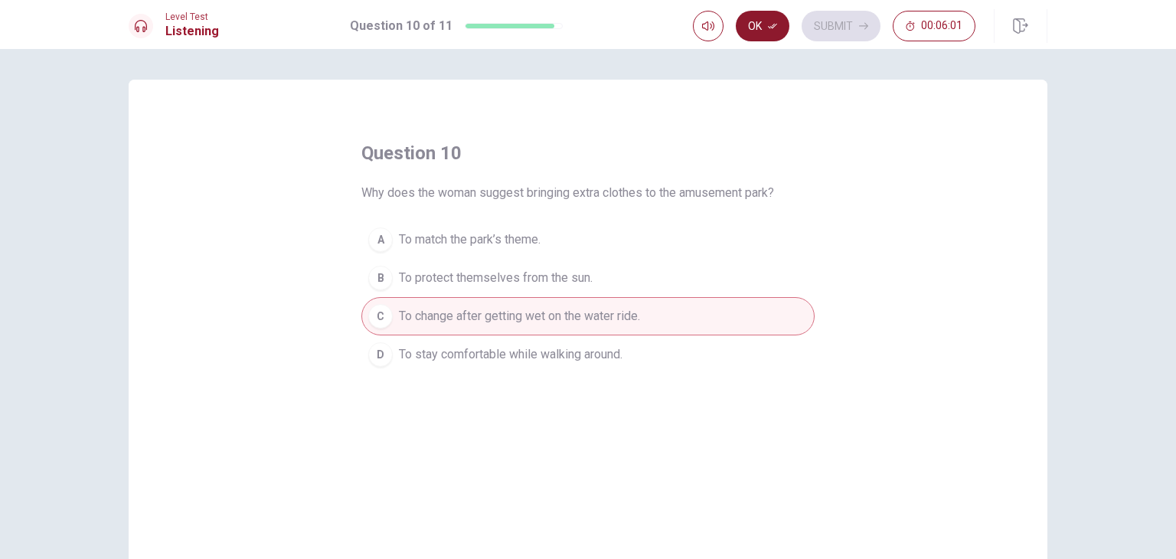
click at [763, 21] on button "Ok" at bounding box center [763, 26] width 54 height 31
click at [836, 34] on button "Submit" at bounding box center [841, 26] width 79 height 31
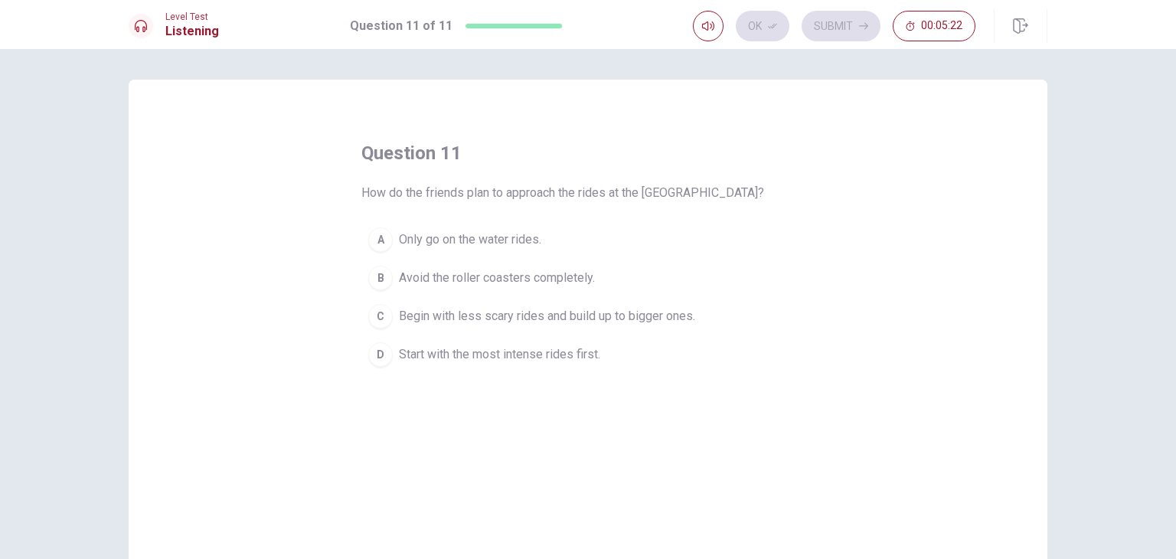
click at [373, 333] on button "C Begin with less scary rides and build up to bigger ones." at bounding box center [587, 316] width 453 height 38
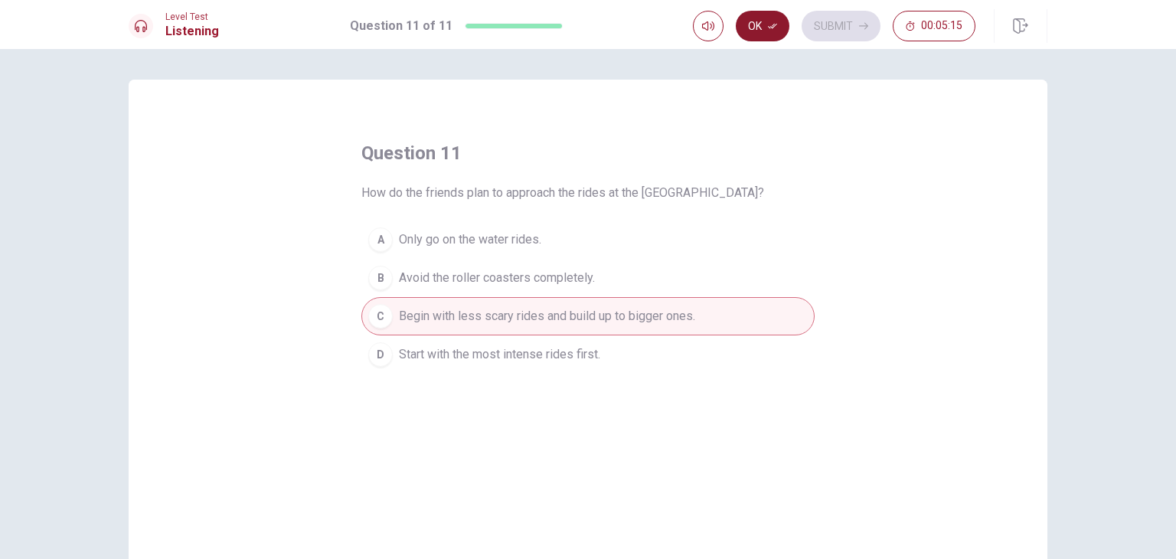
click at [783, 21] on button "Ok" at bounding box center [763, 26] width 54 height 31
click at [840, 25] on button "Submit" at bounding box center [841, 26] width 79 height 31
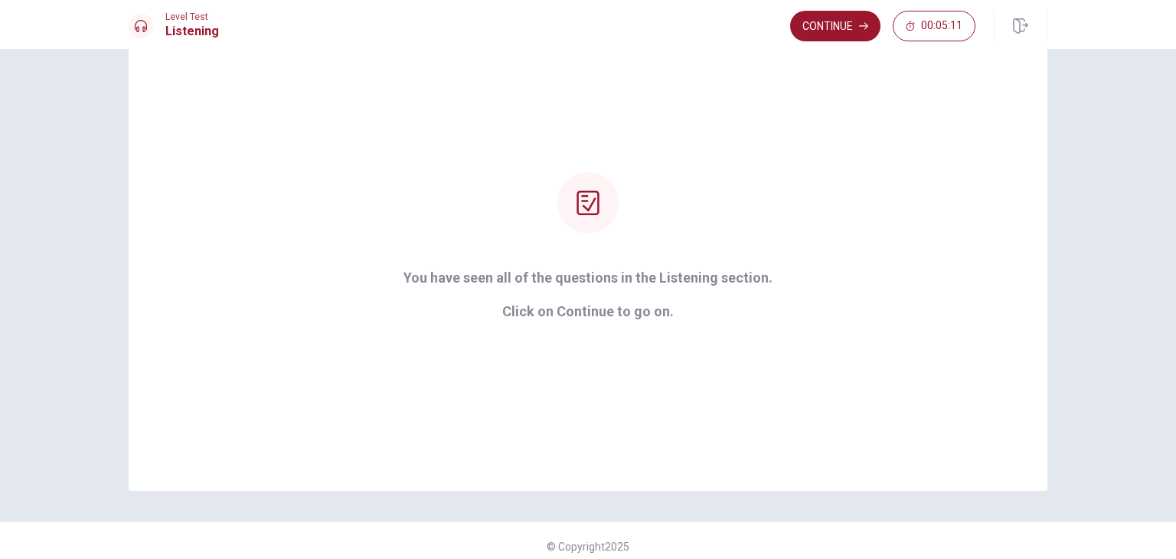
scroll to position [90, 0]
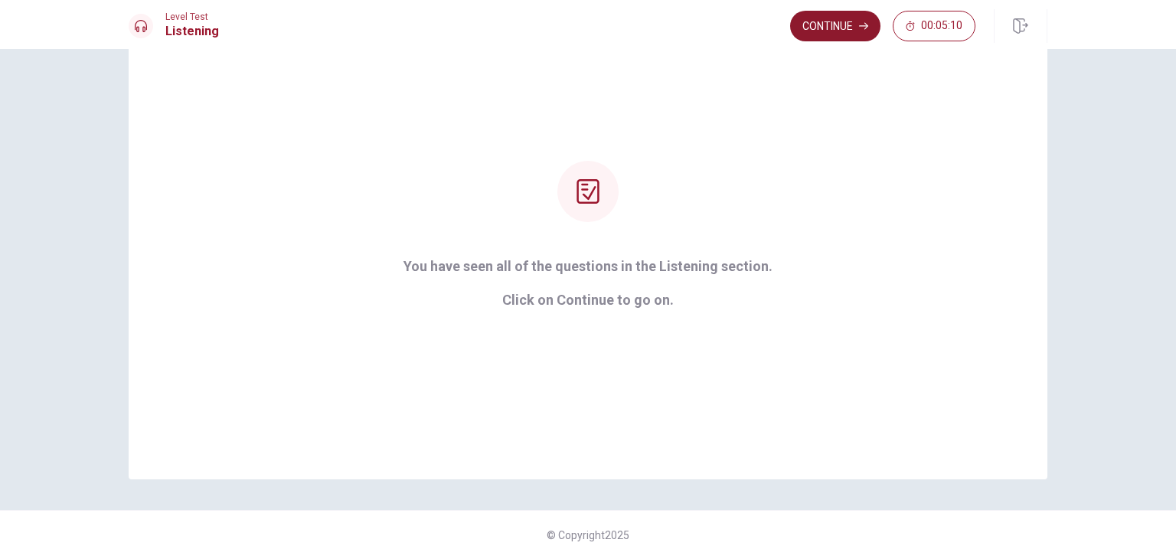
click at [834, 35] on button "Continue" at bounding box center [835, 26] width 90 height 31
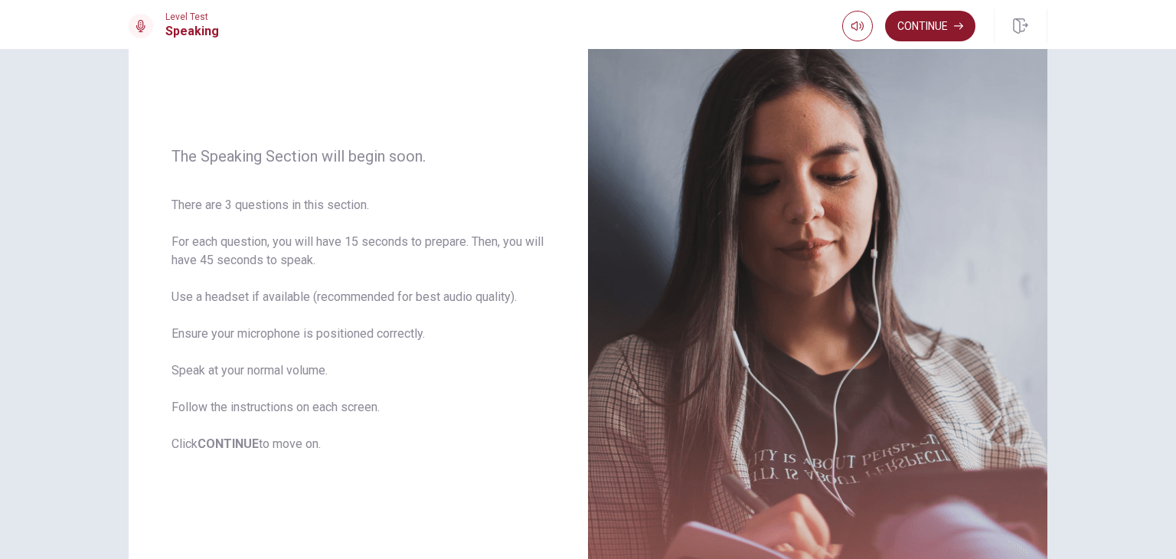
scroll to position [100, 0]
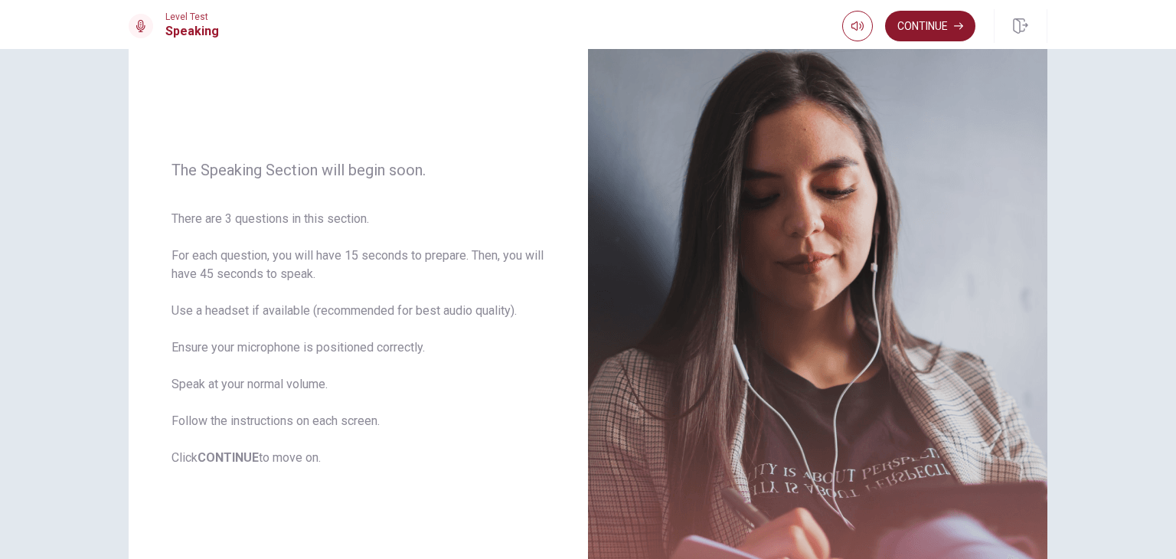
click at [916, 21] on button "Continue" at bounding box center [930, 26] width 90 height 31
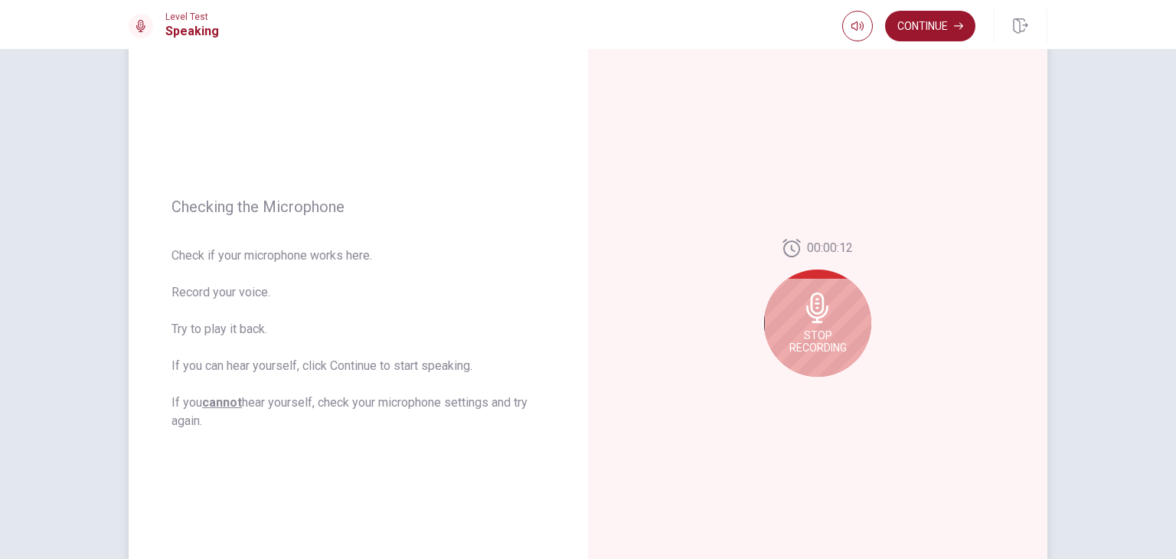
click at [842, 347] on span "Stop Recording" at bounding box center [817, 341] width 57 height 24
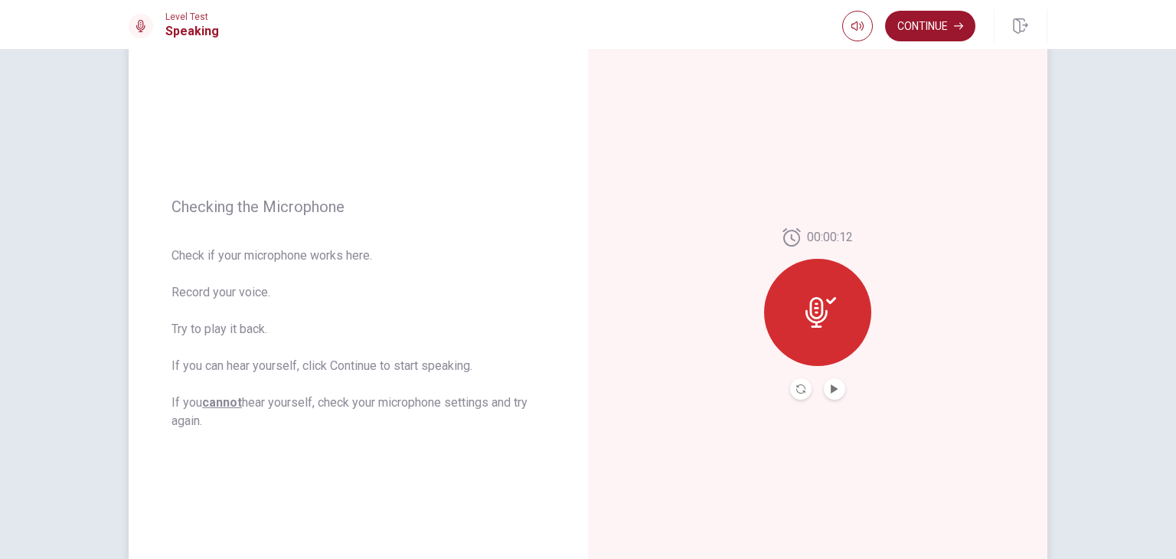
click at [839, 315] on div at bounding box center [817, 312] width 107 height 107
click at [831, 388] on icon "Play Audio" at bounding box center [834, 388] width 7 height 9
click at [797, 389] on icon "Record Again" at bounding box center [800, 388] width 9 height 9
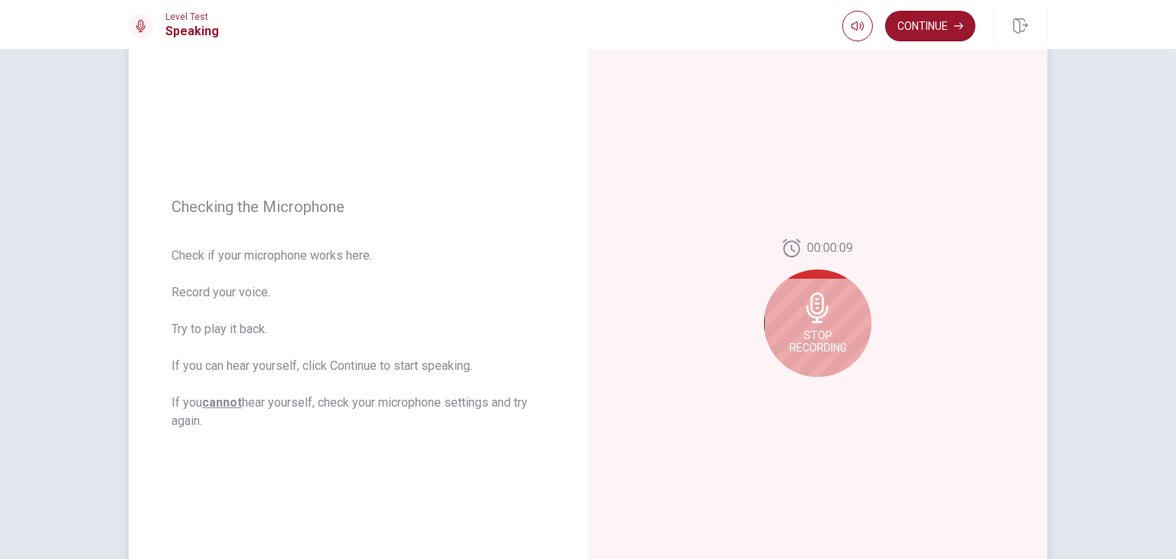
click at [782, 358] on div "Stop Recording" at bounding box center [817, 322] width 107 height 107
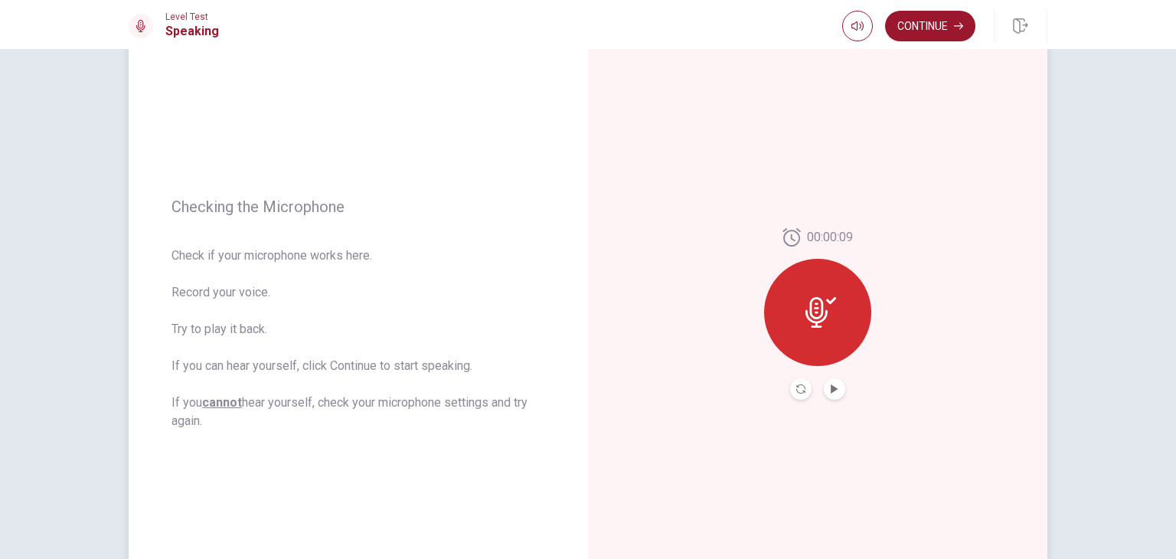
click at [848, 387] on div "00:00:09" at bounding box center [817, 313] width 107 height 171
click at [831, 389] on icon "Play Audio" at bounding box center [834, 388] width 7 height 9
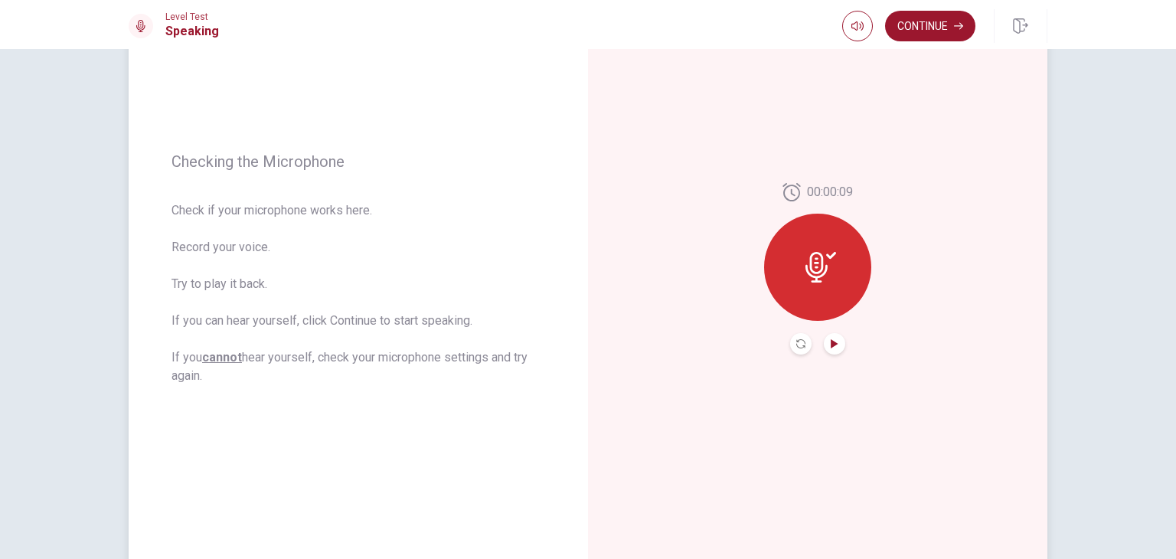
scroll to position [147, 0]
click at [969, 31] on button "Continue" at bounding box center [930, 26] width 90 height 31
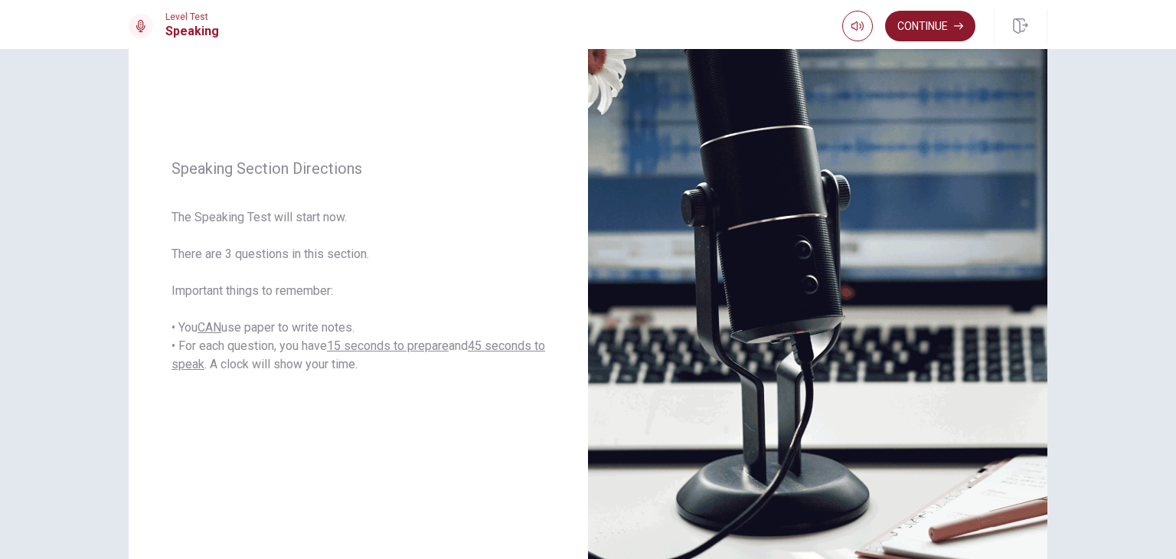
click at [925, 26] on button "Continue" at bounding box center [930, 26] width 90 height 31
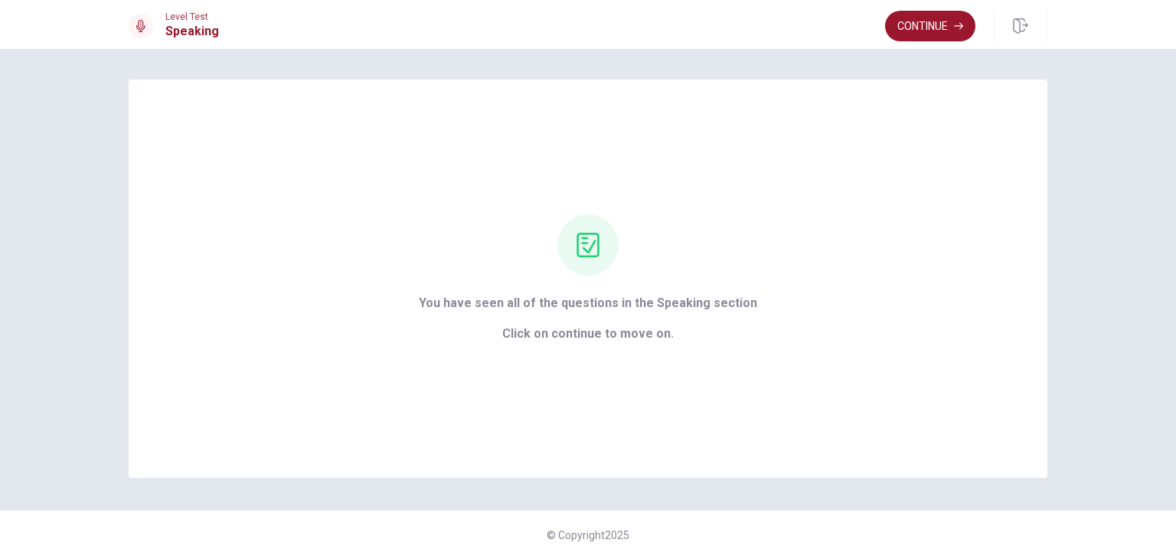
scroll to position [0, 0]
click at [716, 367] on div "You have seen all of the questions in the Speaking section Click on continue to…" at bounding box center [588, 279] width 919 height 398
click at [652, 344] on div "You have seen all of the questions in the Speaking section Click on continue to…" at bounding box center [588, 279] width 919 height 398
click at [915, 20] on button "Continue" at bounding box center [930, 26] width 90 height 31
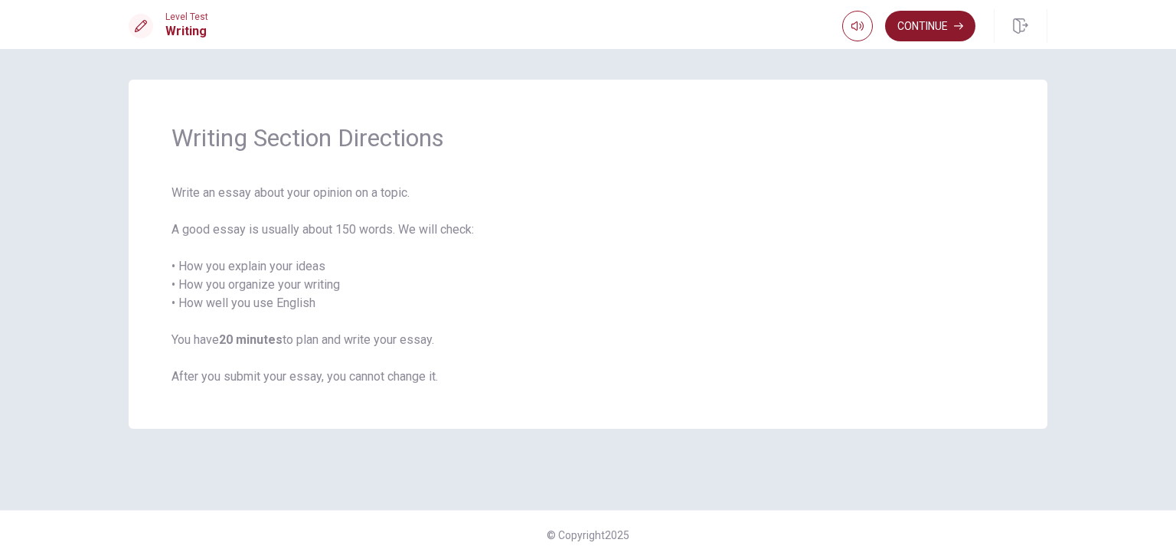
click at [938, 34] on button "Continue" at bounding box center [930, 26] width 90 height 31
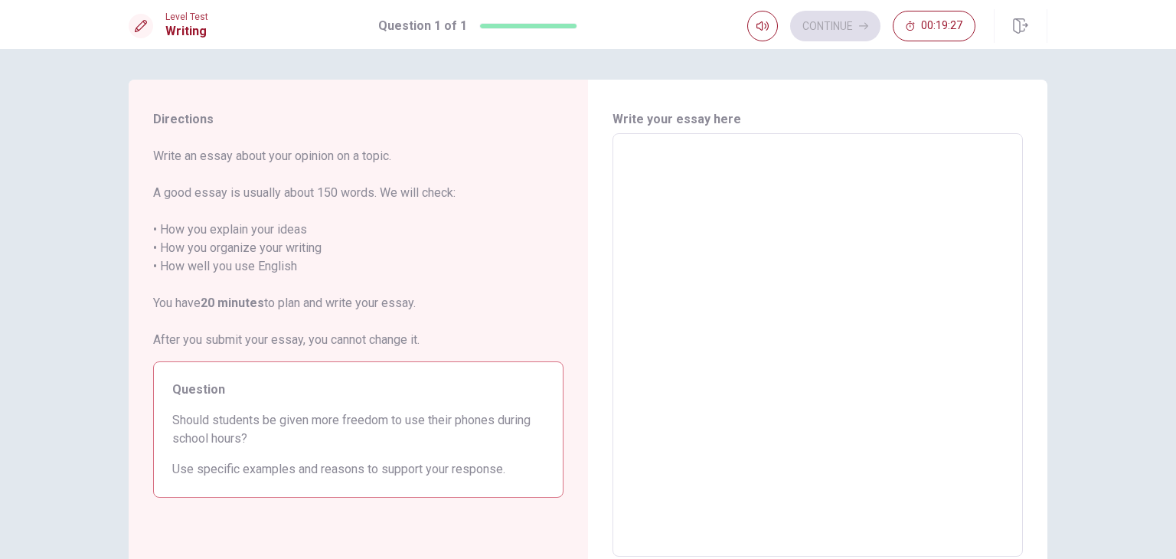
click at [768, 171] on textarea at bounding box center [817, 345] width 389 height 398
click at [668, 122] on h6 "Write your essay here" at bounding box center [817, 119] width 410 height 18
click at [698, 153] on textarea at bounding box center [817, 345] width 389 height 398
type textarea "U"
type textarea "x"
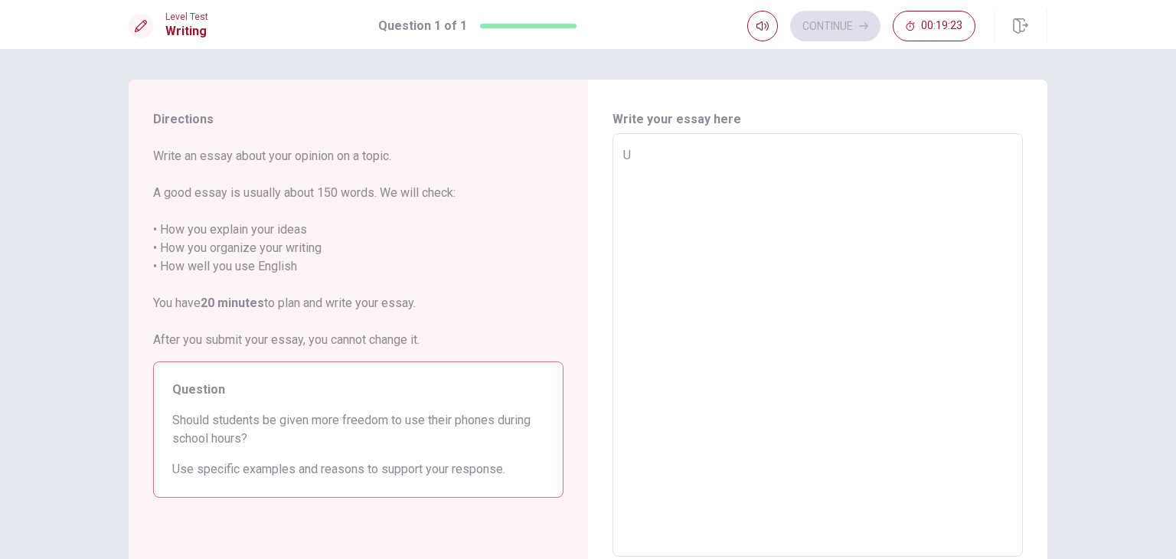
type textarea "US"
type textarea "x"
type textarea "USE"
type textarea "x"
type textarea "USE"
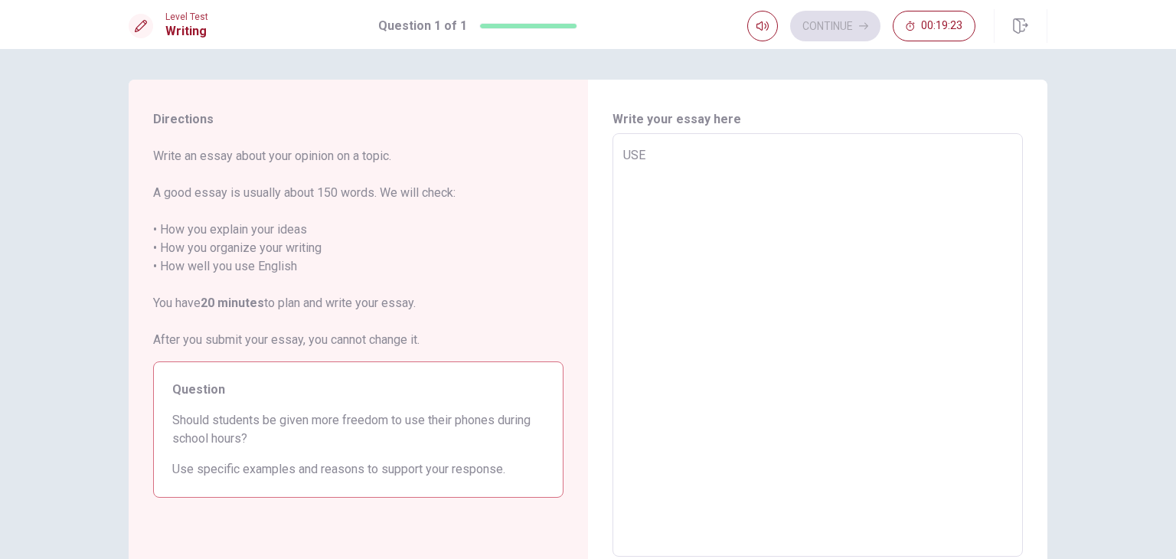
type textarea "x"
type textarea "USE T"
type textarea "x"
type textarea "USE TH"
type textarea "x"
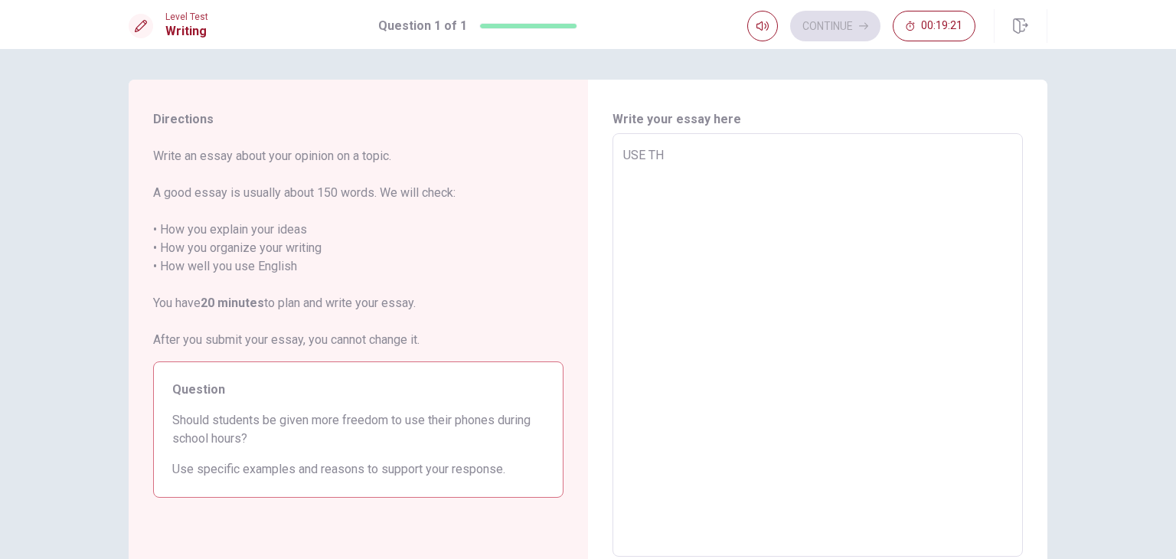
type textarea "USE THE"
type textarea "x"
type textarea "USE THE"
type textarea "x"
type textarea "USE THE P"
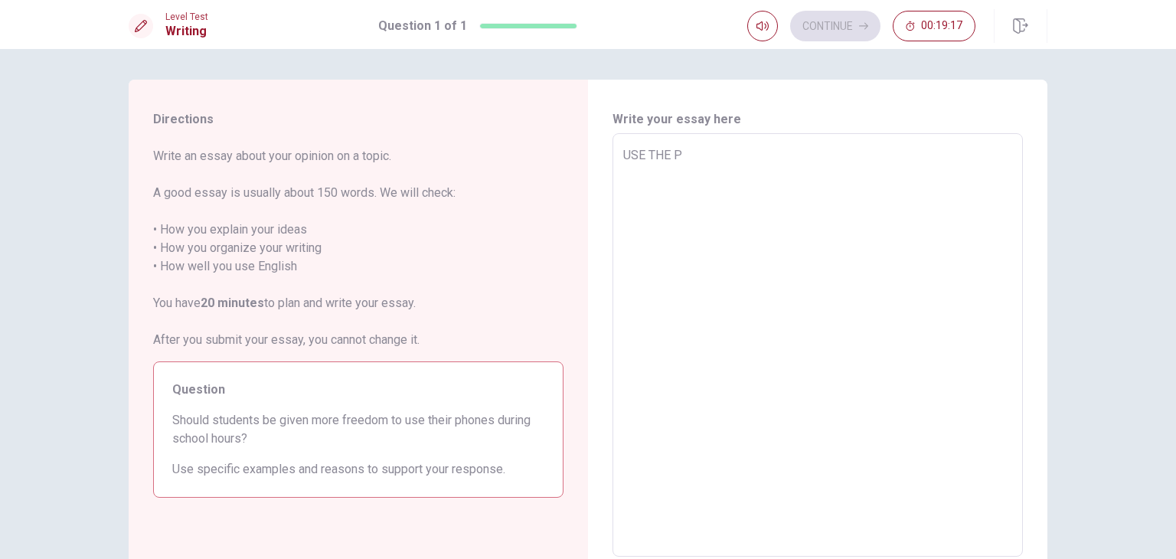
type textarea "x"
type textarea "USE THE PH"
type textarea "x"
type textarea "USE THE PHO"
type textarea "x"
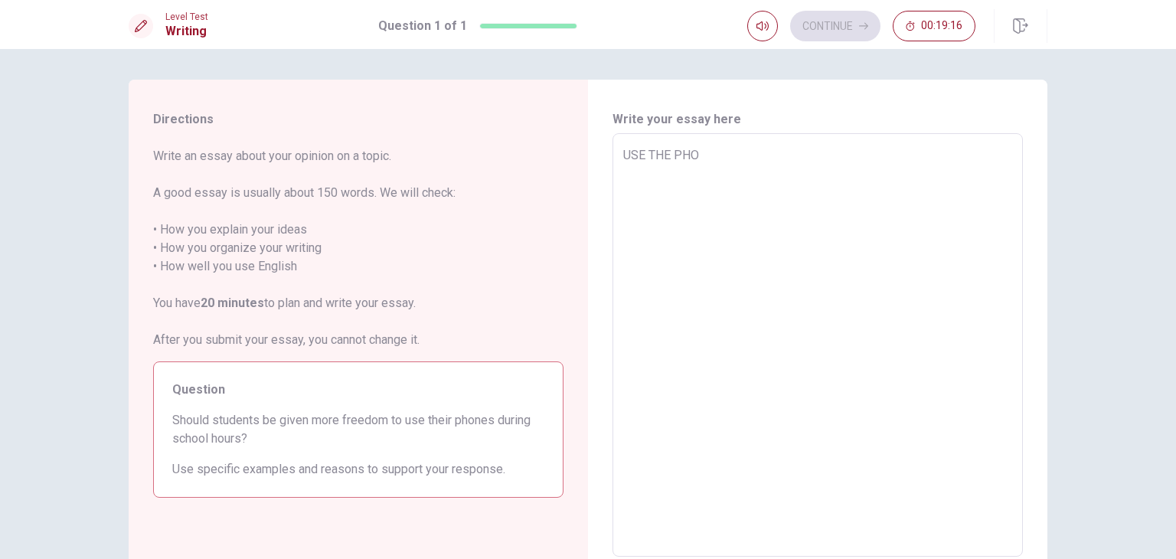
type textarea "USE THE PHON"
type textarea "x"
type textarea "USE THE PHONE"
type textarea "x"
type textarea "USE THE PHONES"
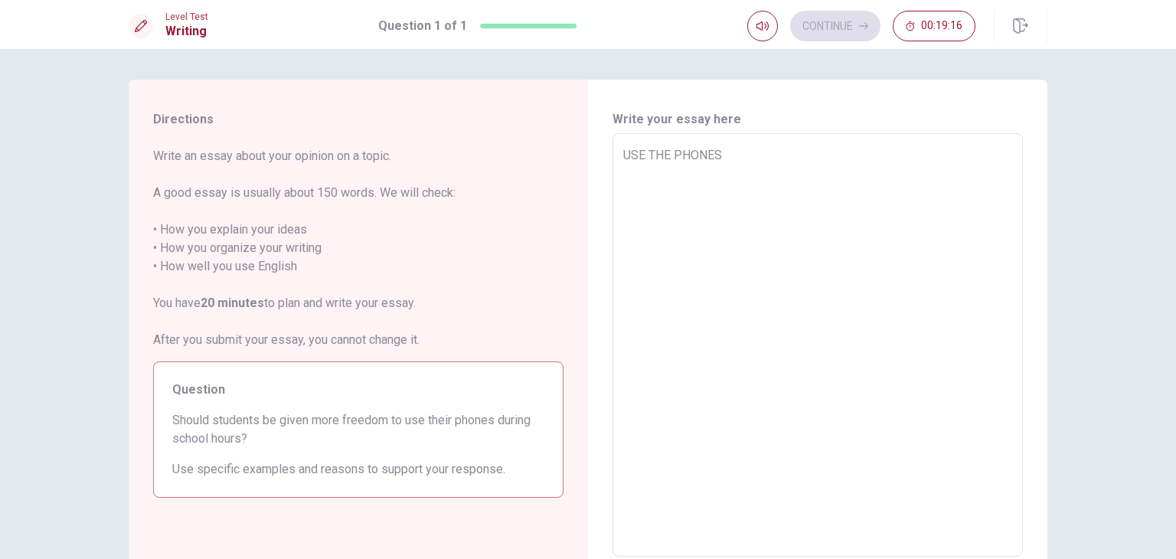
type textarea "x"
type textarea "USE THE PHONES"
type textarea "x"
type textarea "USE THE PHONES"
type textarea "x"
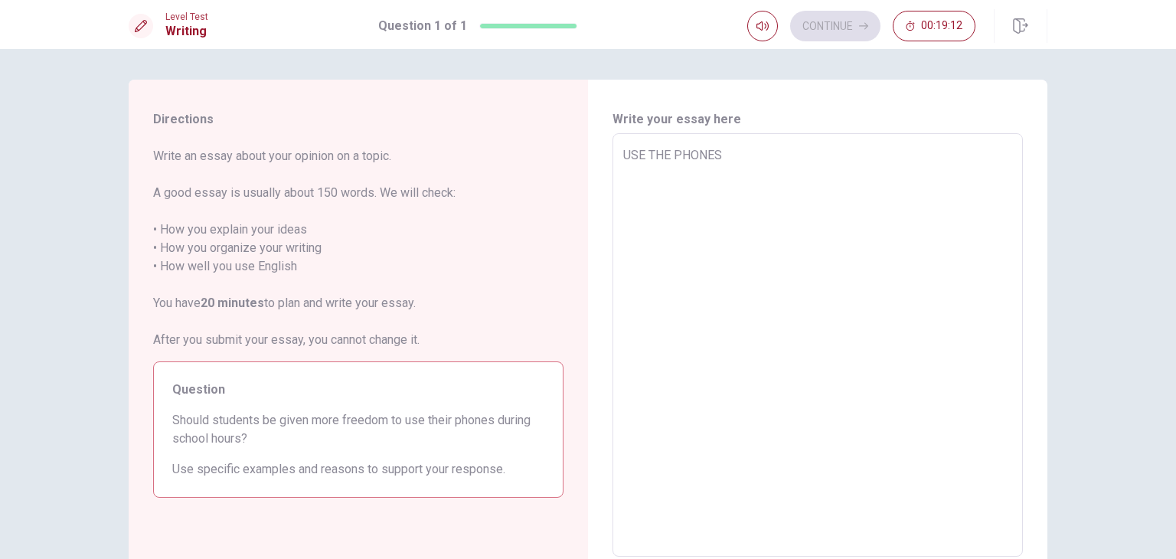
type textarea "USE THE PHONE"
type textarea "x"
type textarea "USE THE PHON"
type textarea "x"
type textarea "USE THE PH"
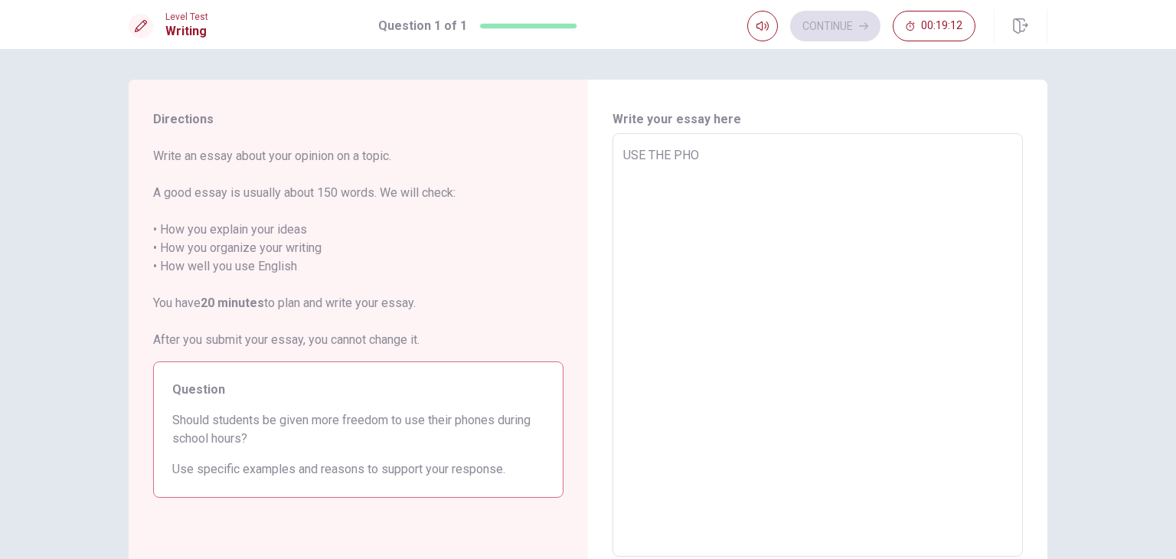
type textarea "x"
type textarea "USE THE"
type textarea "x"
type textarea "USE TH"
type textarea "x"
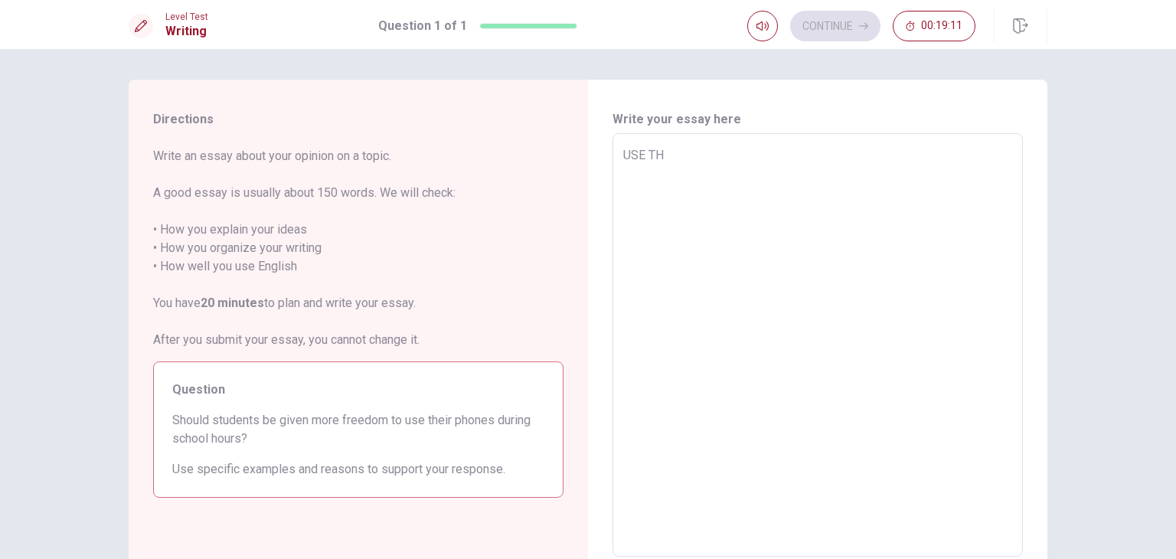
type textarea "USE T"
type textarea "x"
type textarea "USE"
type textarea "x"
type textarea "USE"
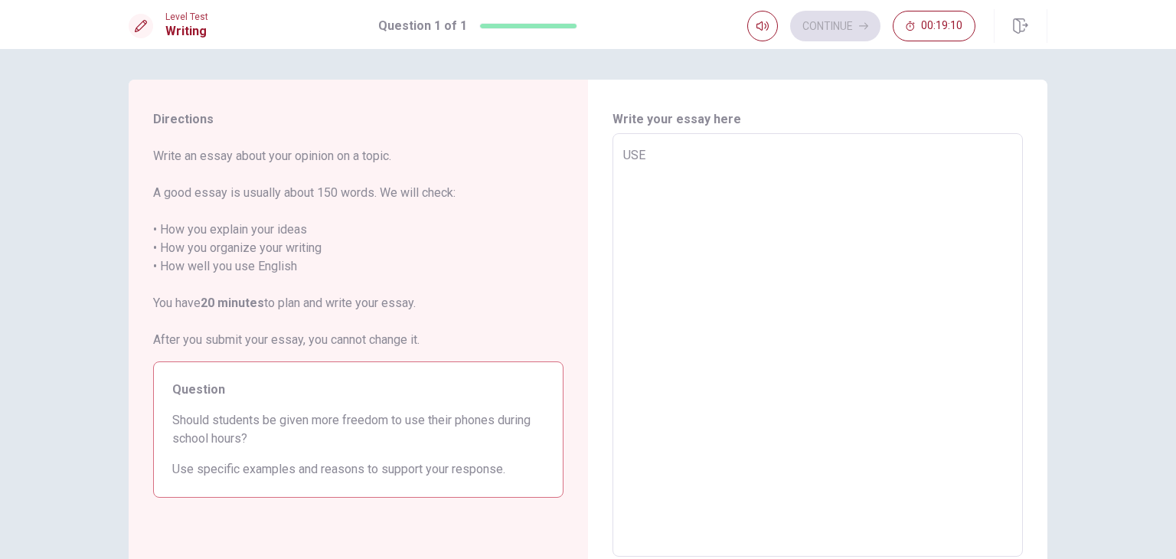
type textarea "x"
type textarea "USE"
type textarea "x"
type textarea "USE P"
type textarea "x"
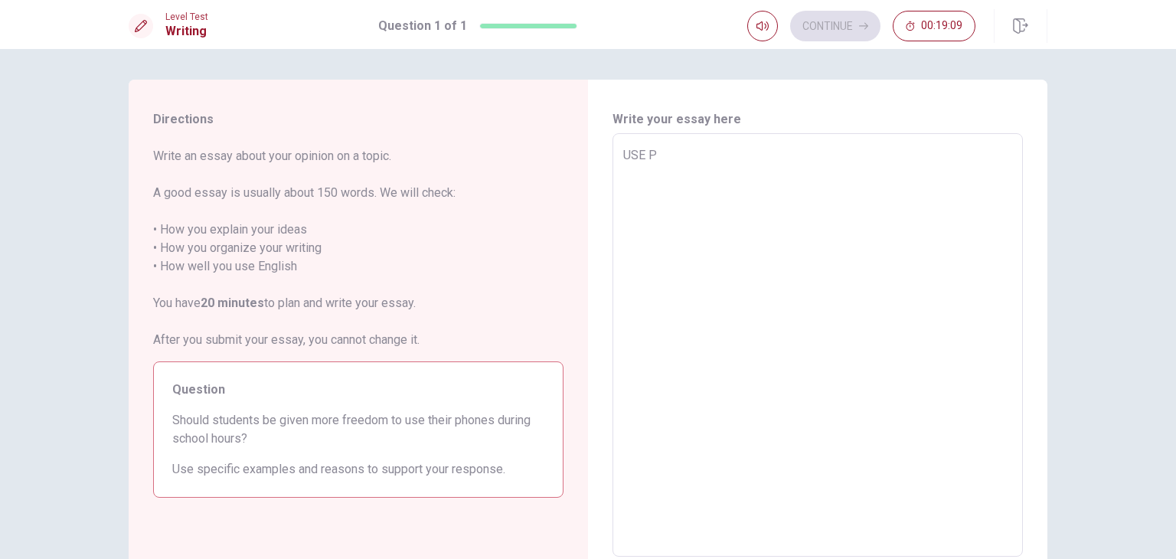
type textarea "USE PH"
type textarea "x"
type textarea "USE PHO"
type textarea "x"
type textarea "USE PHON"
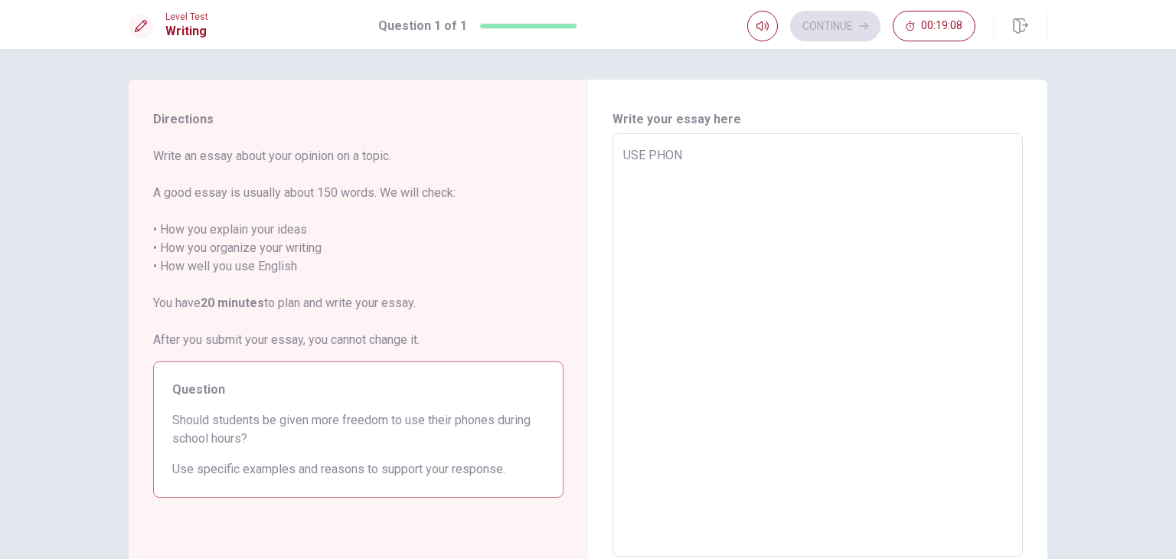
type textarea "x"
type textarea "USE PHONE"
type textarea "x"
type textarea "USE PHONES"
type textarea "x"
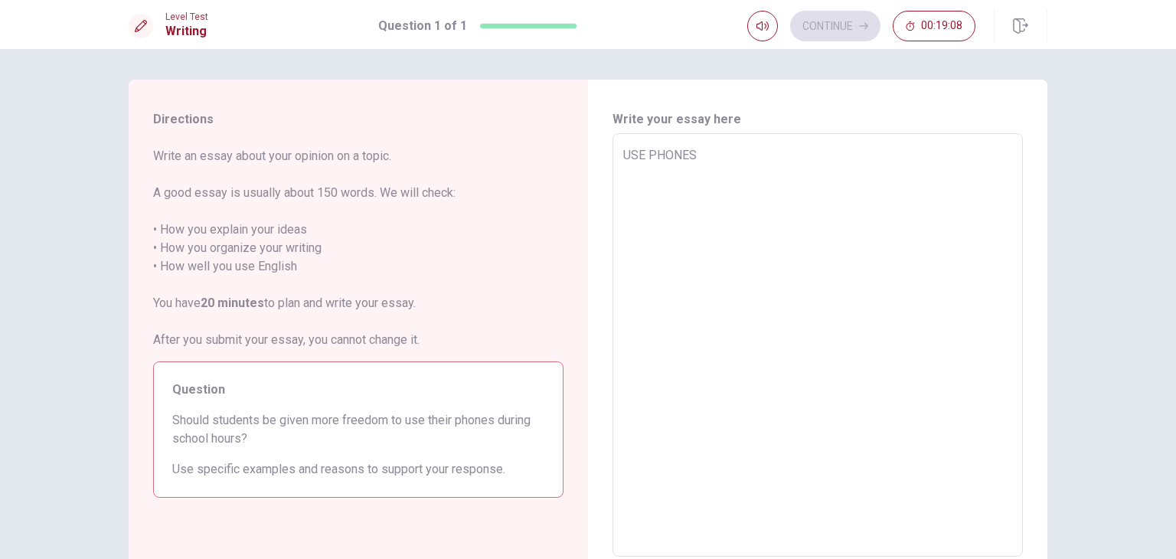
type textarea "USE PHONES"
type textarea "x"
type textarea "USE PHONES I"
type textarea "x"
type textarea "USE PHONES IN"
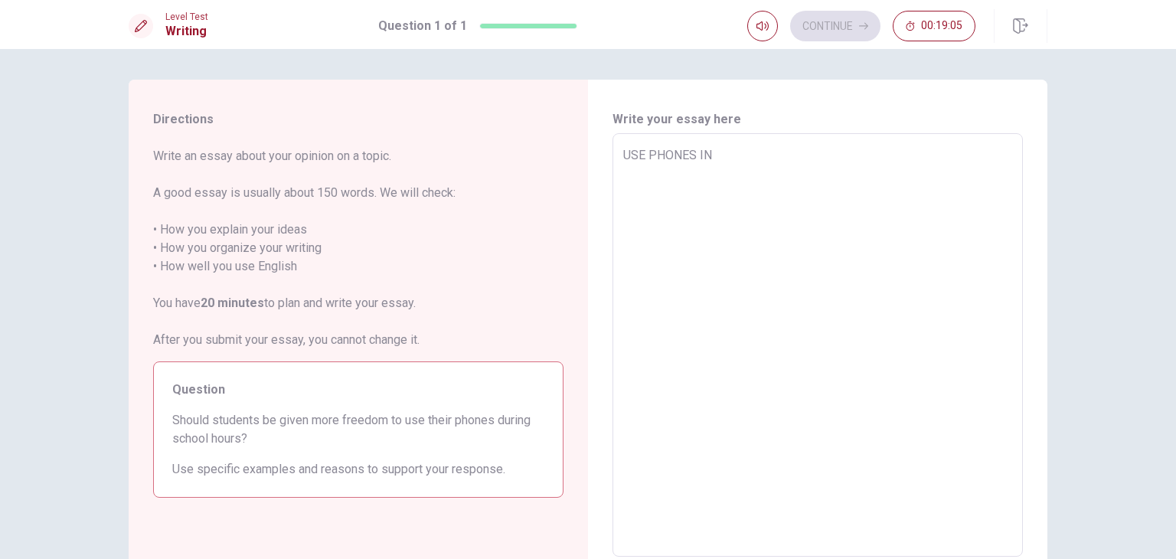
type textarea "x"
type textarea "USE PHONES IN"
type textarea "x"
type textarea "USE PHONES IN C"
type textarea "x"
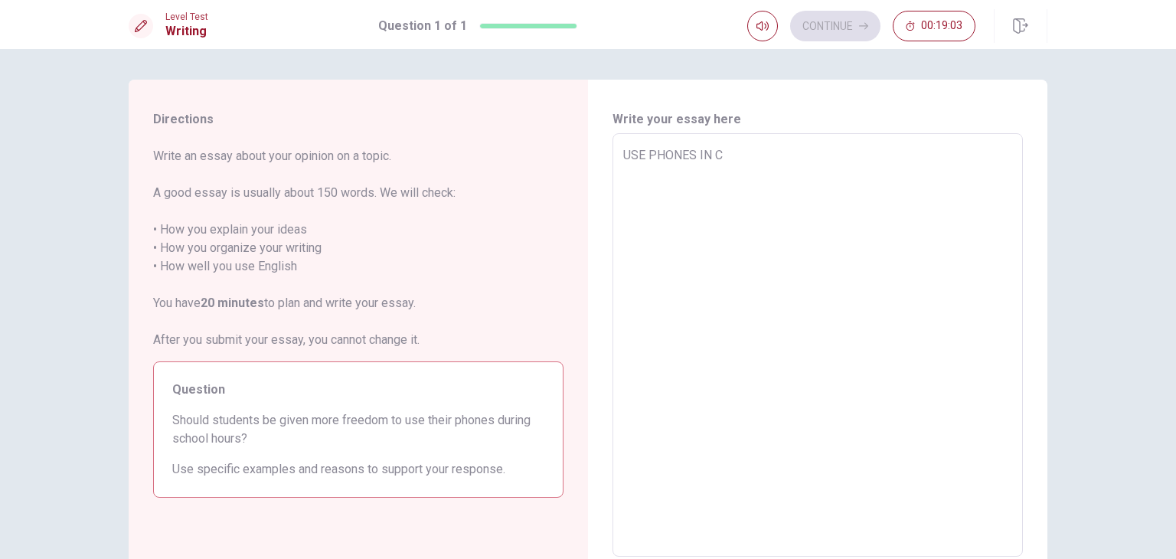
type textarea "USE PHONES IN CL"
type textarea "x"
type textarea "USE PHONES IN CLA"
type textarea "x"
type textarea "USE PHONES IN CLAS"
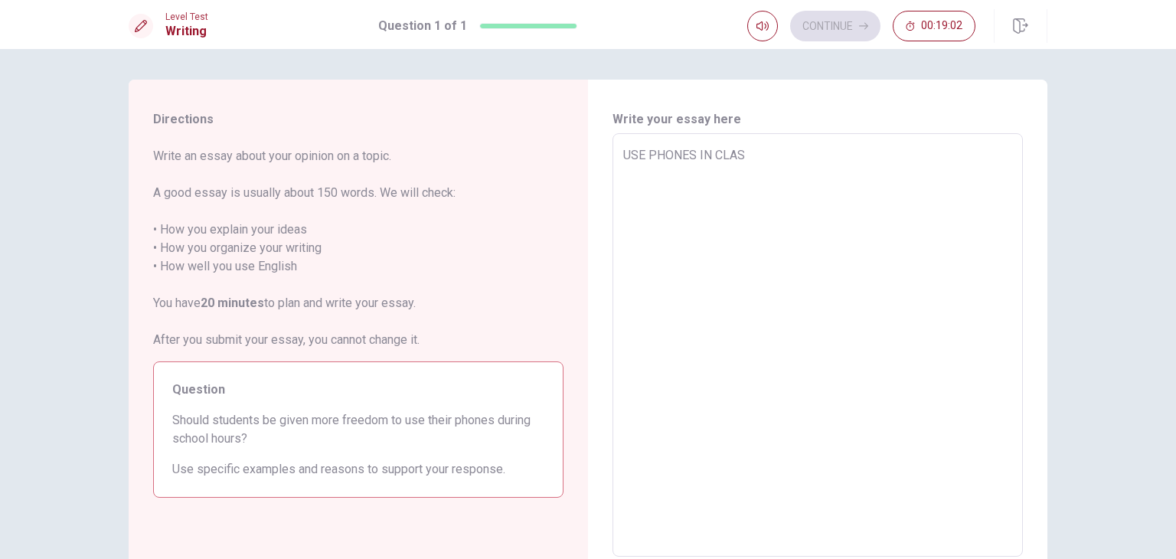
type textarea "x"
type textarea "USE PHONES IN CLASS"
type textarea "x"
type textarea "USE PHONES IN CLASS"
type textarea "x"
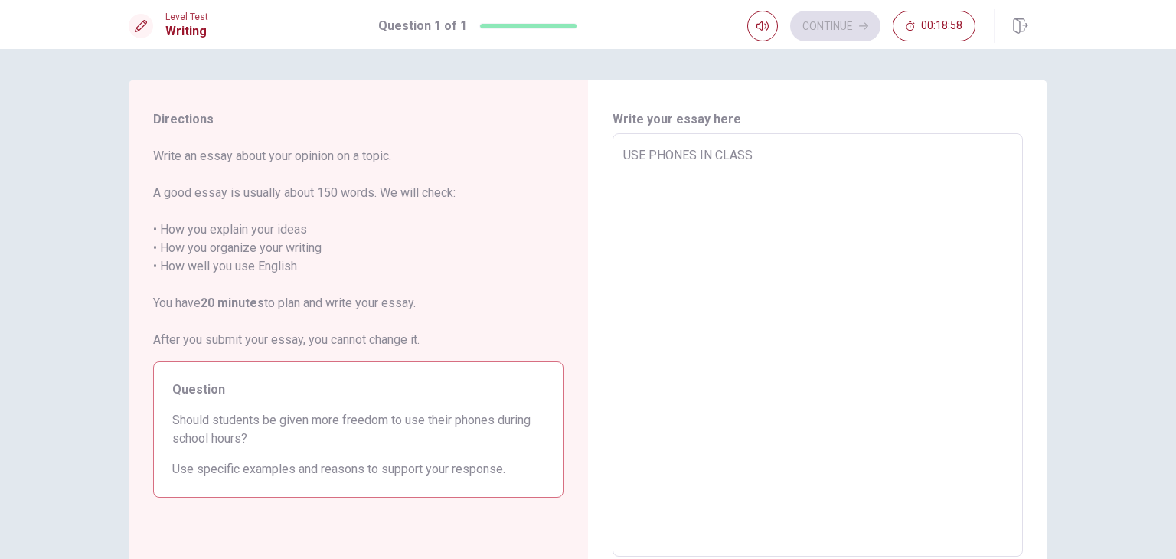
type textarea "USE PHONES IN CLASS"
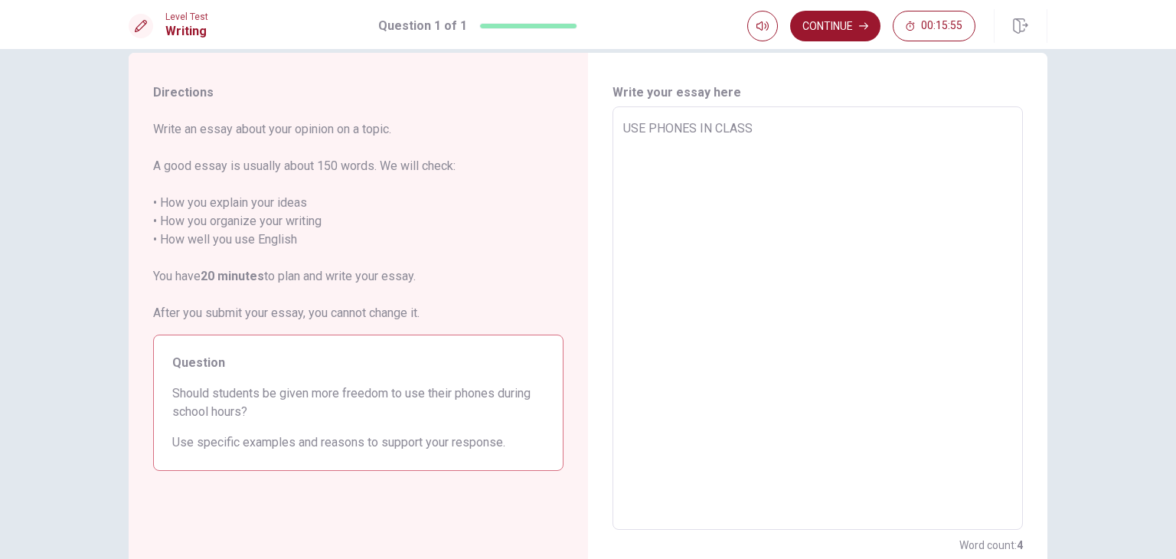
scroll to position [26, 0]
type textarea "x"
type textarea "USE PHONES IN CLASS M"
type textarea "x"
type textarea "USE PHONES IN CLASS Ma"
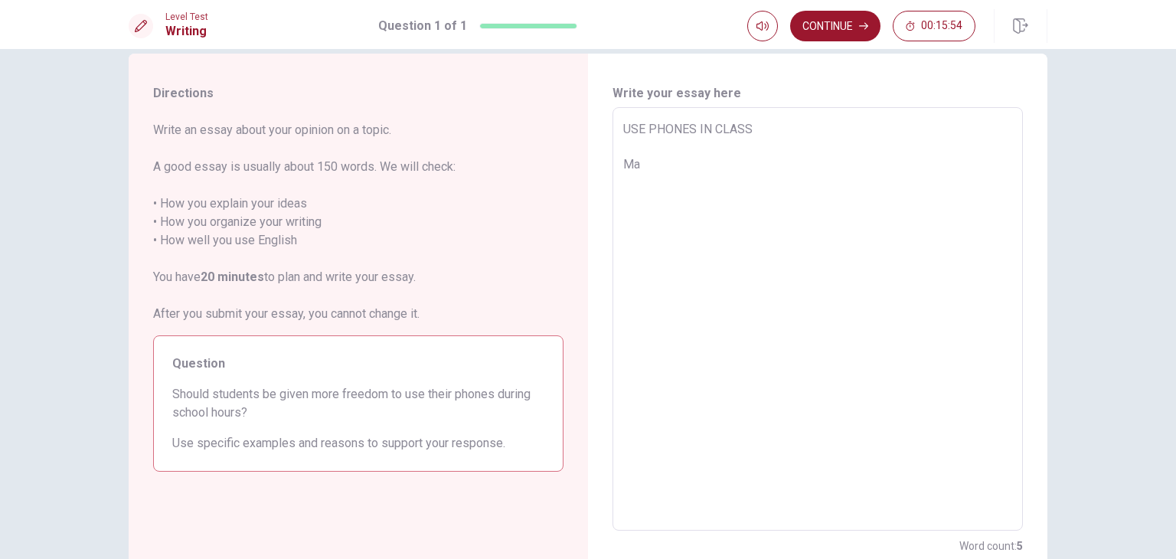
type textarea "x"
type textarea "USE PHONES IN CLASS Man"
type textarea "x"
type textarea "USE PHONES IN CLASS Many"
type textarea "x"
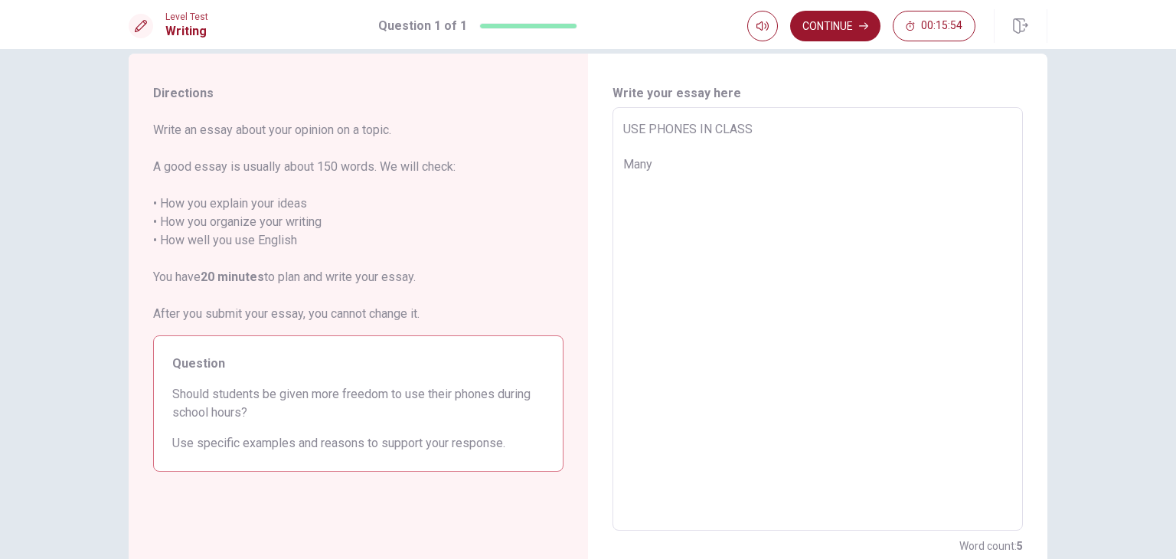
type textarea "USE PHONES IN CLASS Many"
type textarea "x"
type textarea "USE PHONES IN CLASS Many s"
type textarea "x"
type textarea "USE PHONES IN CLASS Many st"
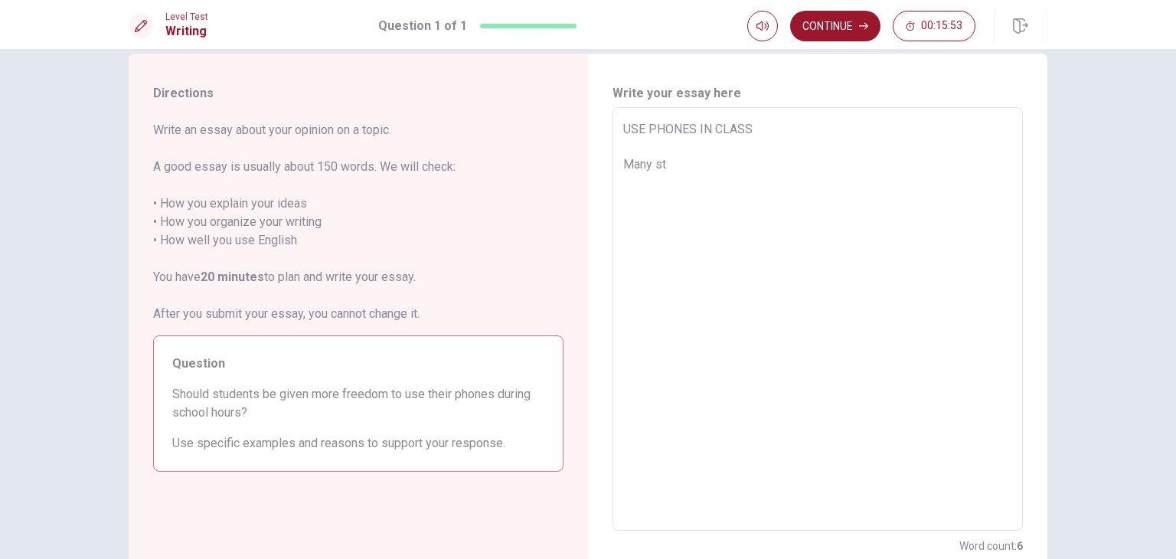
type textarea "x"
type textarea "USE PHONES IN CLASS Many stu"
type textarea "x"
type textarea "USE PHONES IN CLASS Many stud"
type textarea "x"
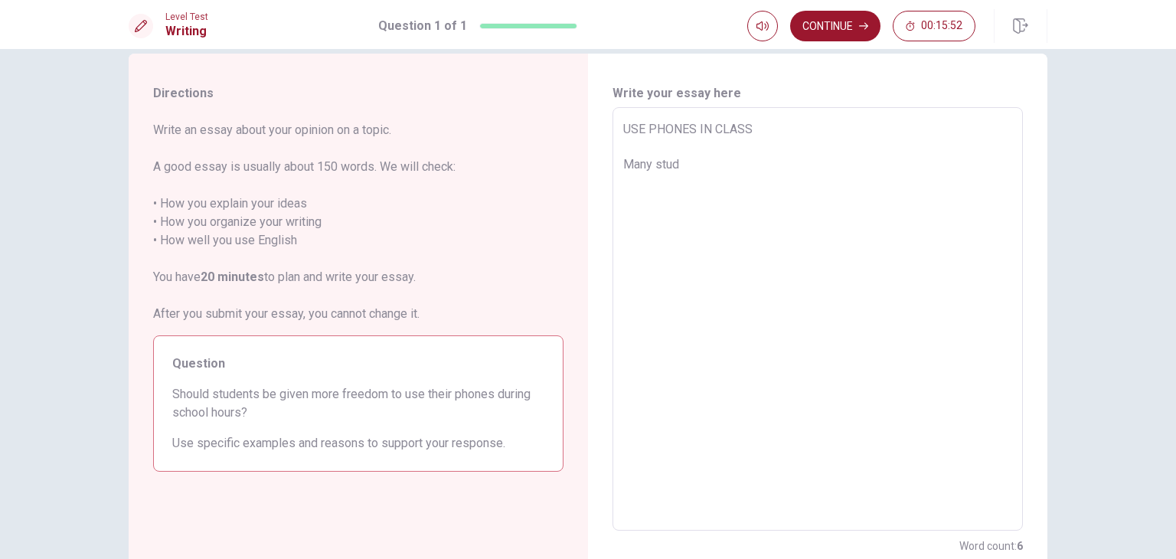
type textarea "USE PHONES IN CLASS Many stude"
type textarea "x"
type textarea "USE PHONES IN CLASS Many studen"
type textarea "x"
type textarea "USE PHONES IN CLASS Many student"
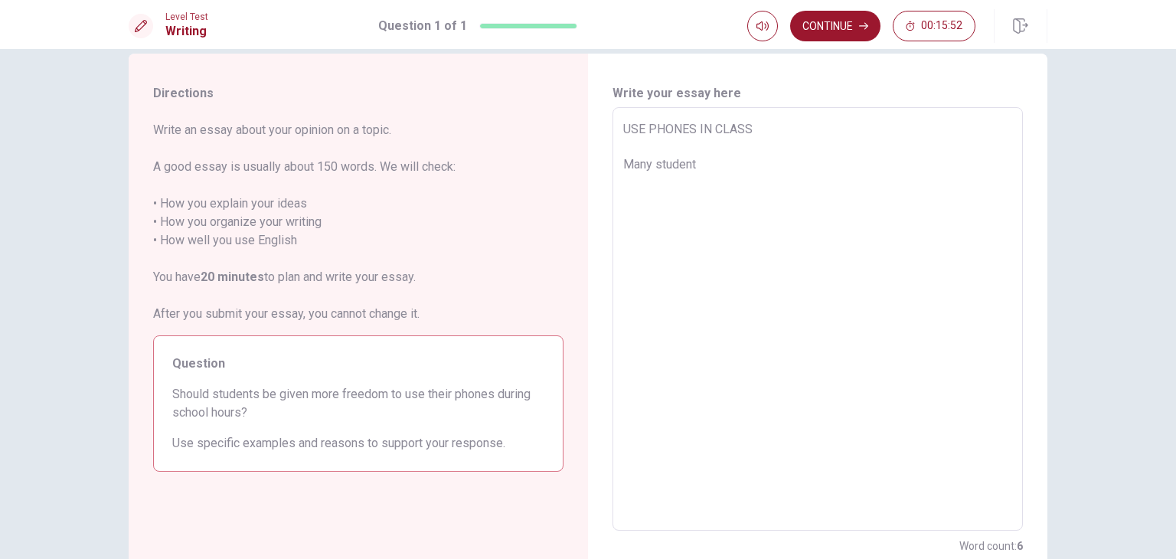
type textarea "x"
type textarea "USE PHONES IN CLASS Many students"
type textarea "x"
type textarea "USE PHONES IN CLASS Many students"
type textarea "x"
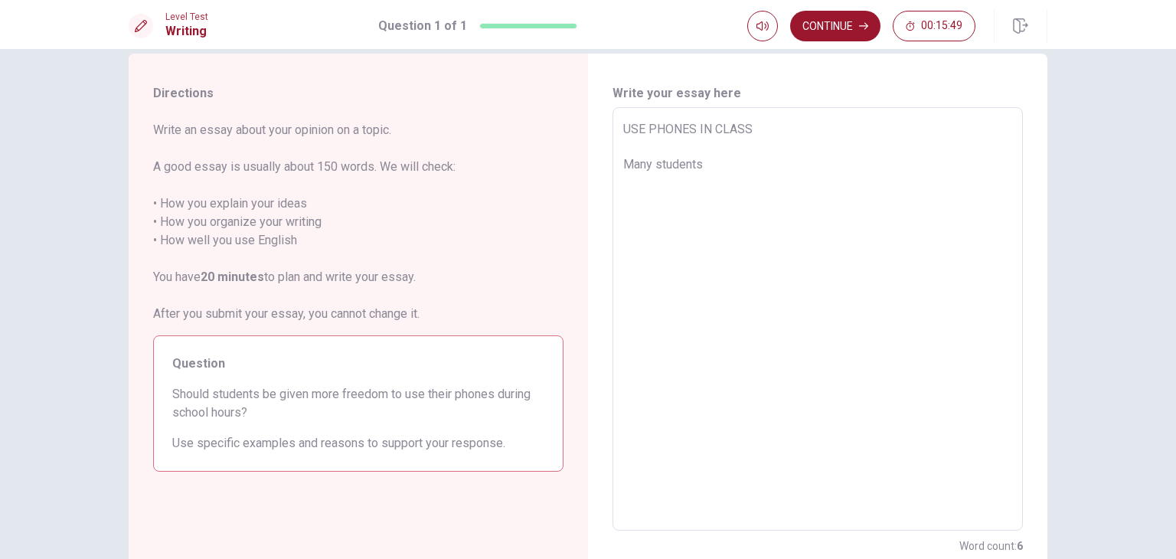
type textarea "USE PHONES IN CLASS Many students b"
type textarea "x"
type textarea "USE PHONES IN CLASS Many students br"
type textarea "x"
type textarea "USE PHONES IN CLASS Many students bri"
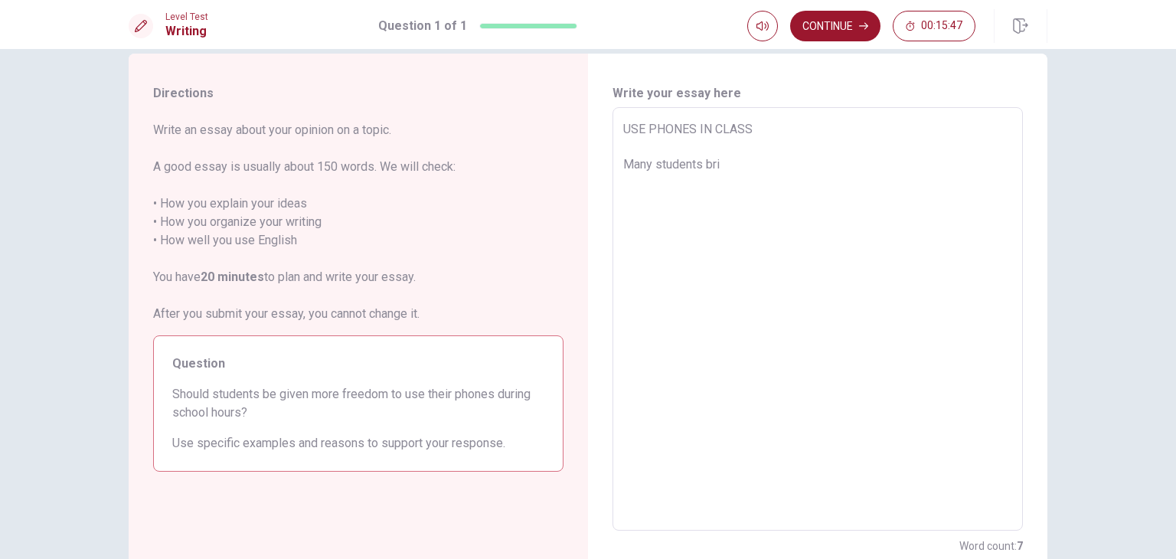
type textarea "x"
type textarea "USE PHONES IN CLASS Many students brin"
type textarea "x"
type textarea "USE PHONES IN CLASS Many students bring"
type textarea "x"
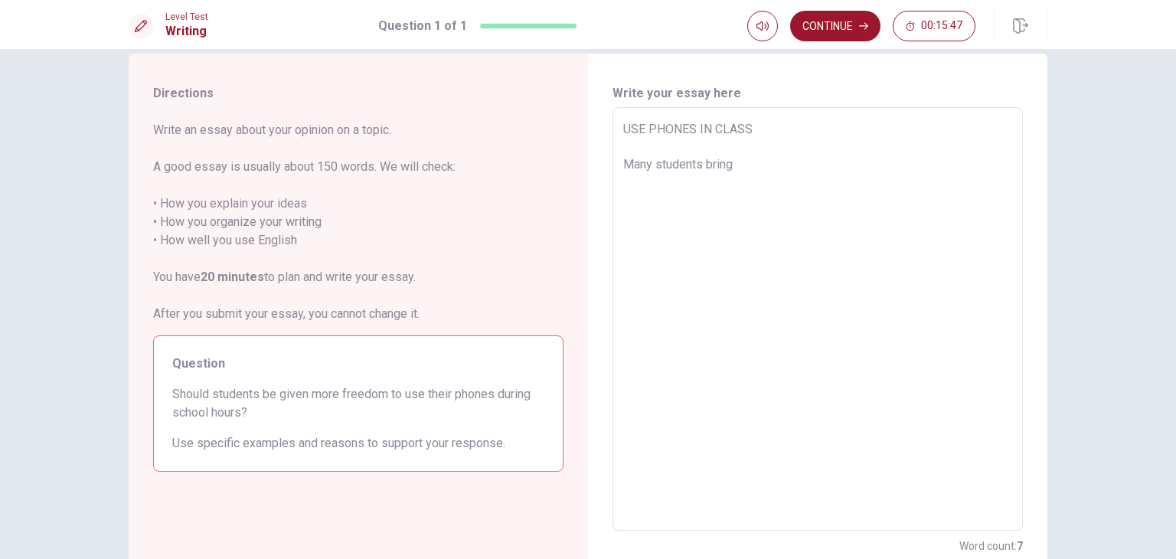
type textarea "USE PHONES IN CLASS Many students bring"
type textarea "x"
type textarea "USE PHONES IN CLASS Many students bring t"
type textarea "x"
type textarea "USE PHONES IN CLASS Many students bring th"
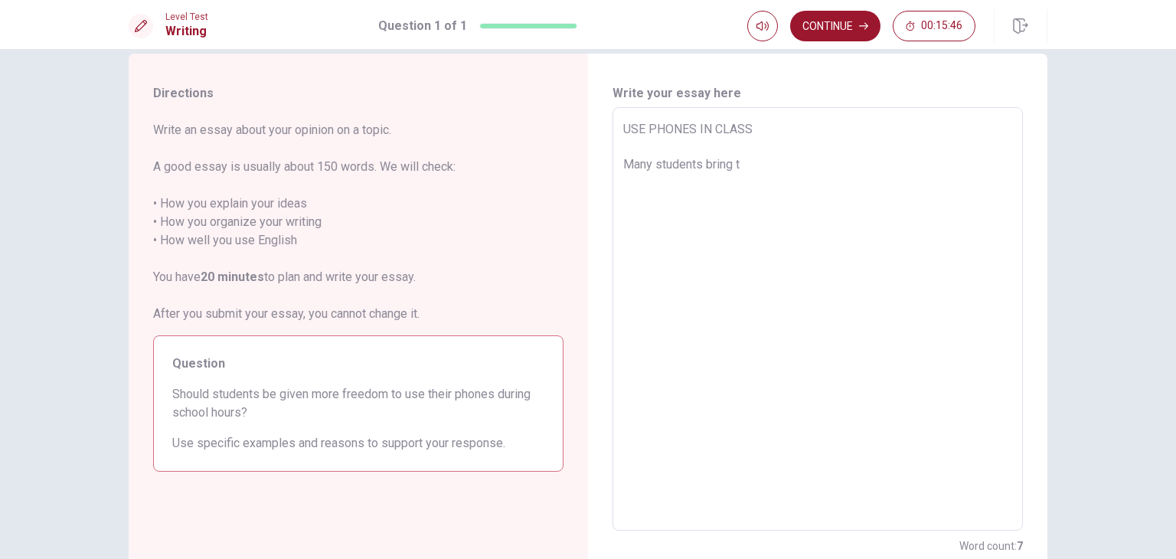
type textarea "x"
type textarea "USE PHONES IN CLASS Many students bring the"
type textarea "x"
type textarea "USE PHONES IN CLASS Many students bring thei"
type textarea "x"
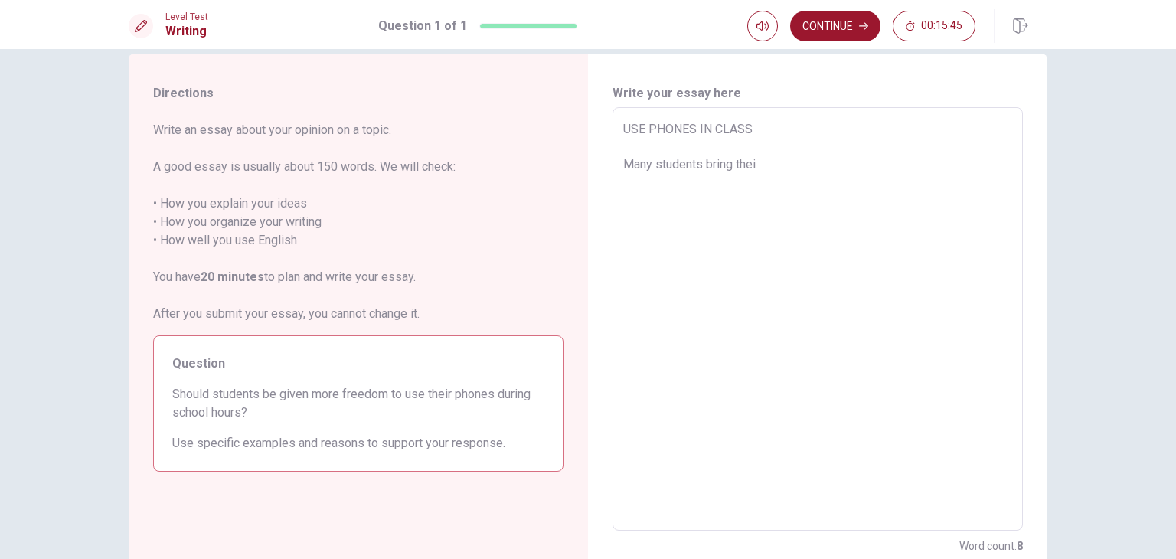
type textarea "USE PHONES IN CLASS Many students bring their"
type textarea "x"
type textarea "USE PHONES IN CLASS Many students bring their"
type textarea "x"
type textarea "USE PHONES IN CLASS Many students bring their p"
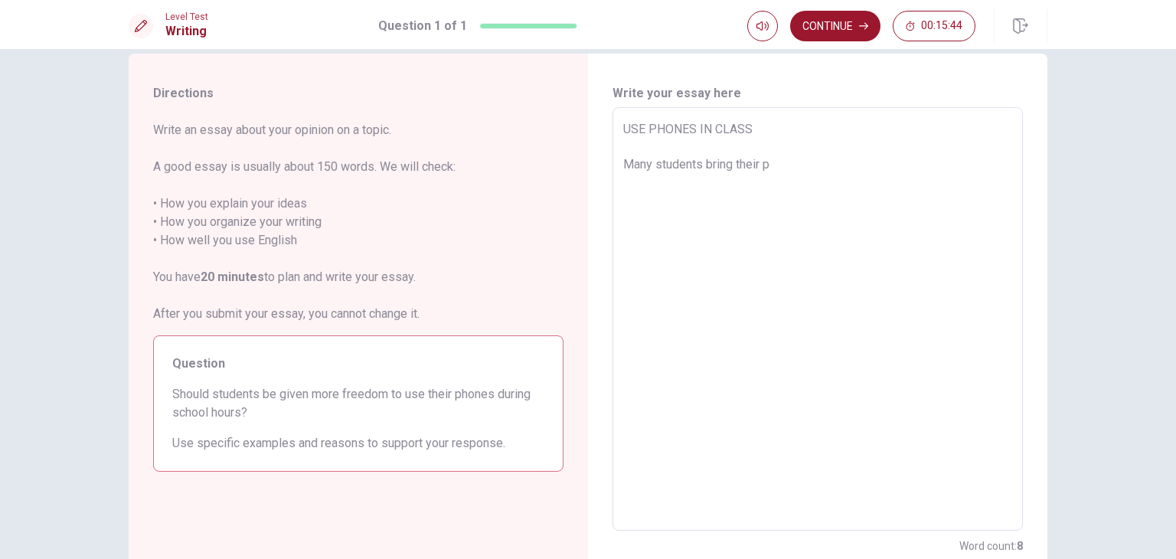
type textarea "x"
type textarea "USE PHONES IN CLASS Many students bring their ph"
type textarea "x"
type textarea "USE PHONES IN CLASS Many students bring their pho"
type textarea "x"
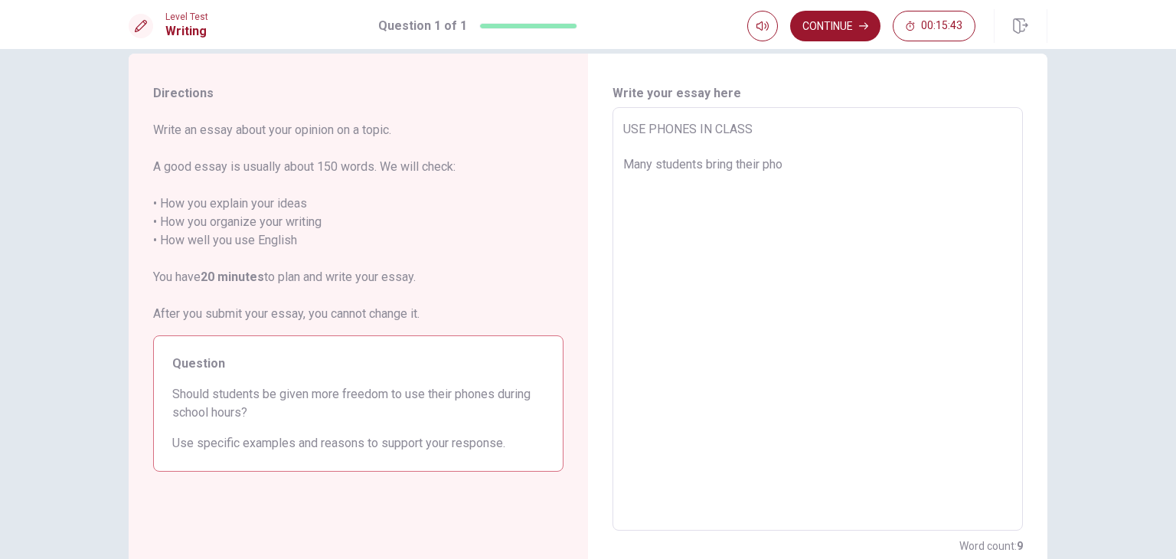
type textarea "USE PHONES IN CLASS Many students bring their phon"
type textarea "x"
type textarea "USE PHONES IN CLASS Many students bring their phone"
type textarea "x"
type textarea "USE PHONES IN CLASS Many students bring their phones"
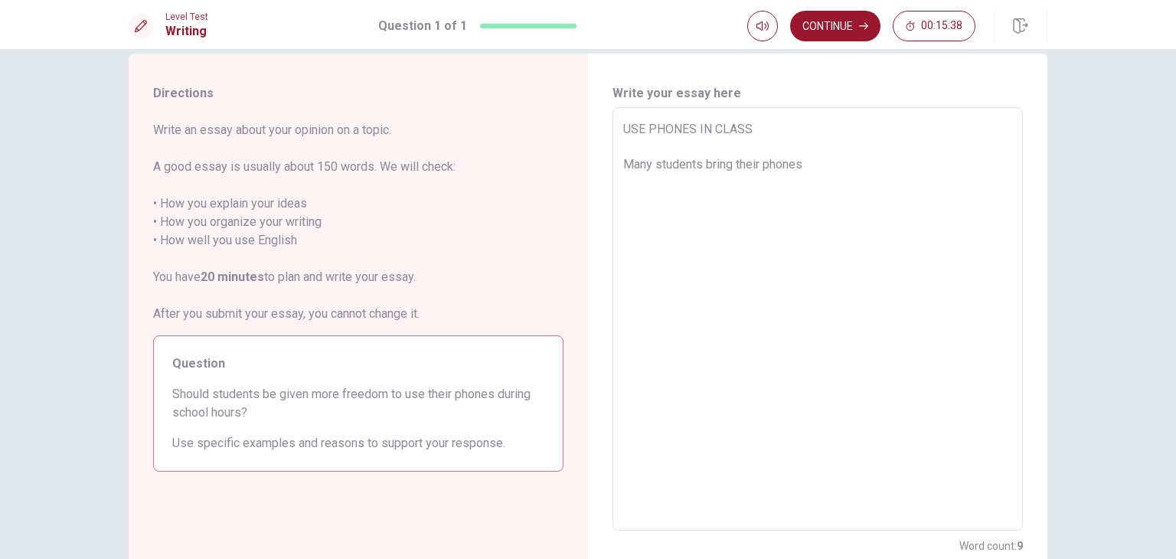
type textarea "x"
type textarea "USE PHONES IN CLASS Many students bring thei phones"
type textarea "x"
type textarea "USE PHONES IN CLASS Many students bring the phones"
type textarea "x"
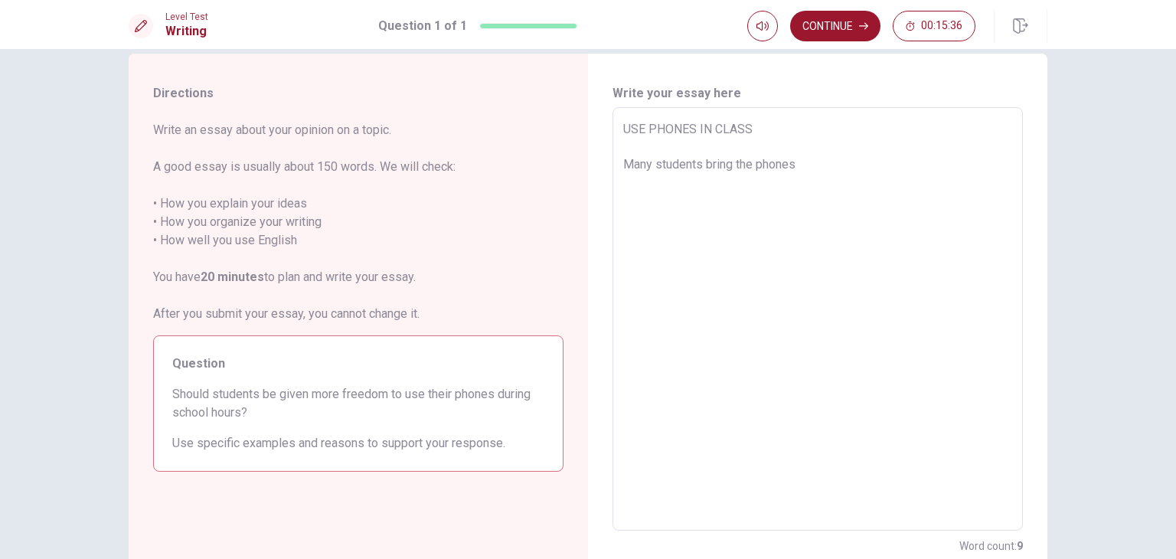
type textarea "USE PHONES IN CLASS Many students bring th phones"
type textarea "x"
type textarea "USE PHONES IN CLASS Many students bring t phones"
type textarea "x"
type textarea "USE PHONES IN CLASS Many students bring phones"
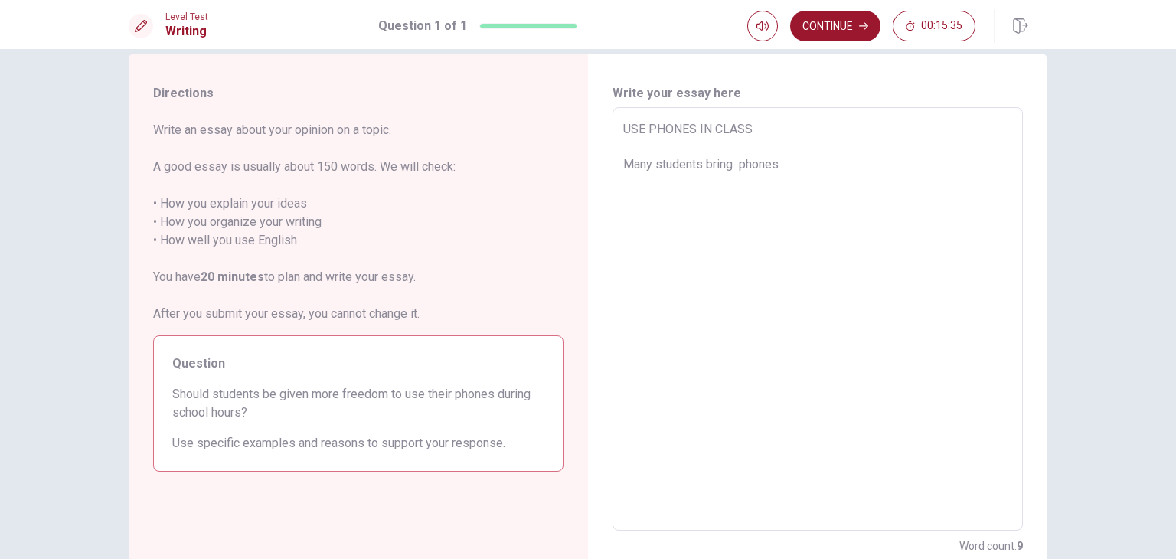
type textarea "x"
type textarea "USE PHONES IN CLASS Many students bring phones"
type textarea "x"
type textarea "USE PHONES IN CLASS Many students bring phones"
type textarea "x"
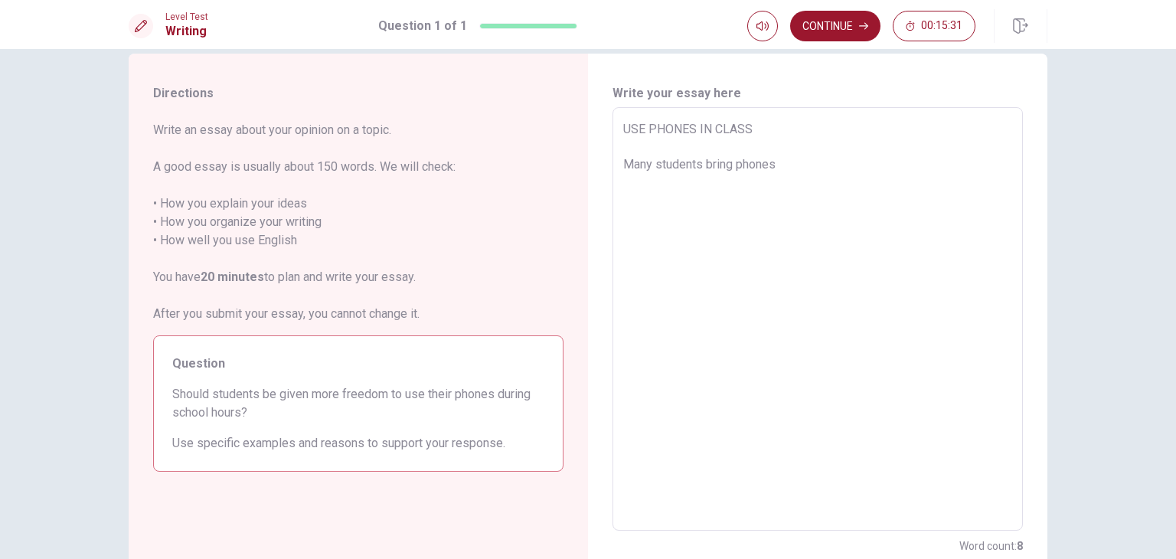
type textarea "USE PHONES IN CLASS Many students bring phones a"
type textarea "x"
type textarea "USE PHONES IN CLASS Many students bring phones at"
type textarea "x"
type textarea "USE PHONES IN CLASS Many students bring phones ato"
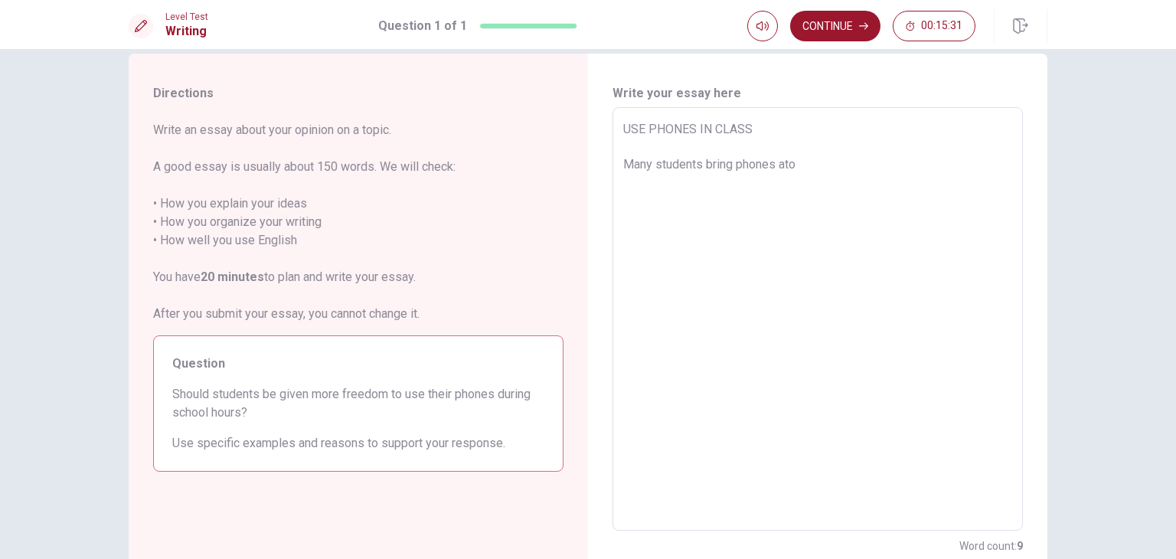
type textarea "x"
type textarea "USE PHONES IN CLASS Many students bring phones at"
type textarea "x"
type textarea "USE PHONES IN CLASS Many students bring phones a"
type textarea "x"
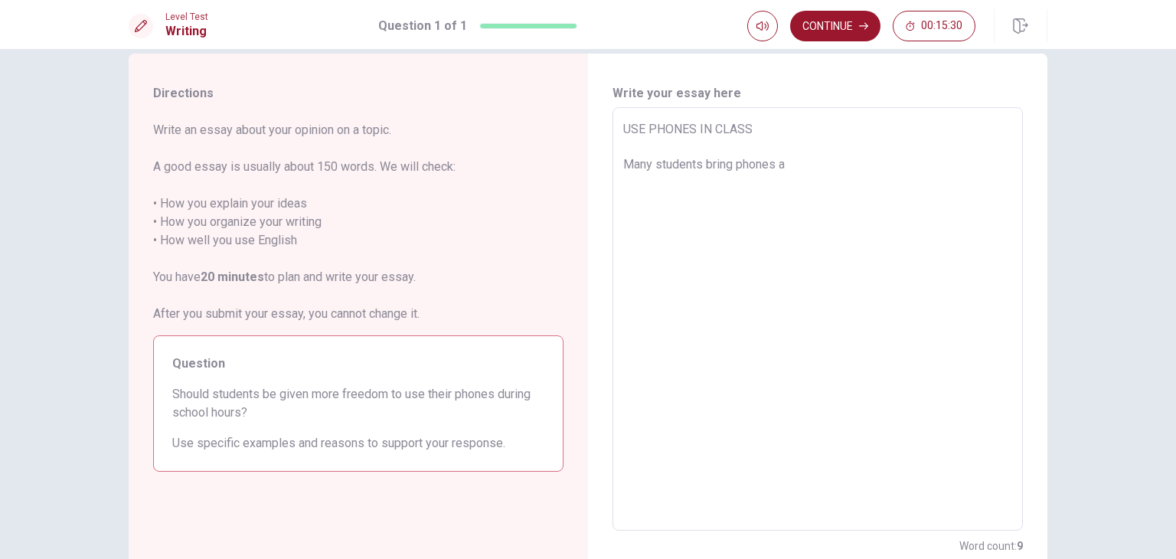
type textarea "USE PHONES IN CLASS Many students bring phones"
type textarea "x"
type textarea "USE PHONES IN CLASS Many students bring phones t"
type textarea "x"
type textarea "USE PHONES IN CLASS Many students bring phones to"
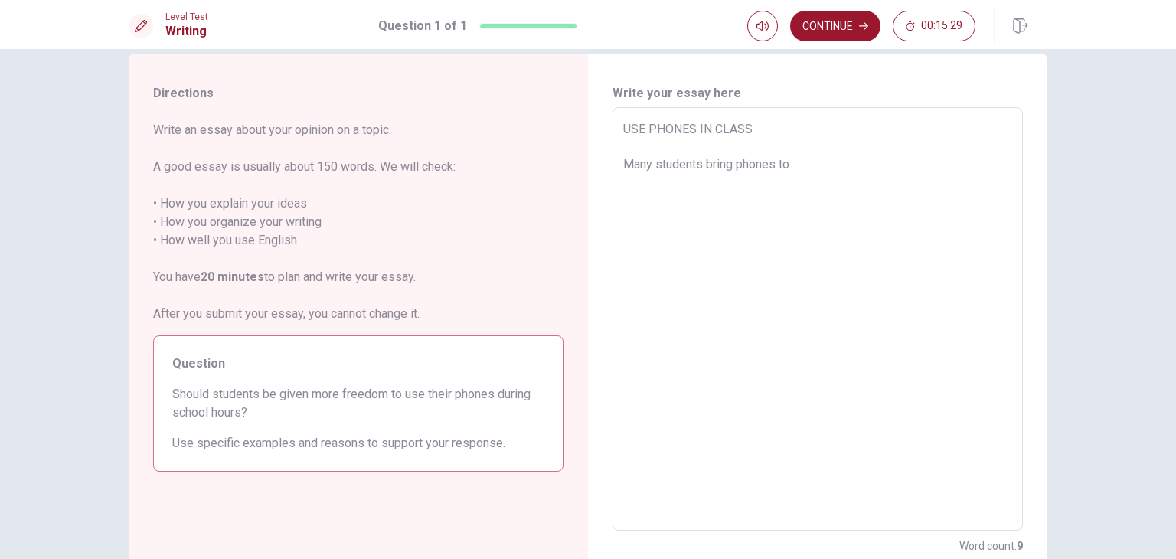
type textarea "x"
type textarea "USE PHONES IN CLASS Many students bring phones to"
type textarea "x"
type textarea "USE PHONES IN CLASS Many students bring phones to s"
type textarea "x"
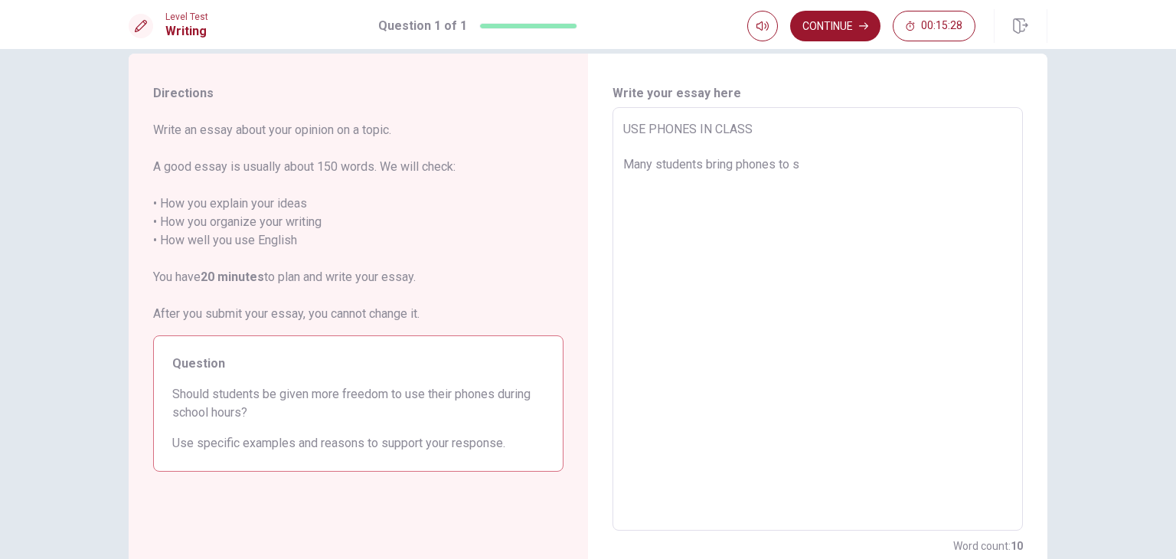
type textarea "USE PHONES IN CLASS Many students bring phones to sc"
type textarea "x"
type textarea "USE PHONES IN CLASS Many students bring phones to sch"
type textarea "x"
type textarea "USE PHONES IN CLASS Many students bring phones to scho"
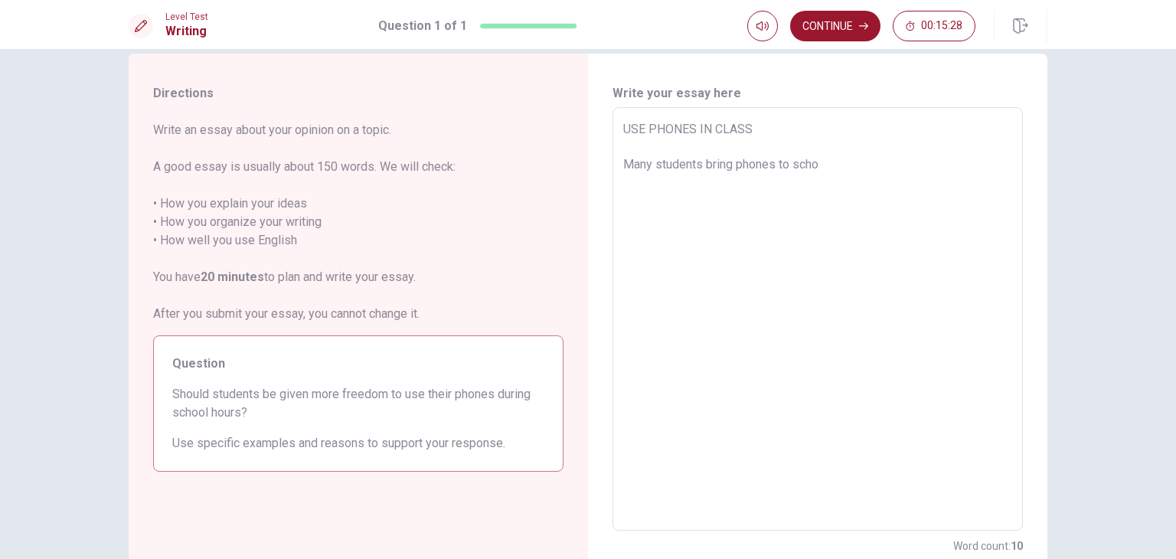
type textarea "x"
type textarea "USE PHONES IN CLASS Many students bring phones to schoo"
type textarea "x"
type textarea "USE PHONES IN CLASS Many students bring phones to school"
type textarea "x"
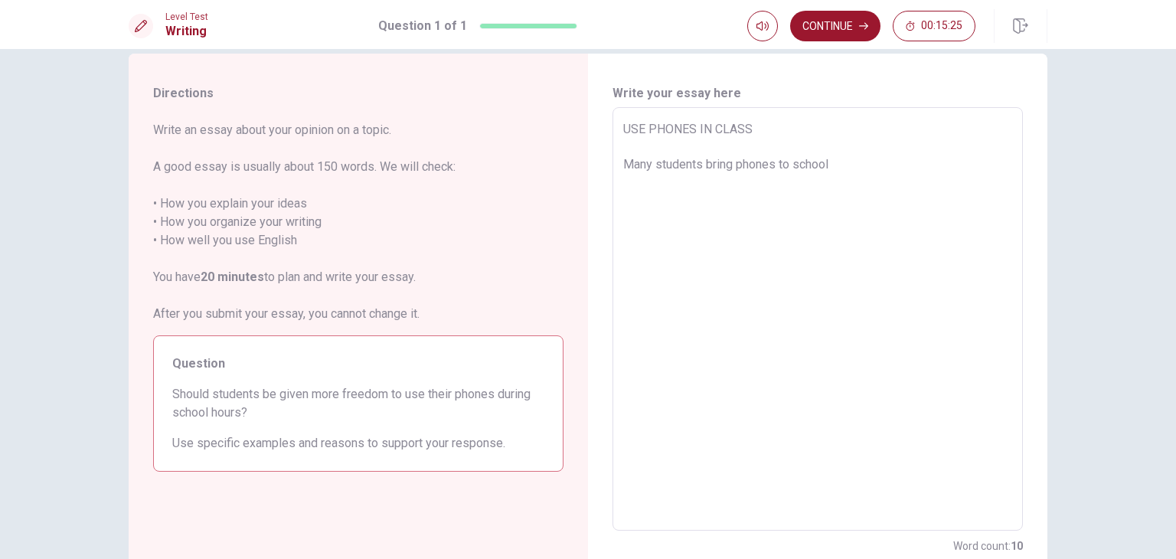
type textarea "USE PHONES IN CLASS Many students bring phones to school."
type textarea "x"
type textarea "USE PHONES IN CLASS Many students bring phones to school."
type textarea "x"
type textarea "USE PHONES IN CLASS Many students bring phones to school. P"
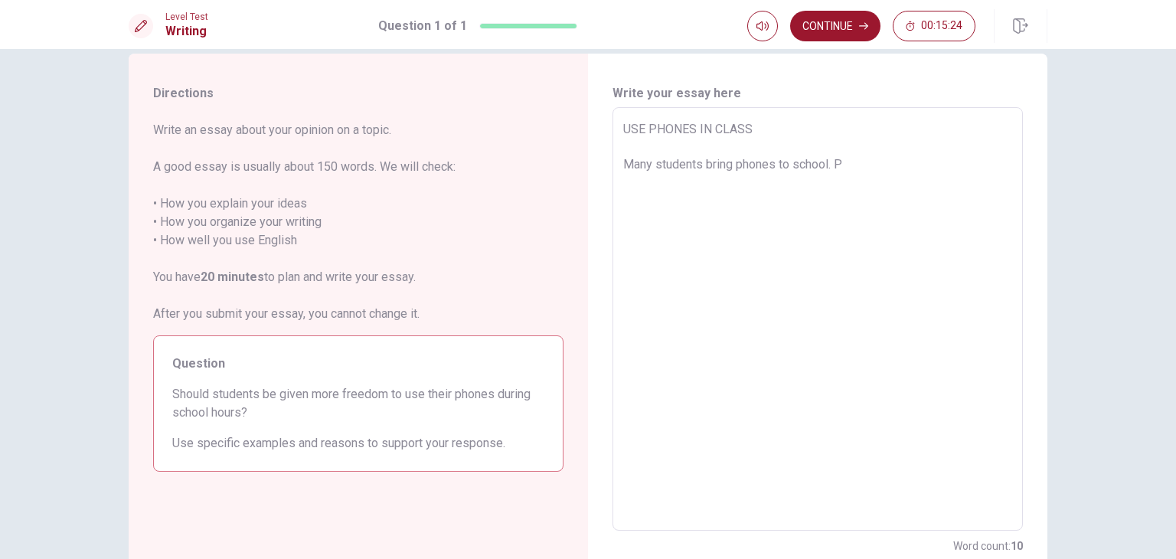
type textarea "x"
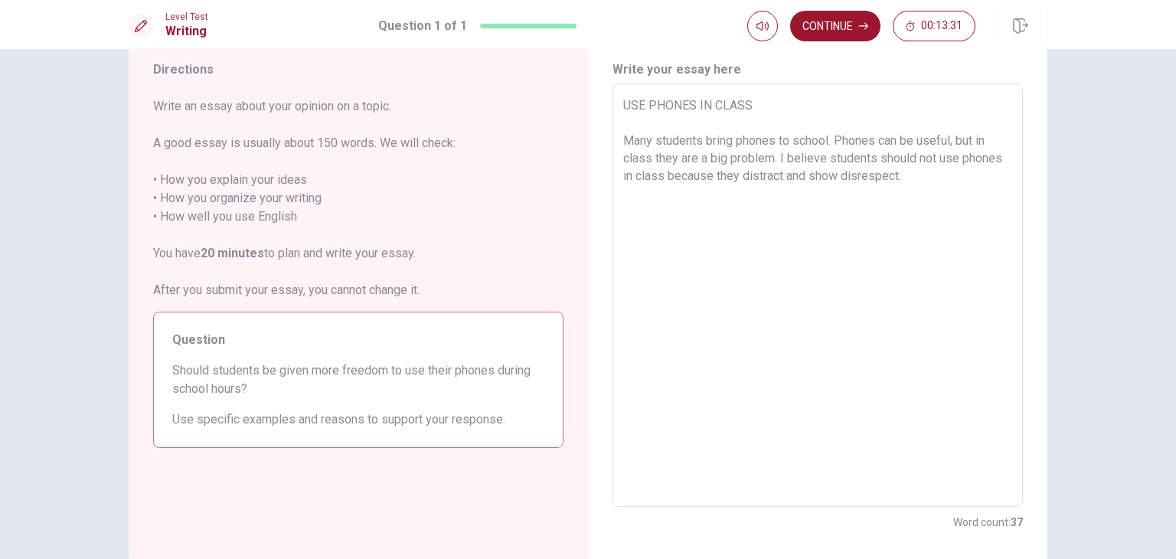
scroll to position [49, 0]
click at [692, 158] on textarea "USE PHONES IN CLASS Many students bring phones to school. Phones can be useful,…" at bounding box center [817, 296] width 389 height 398
click at [857, 231] on textarea "USE PHONES IN CLASS Many students bring phones to school. Phones can be useful,…" at bounding box center [817, 296] width 389 height 398
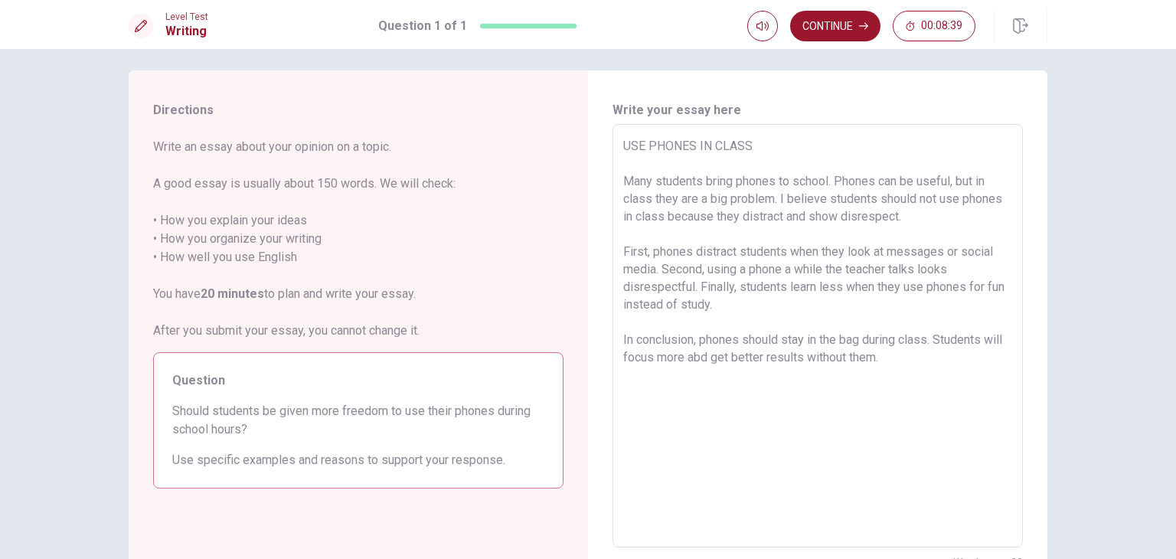
scroll to position [7, 0]
click at [735, 304] on textarea "USE PHONES IN CLASS Many students bring phones to school. Phones can be useful,…" at bounding box center [817, 338] width 389 height 398
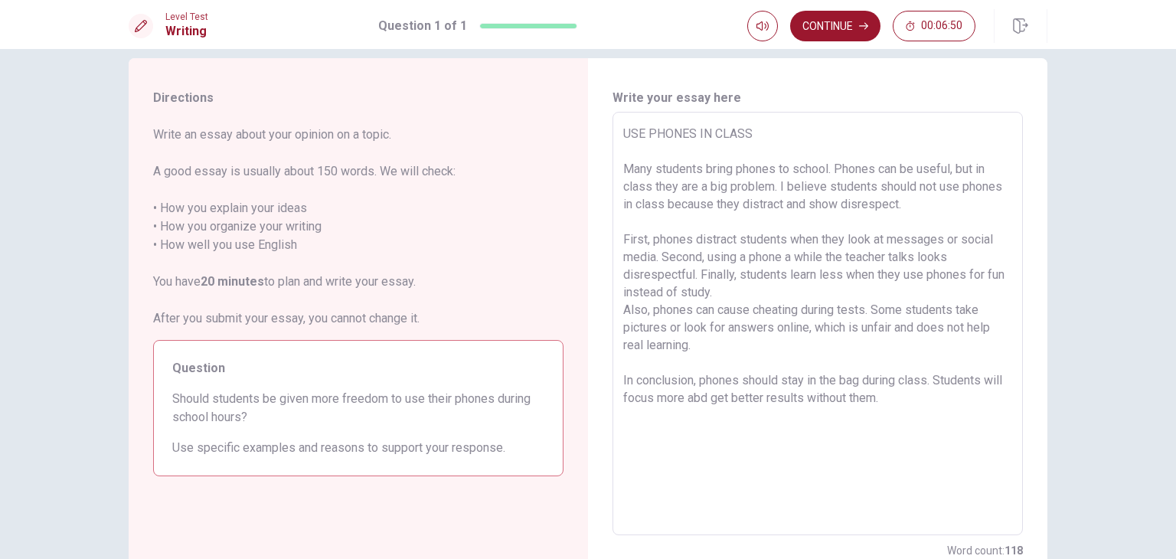
scroll to position [122, 0]
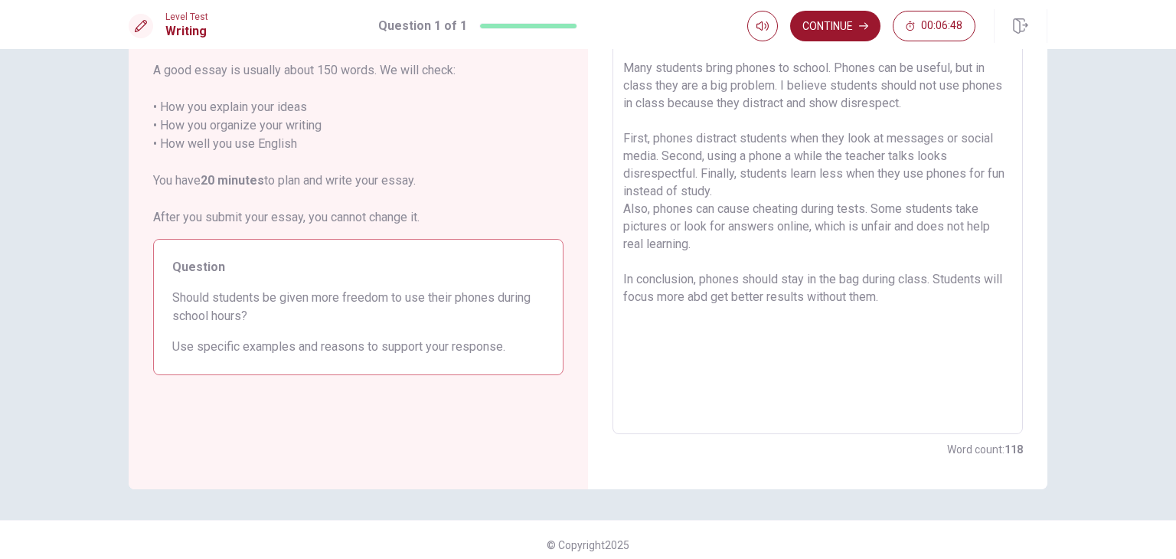
click at [721, 297] on textarea "USE PHONES IN CLASS Many students bring phones to school. Phones can be useful,…" at bounding box center [817, 223] width 389 height 398
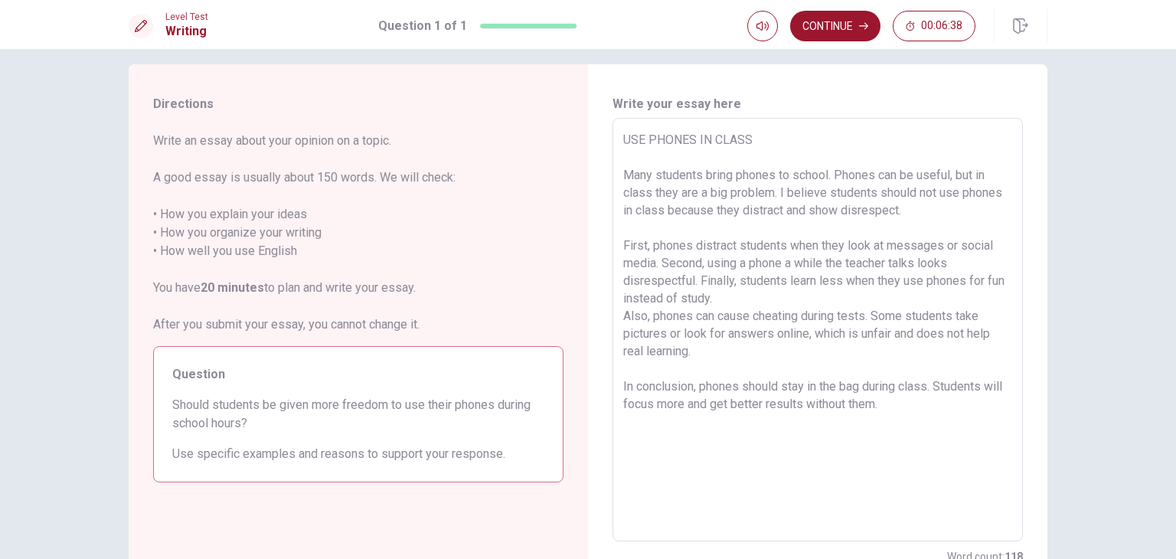
scroll to position [0, 0]
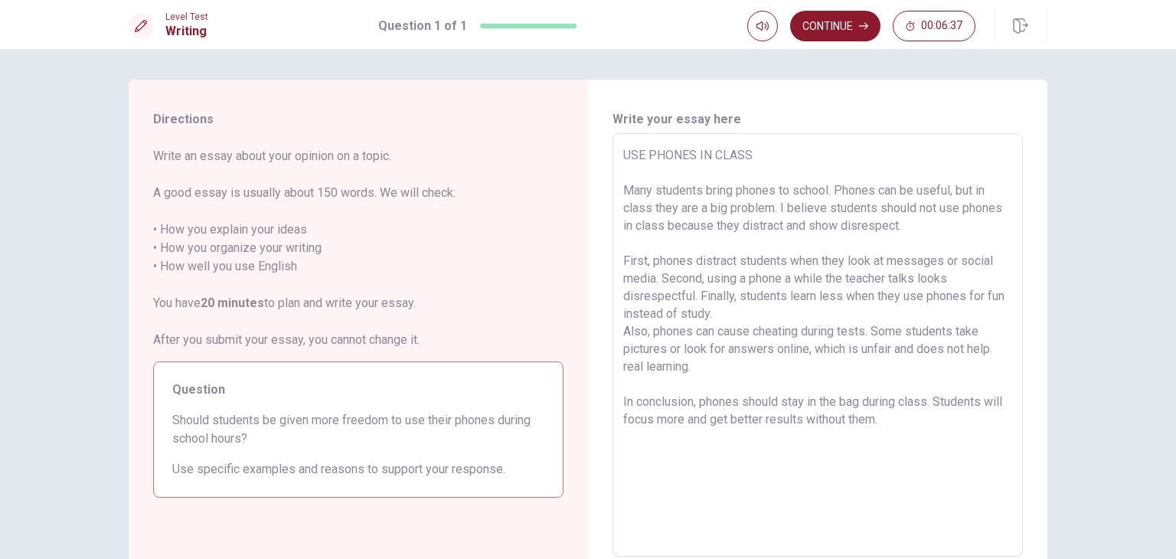
click at [834, 37] on button "Continue" at bounding box center [835, 26] width 90 height 31
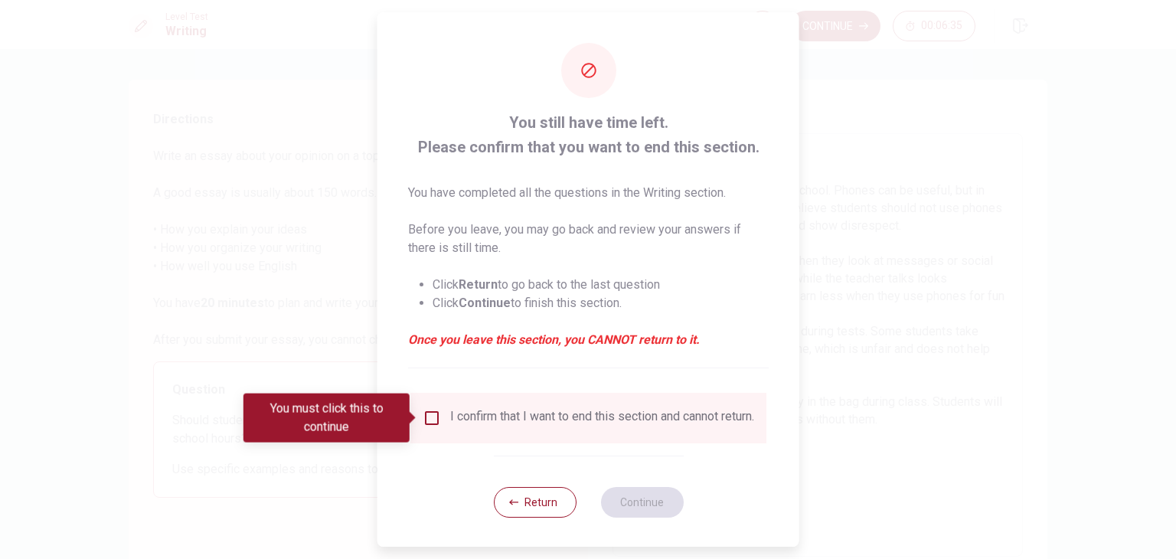
click at [625, 443] on div "I confirm that I want to end this section and cannot return." at bounding box center [588, 418] width 356 height 51
click at [436, 439] on div "I confirm that I want to end this section and cannot return." at bounding box center [588, 418] width 356 height 51
click at [429, 423] on input "You must click this to continue" at bounding box center [432, 418] width 18 height 18
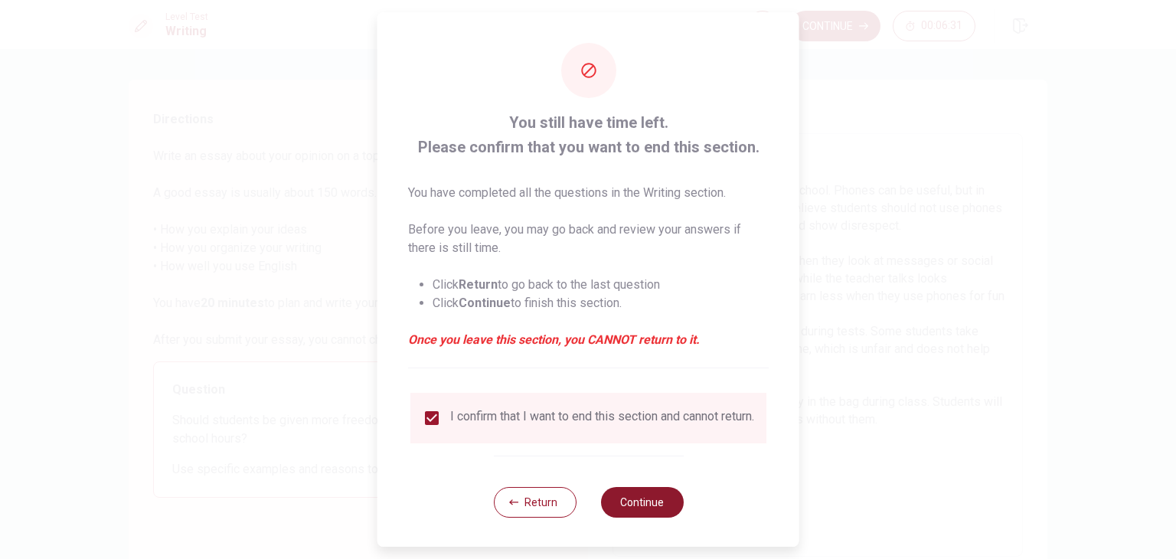
click at [653, 515] on button "Continue" at bounding box center [641, 502] width 83 height 31
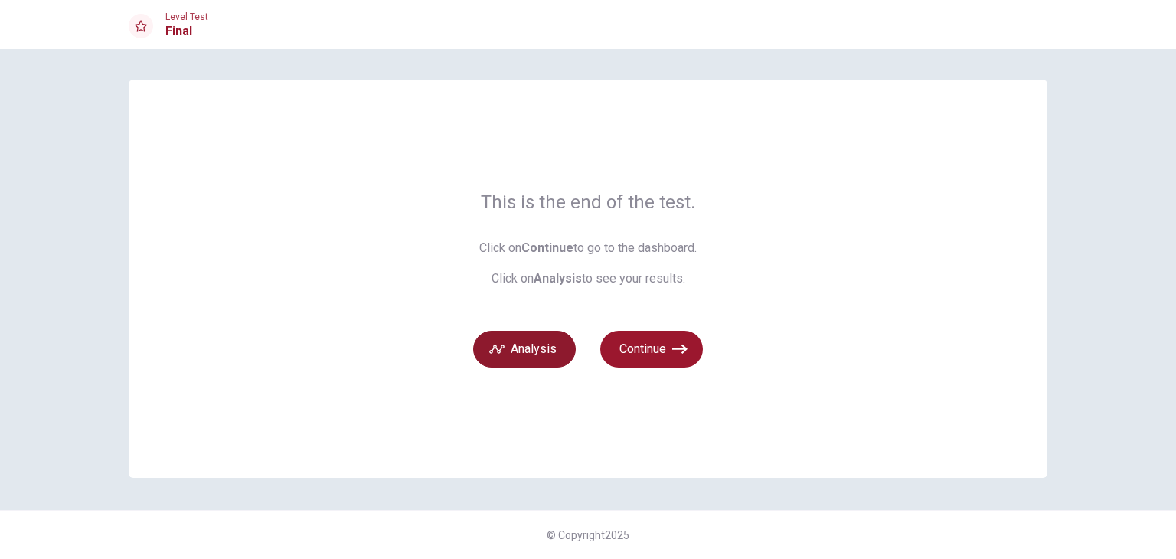
click at [529, 354] on button "Analysis" at bounding box center [524, 349] width 103 height 37
